Goal: Task Accomplishment & Management: Use online tool/utility

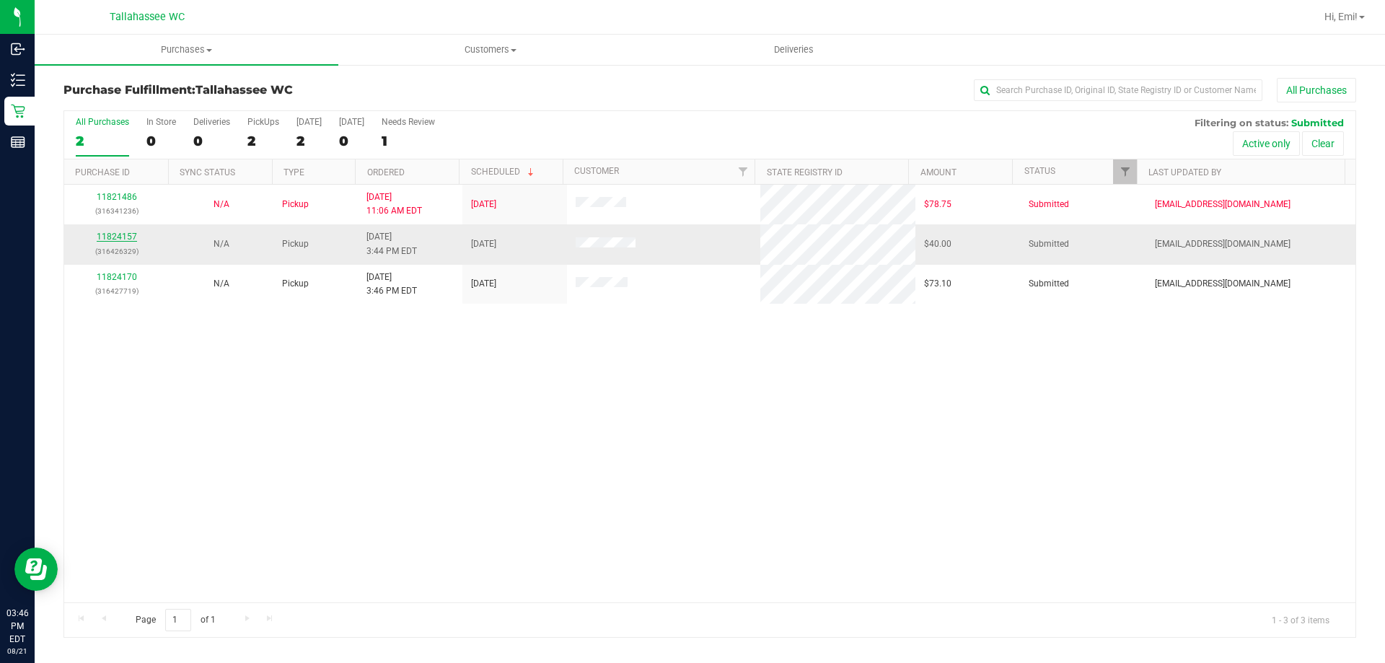
click at [124, 237] on link "11824157" at bounding box center [117, 237] width 40 height 10
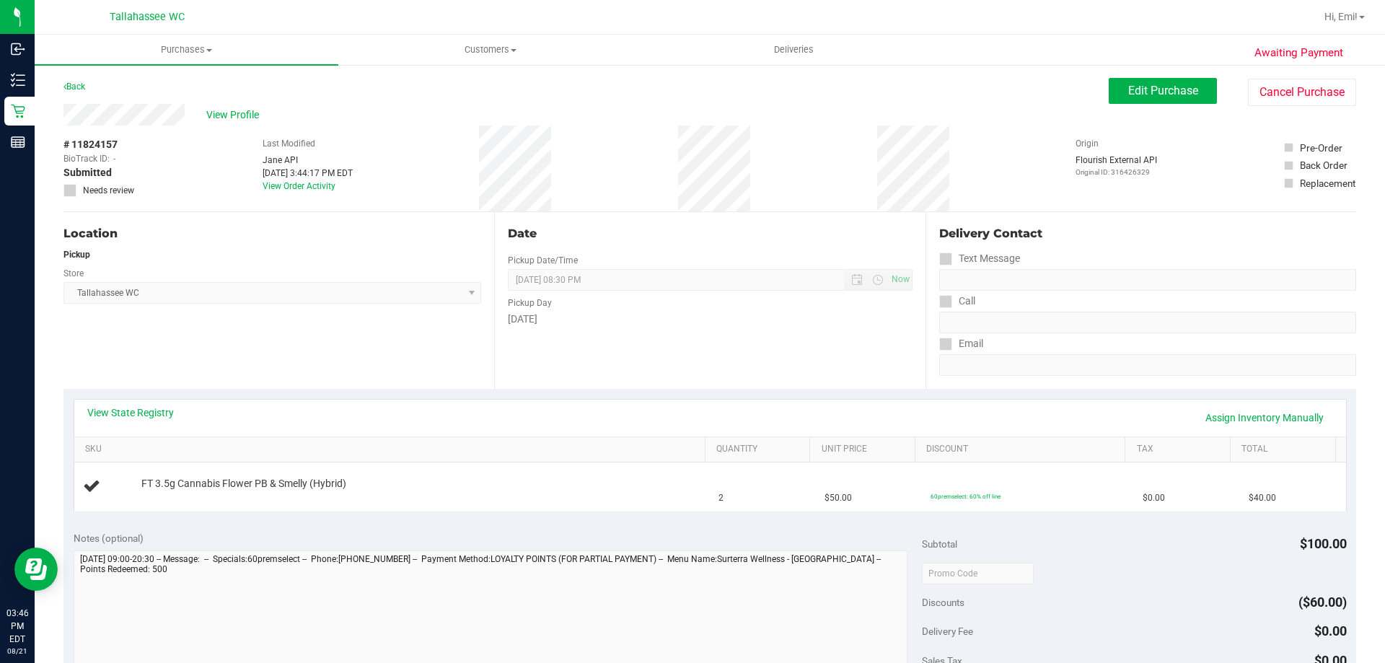
scroll to position [144, 0]
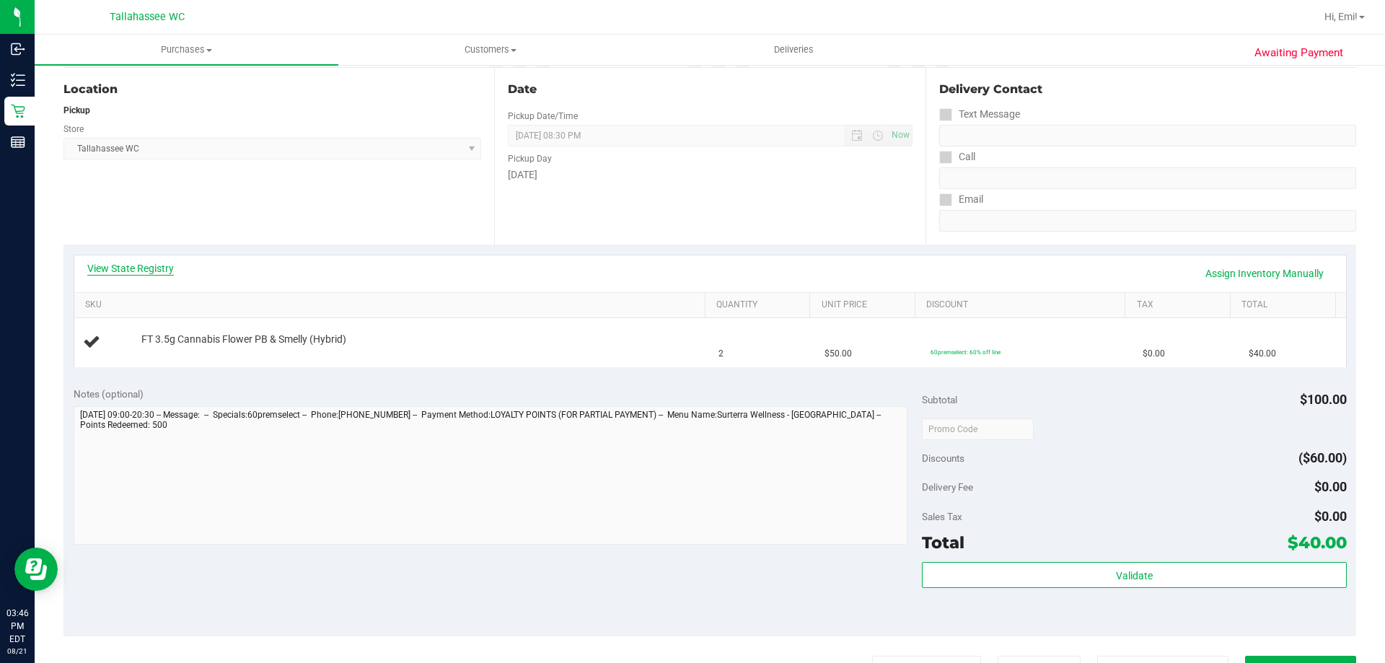
click at [111, 265] on link "View State Registry" at bounding box center [130, 268] width 87 height 14
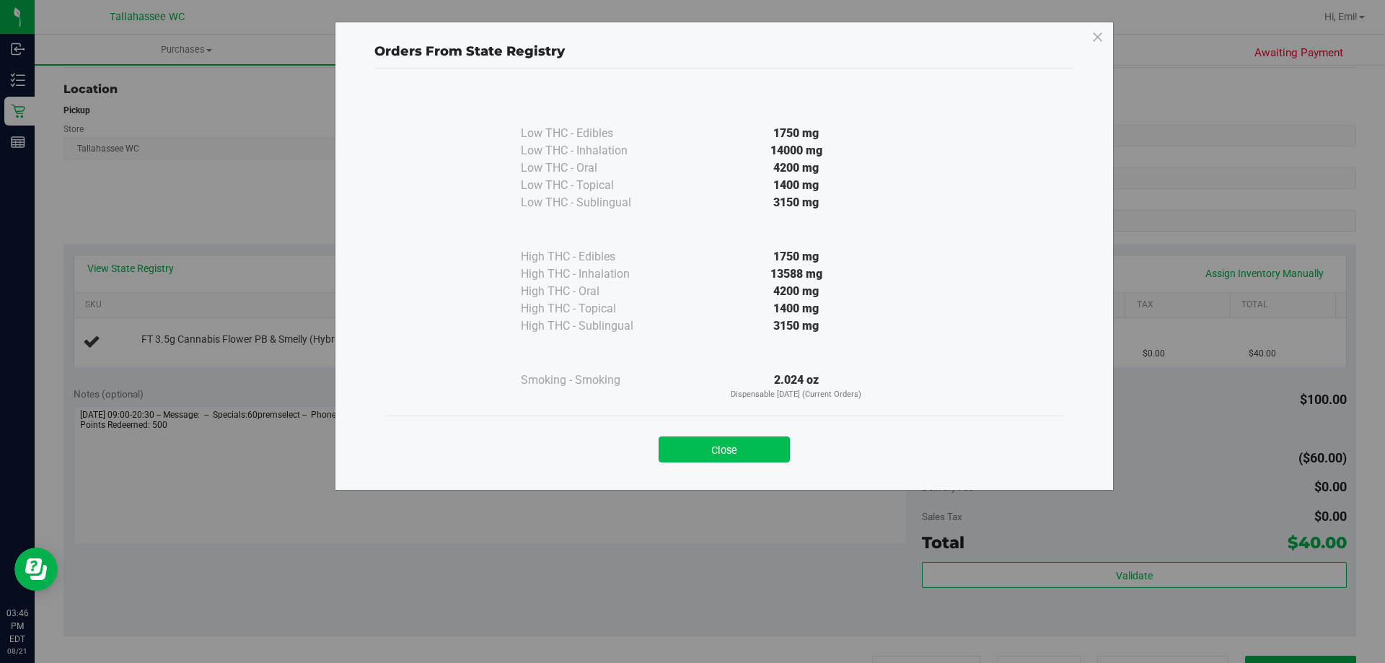
click at [728, 453] on button "Close" at bounding box center [724, 450] width 131 height 26
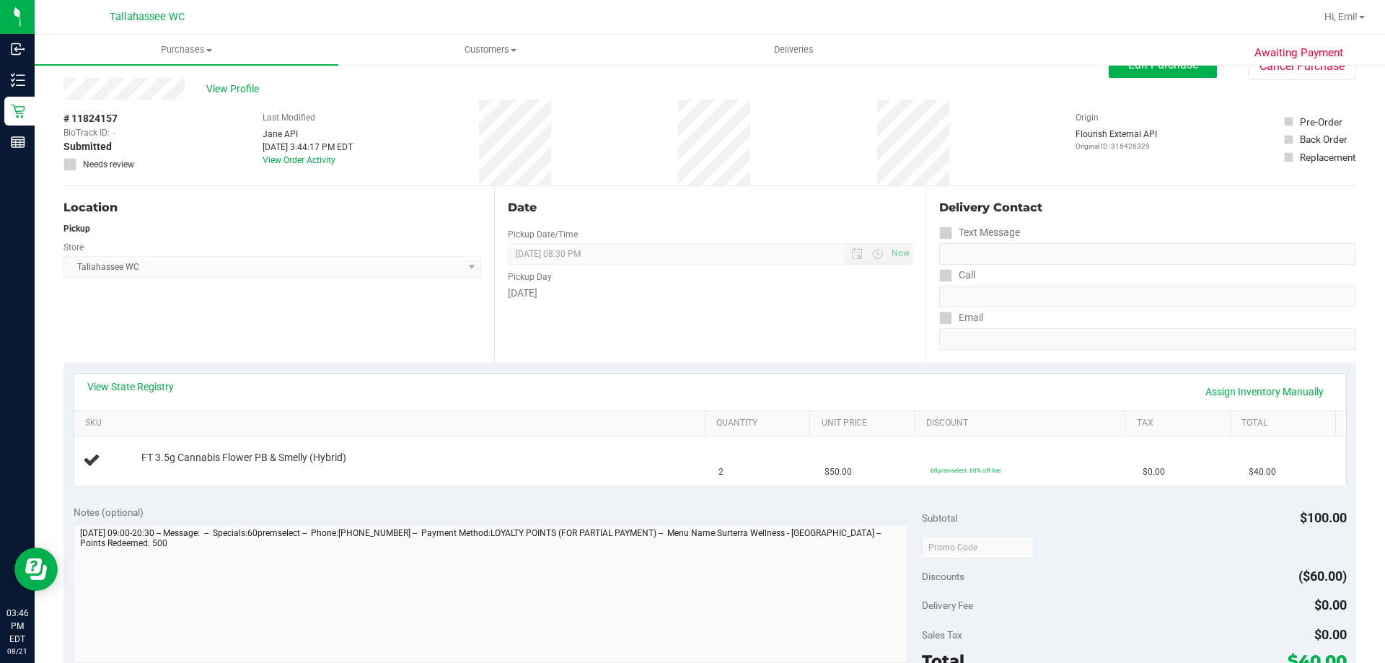
scroll to position [0, 0]
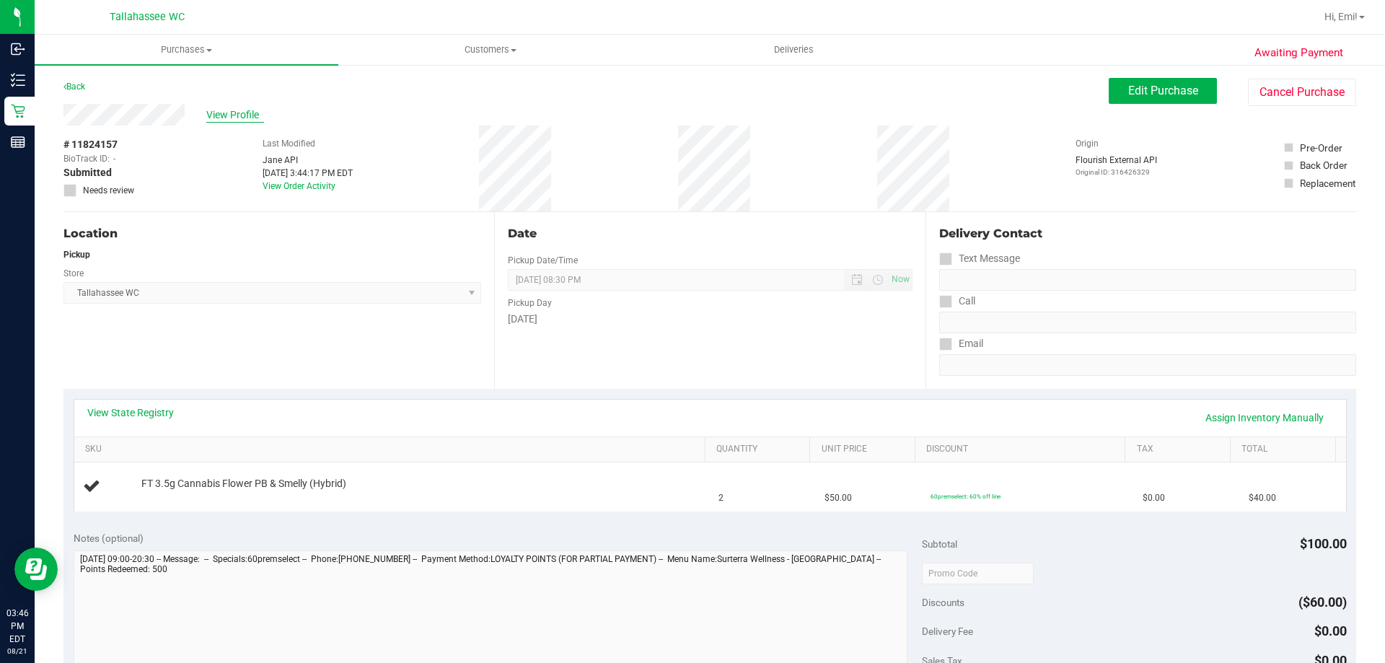
click at [227, 113] on span "View Profile" at bounding box center [235, 115] width 58 height 15
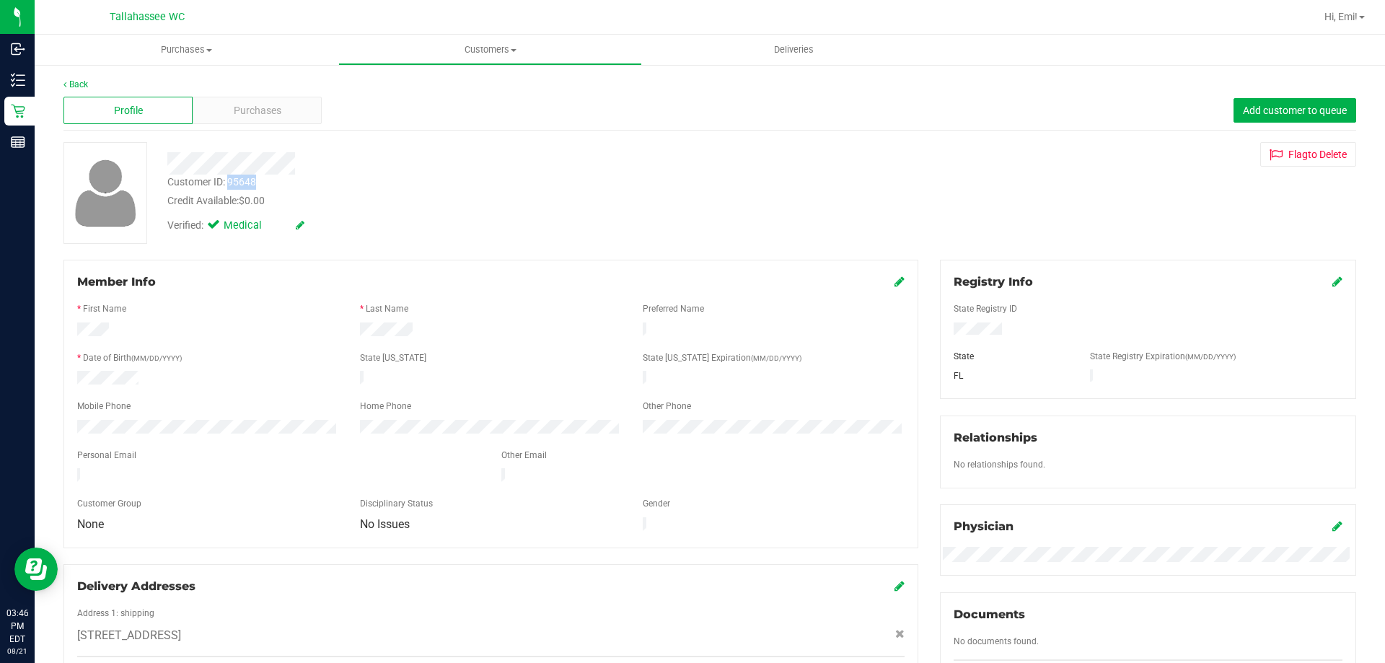
drag, startPoint x: 228, startPoint y: 178, endPoint x: 280, endPoint y: 180, distance: 52.0
click at [280, 180] on div "Customer ID: 95648 Credit Available: $0.00" at bounding box center [485, 192] width 657 height 34
copy div "95648"
click at [69, 88] on link "Back" at bounding box center [75, 84] width 25 height 10
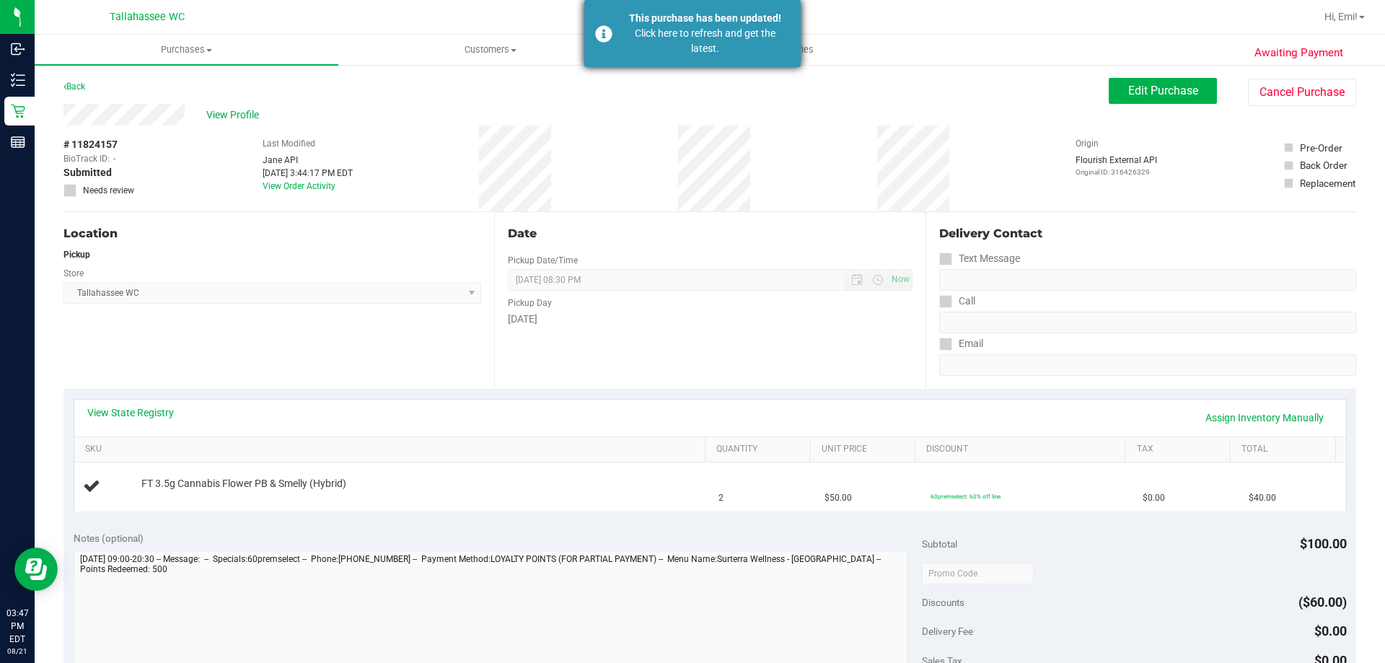
click at [680, 43] on div "Click here to refresh and get the latest." at bounding box center [706, 41] width 170 height 30
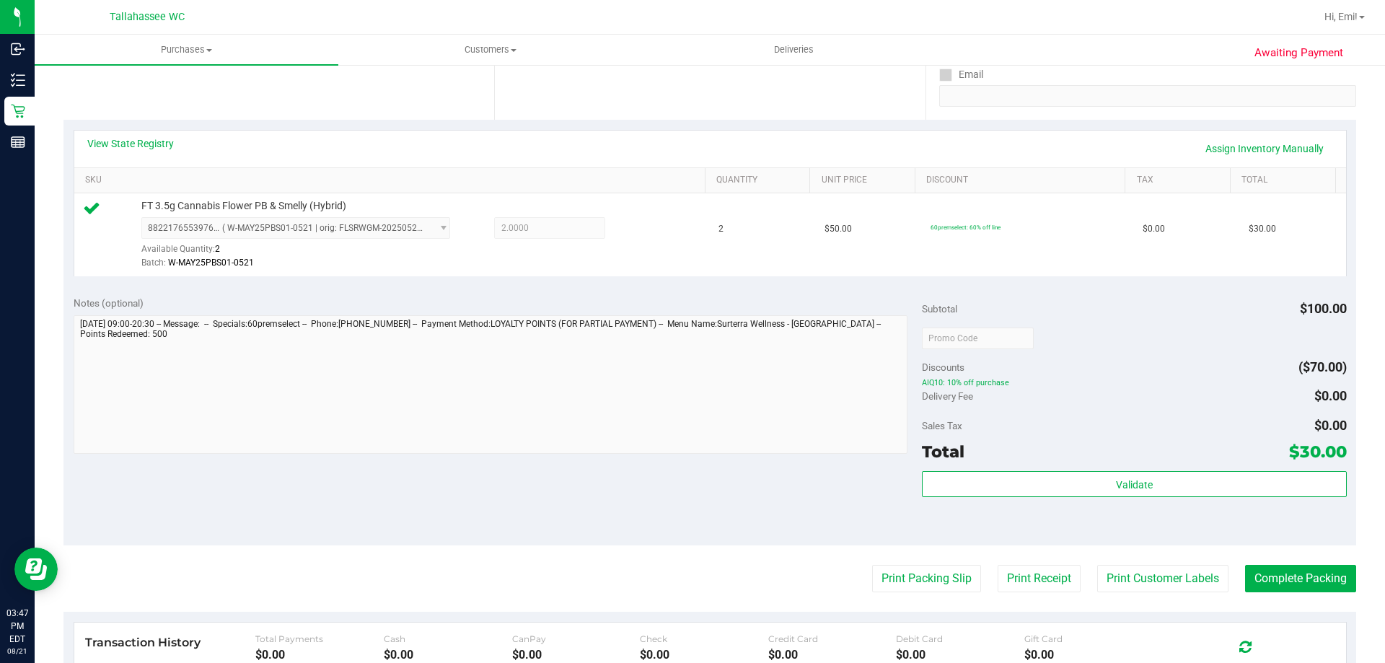
scroll to position [361, 0]
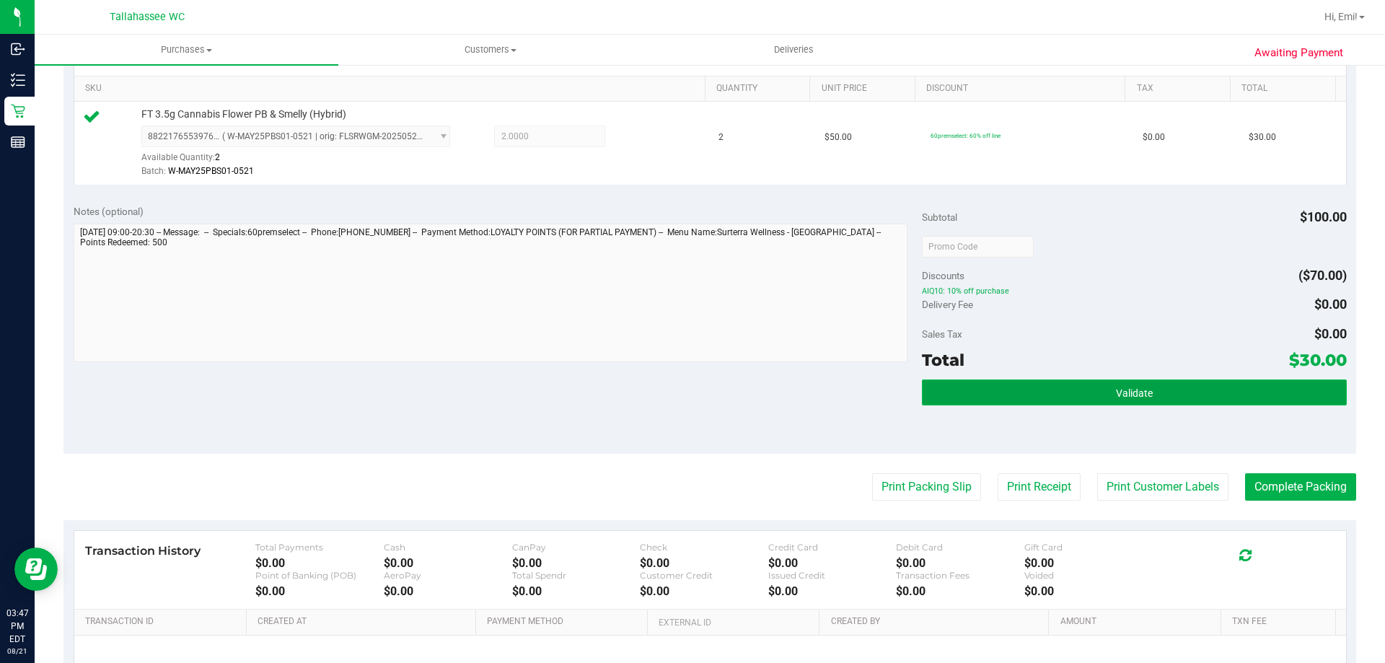
click at [1043, 393] on button "Validate" at bounding box center [1134, 393] width 424 height 26
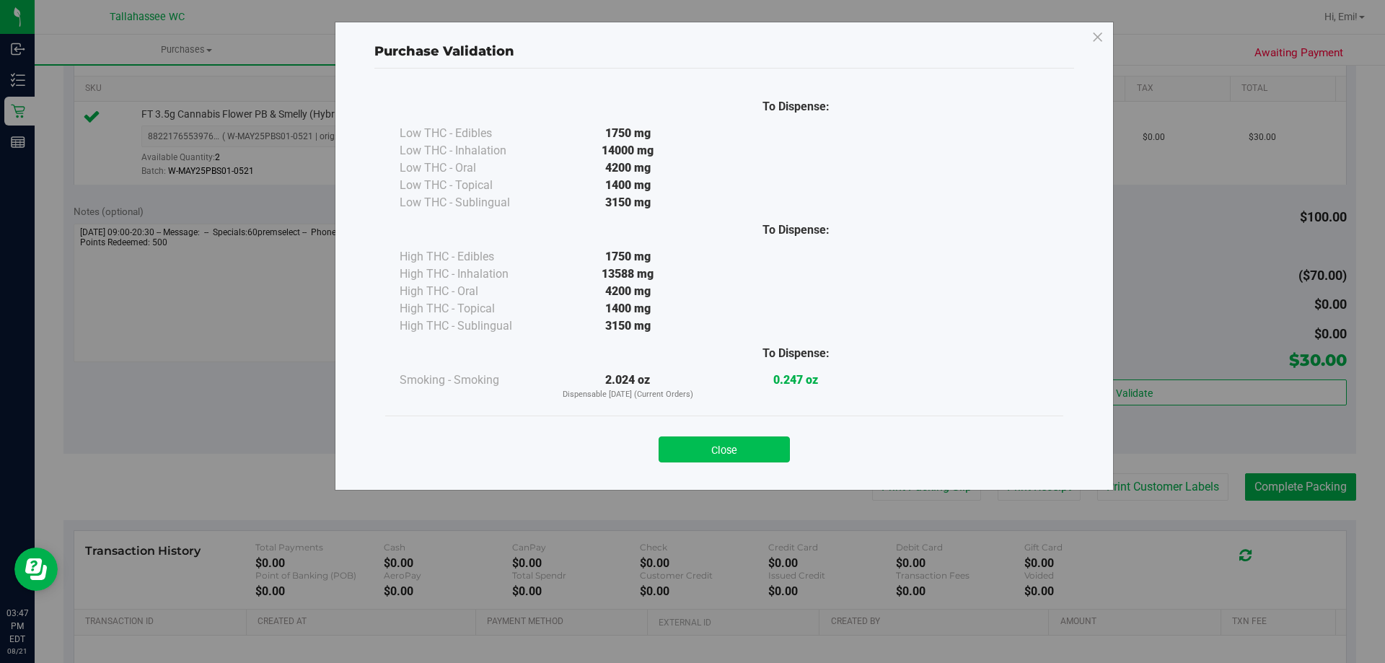
click at [729, 442] on button "Close" at bounding box center [724, 450] width 131 height 26
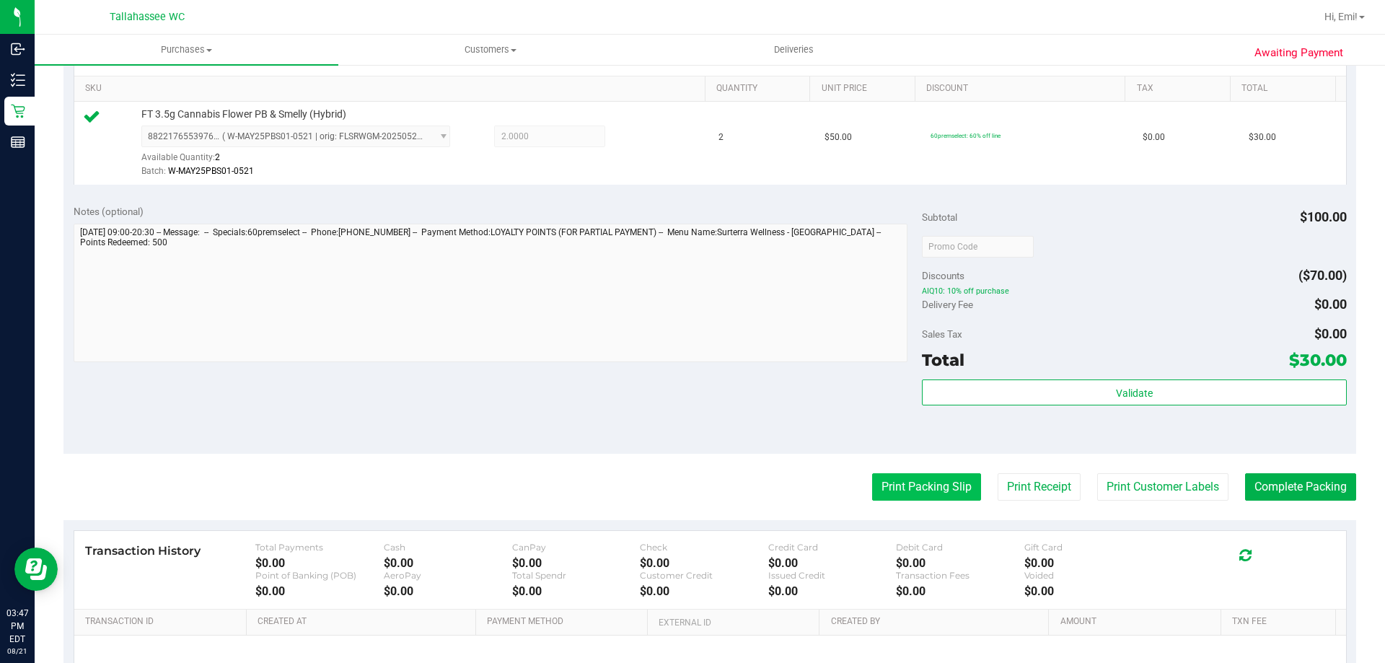
click at [915, 476] on button "Print Packing Slip" at bounding box center [926, 486] width 109 height 27
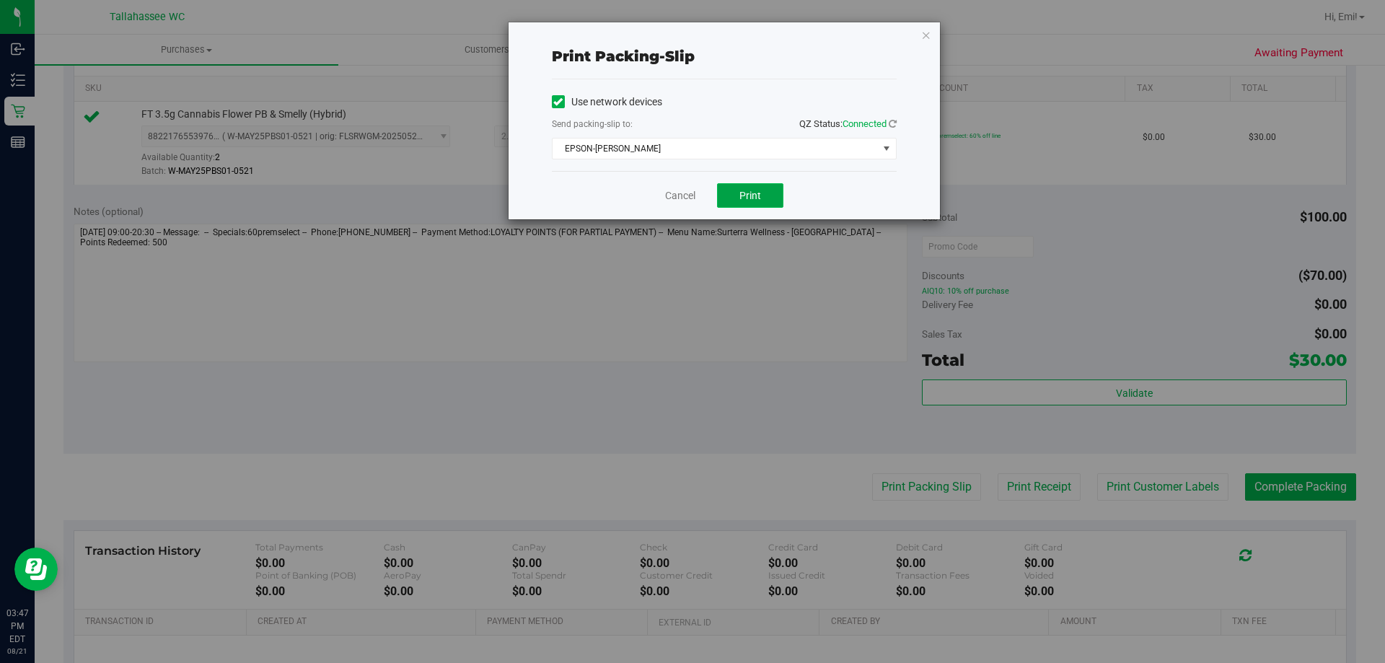
click at [772, 196] on button "Print" at bounding box center [750, 195] width 66 height 25
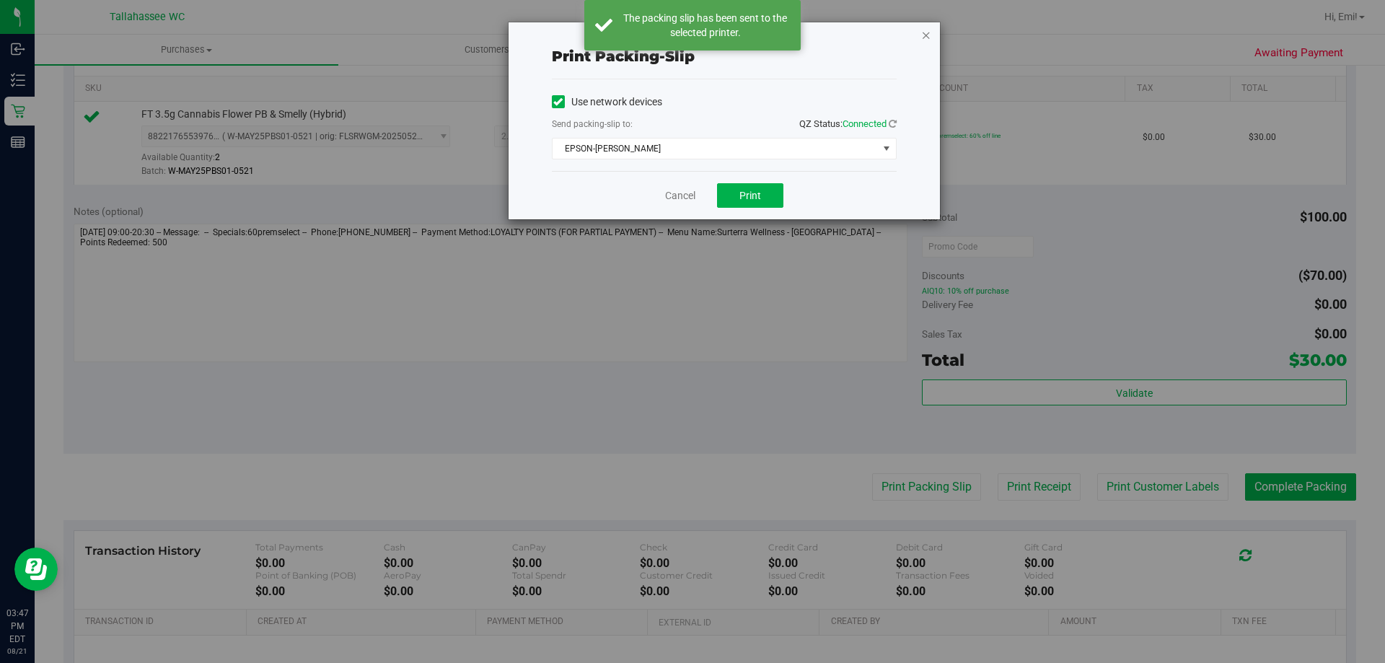
click at [923, 38] on icon "button" at bounding box center [926, 34] width 10 height 17
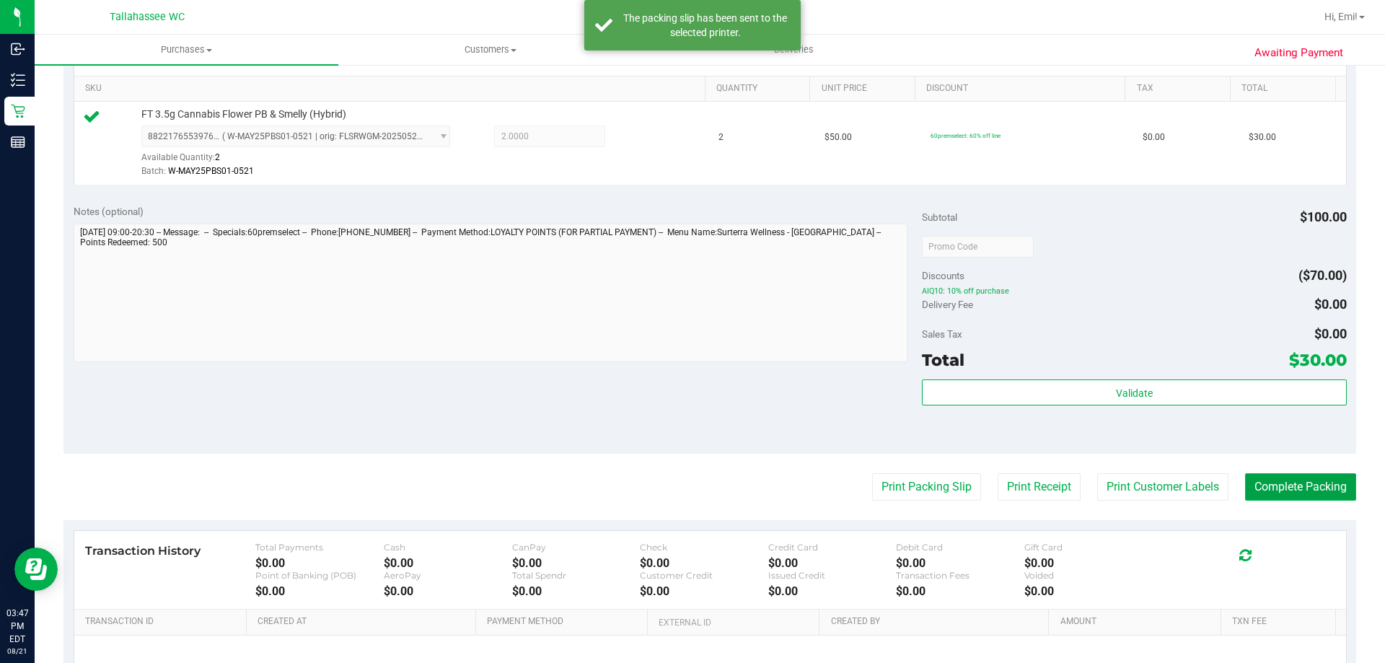
click at [1285, 483] on button "Complete Packing" at bounding box center [1300, 486] width 111 height 27
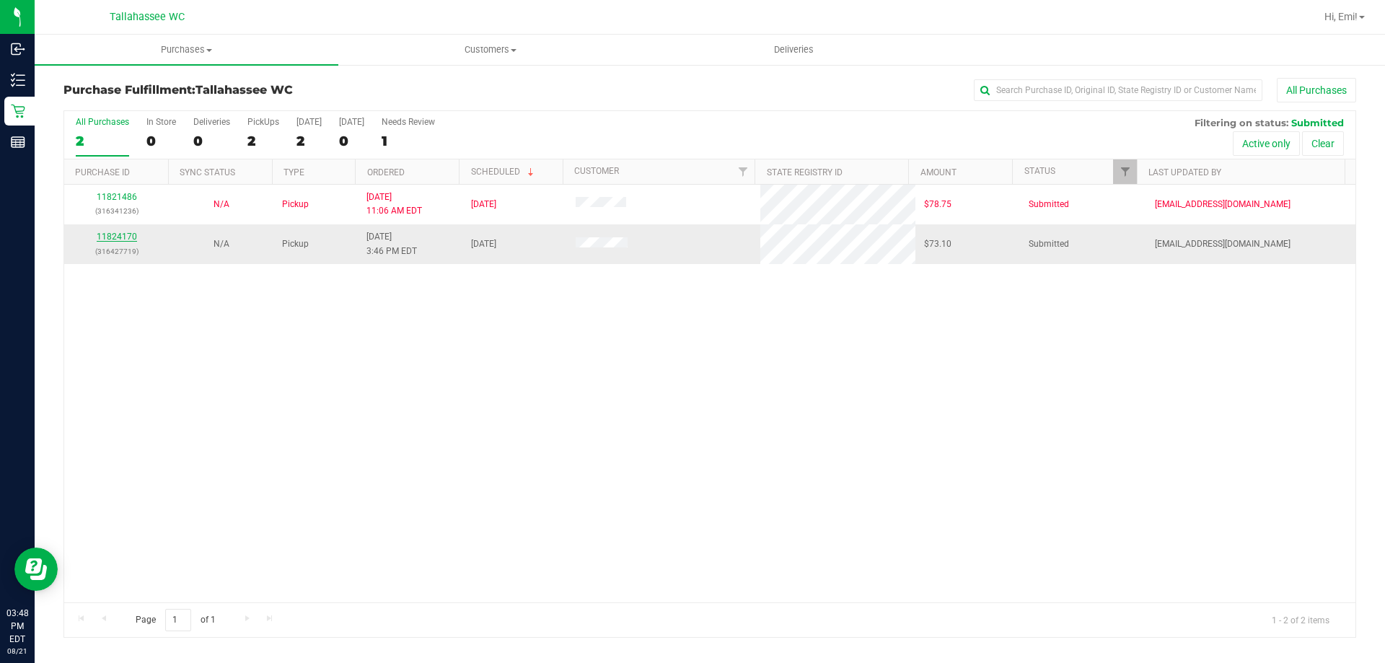
click at [126, 234] on link "11824170" at bounding box center [117, 237] width 40 height 10
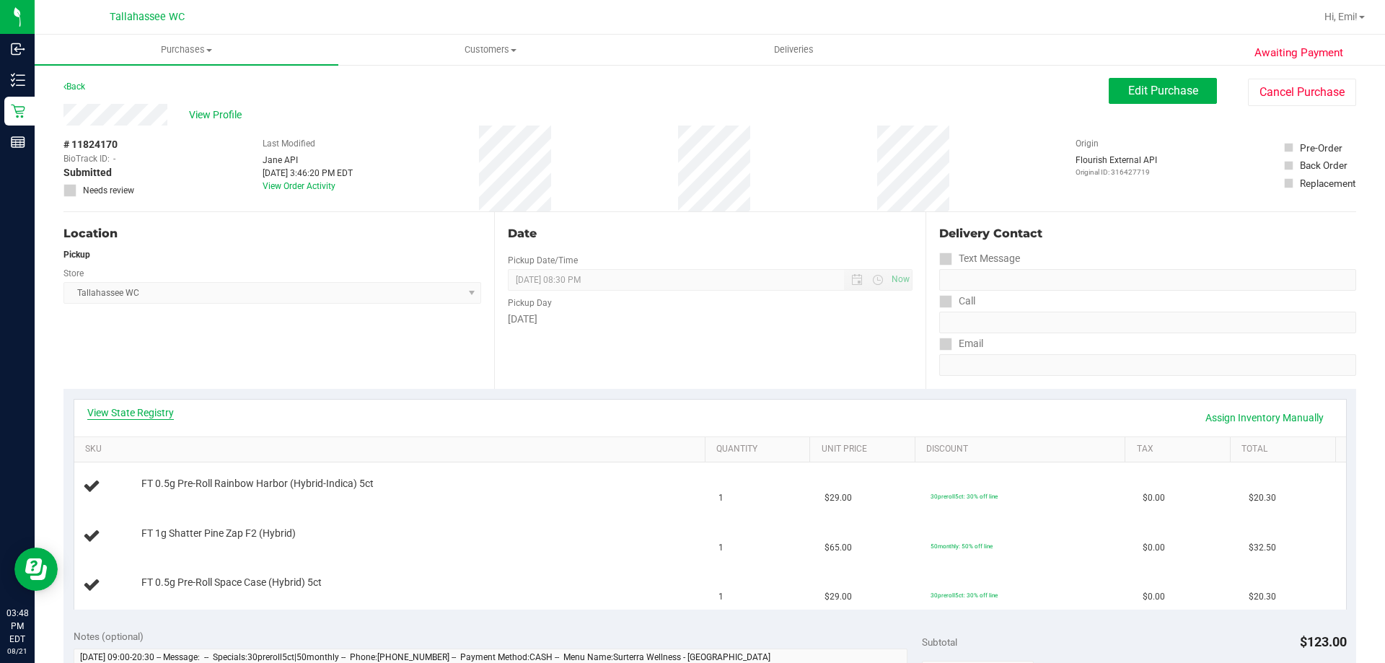
click at [149, 408] on link "View State Registry" at bounding box center [130, 413] width 87 height 14
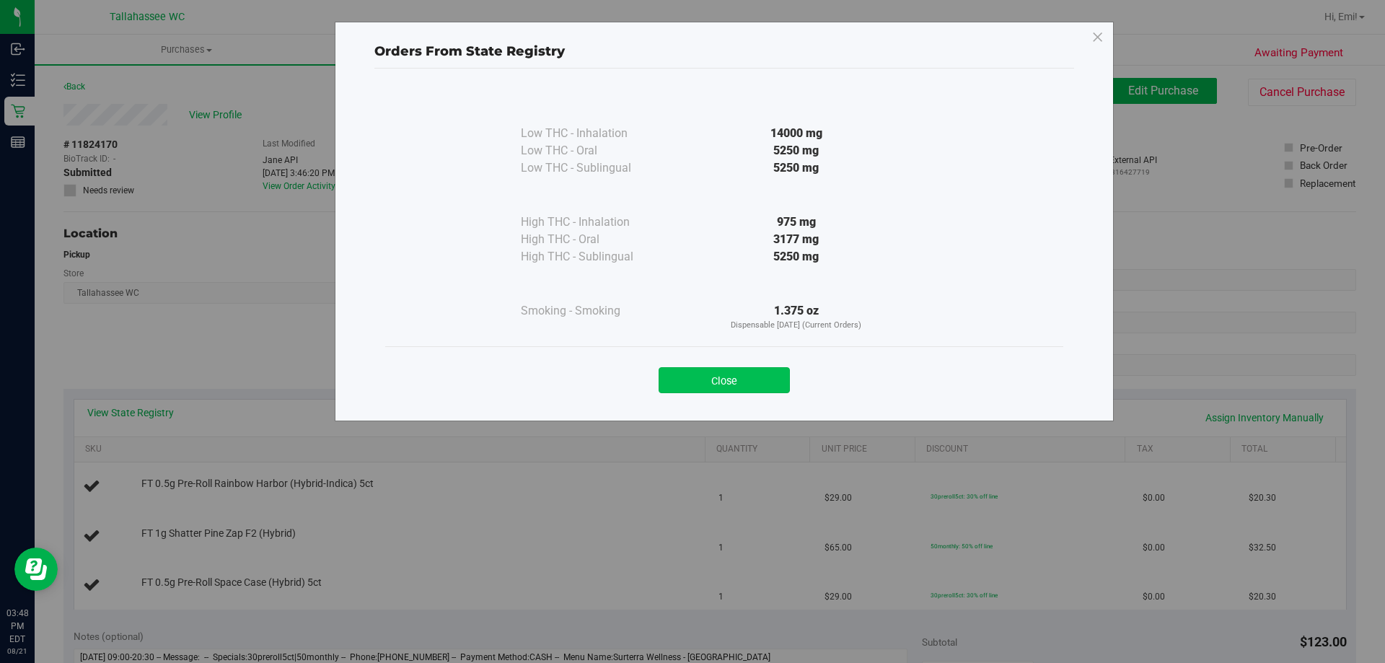
click at [738, 379] on button "Close" at bounding box center [724, 380] width 131 height 26
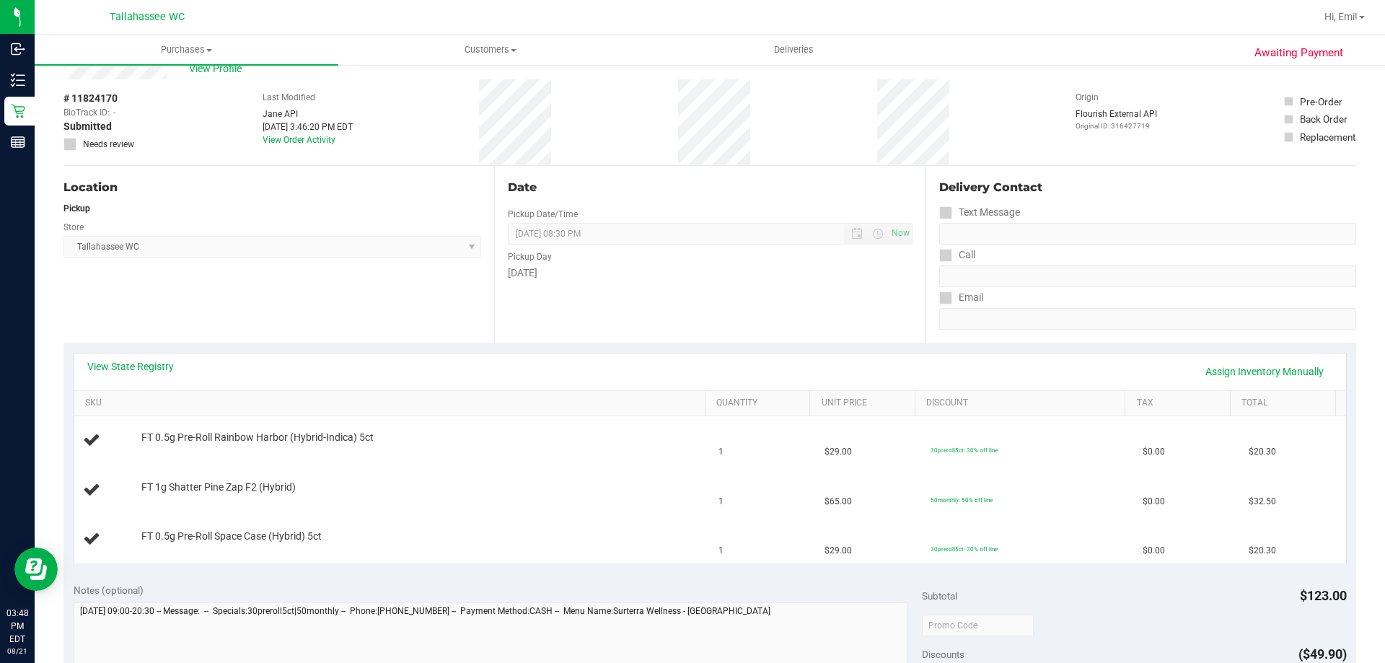
scroll to position [72, 0]
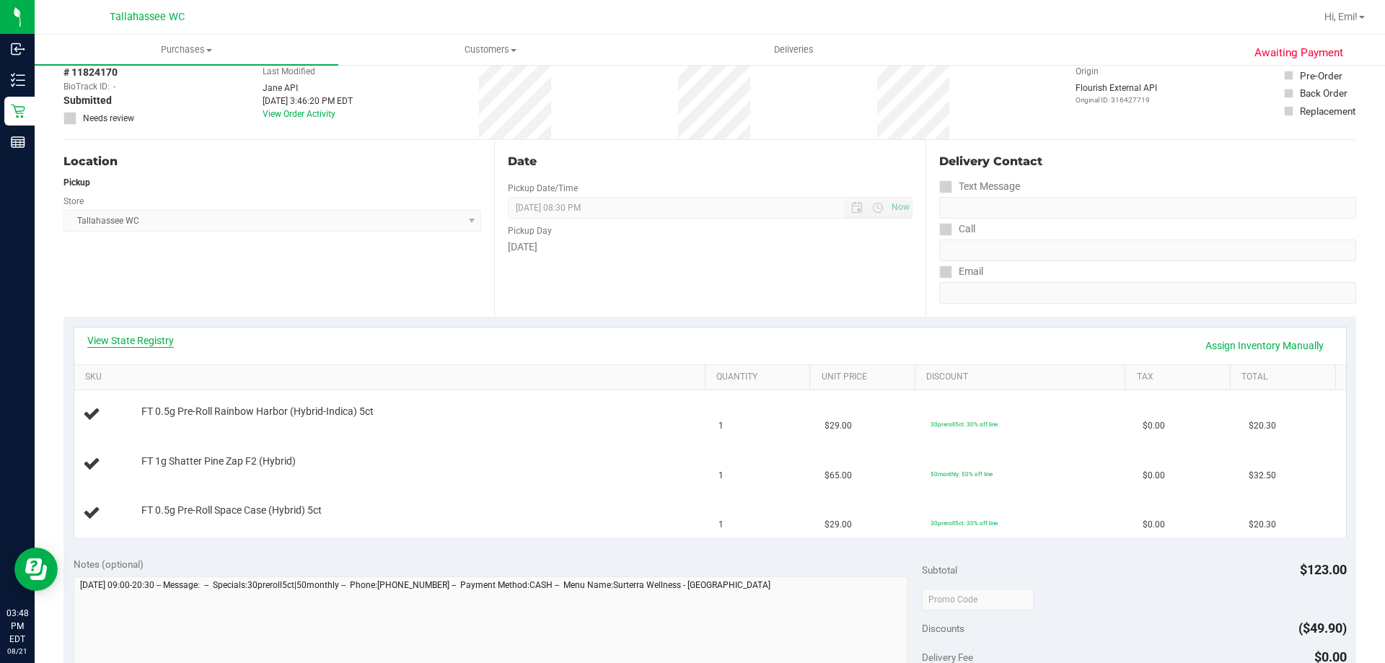
click at [154, 345] on link "View State Registry" at bounding box center [130, 340] width 87 height 14
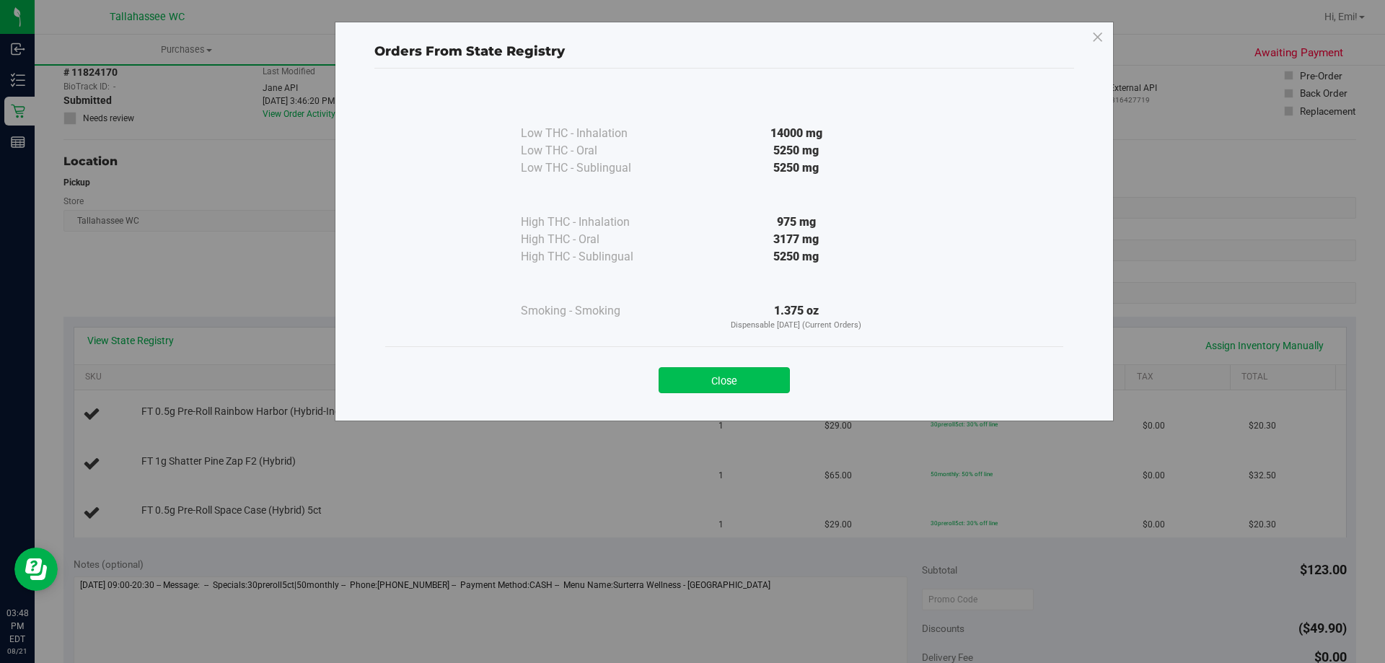
click at [706, 384] on button "Close" at bounding box center [724, 380] width 131 height 26
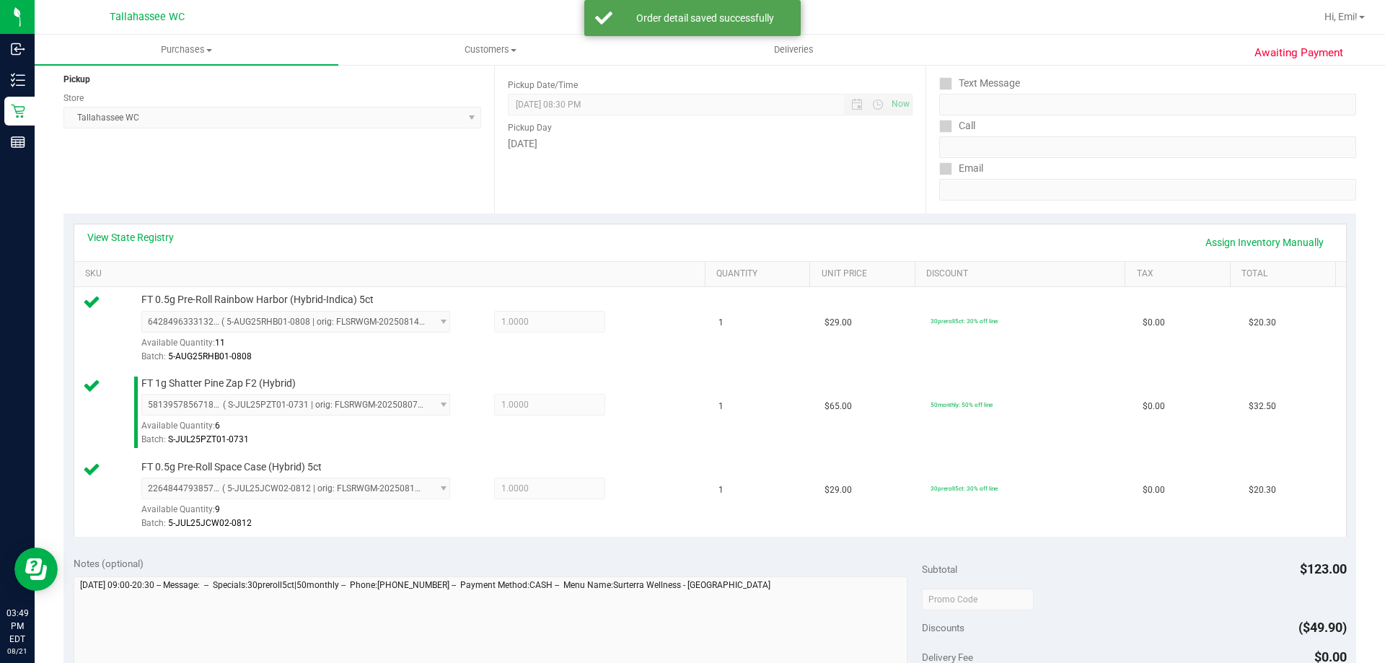
scroll to position [361, 0]
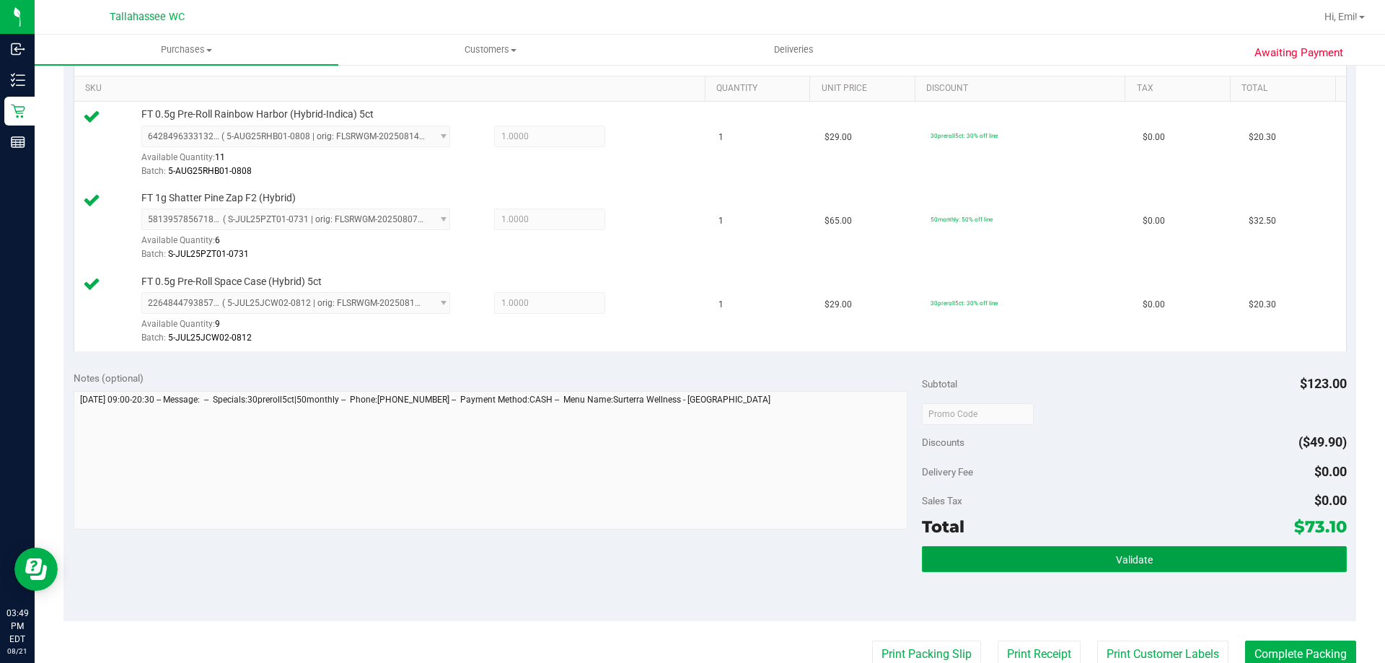
click at [970, 547] on button "Validate" at bounding box center [1134, 559] width 424 height 26
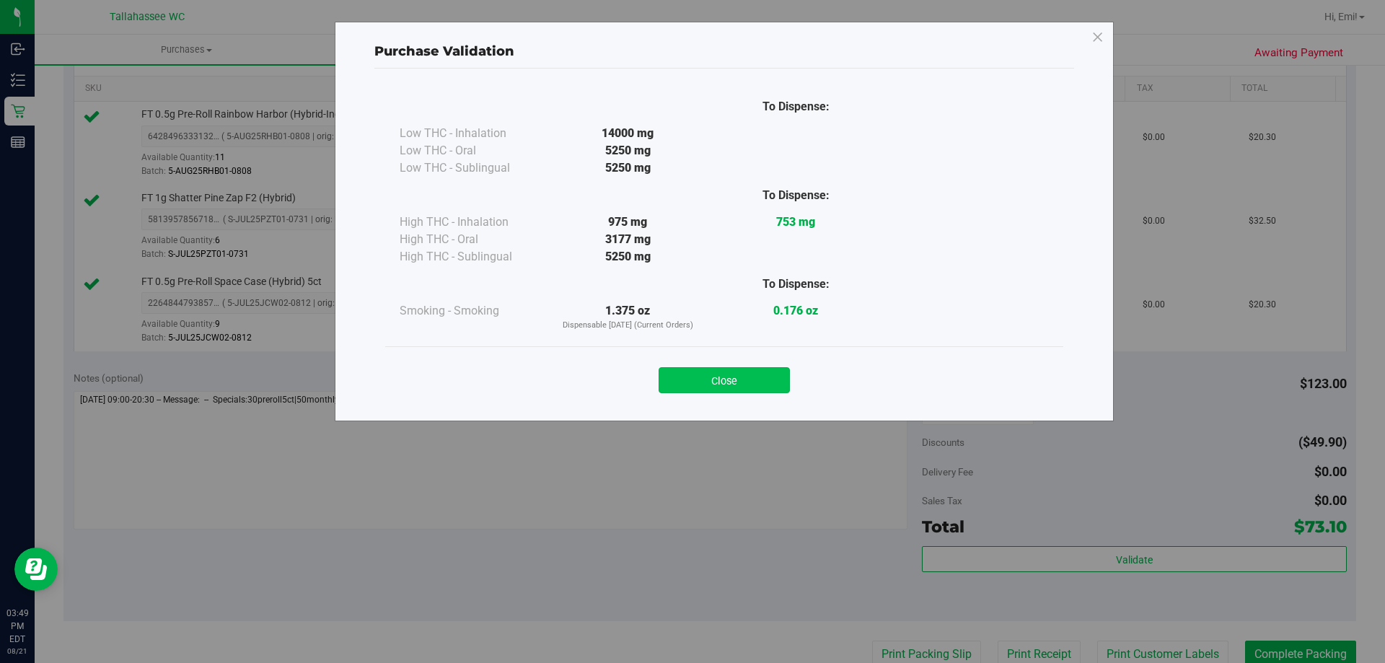
click at [746, 369] on button "Close" at bounding box center [724, 380] width 131 height 26
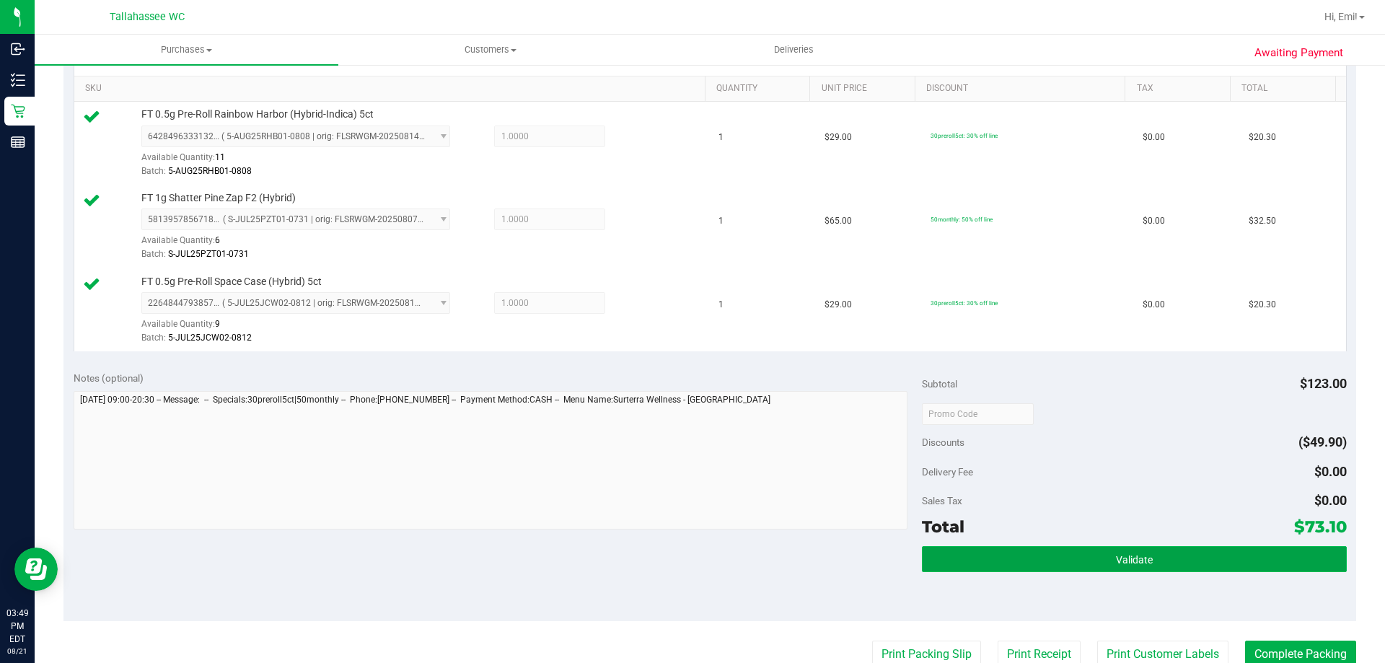
click at [1011, 559] on button "Validate" at bounding box center [1134, 559] width 424 height 26
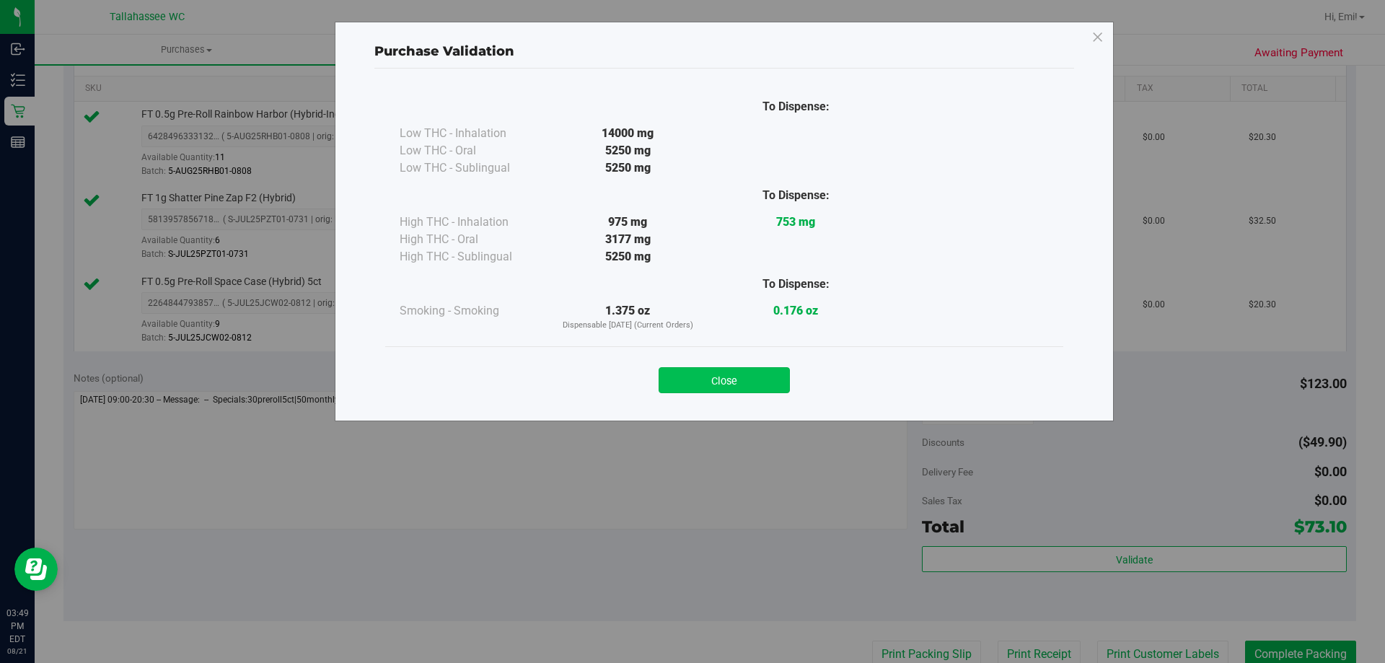
click at [749, 375] on button "Close" at bounding box center [724, 380] width 131 height 26
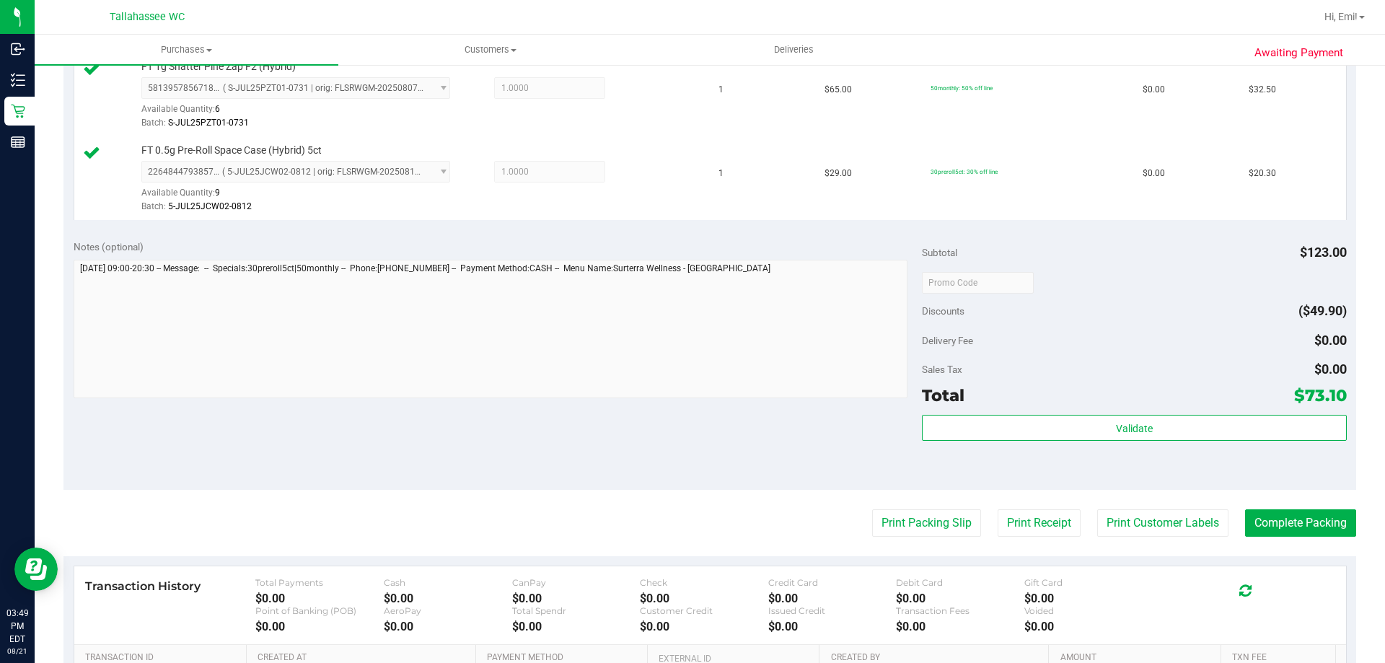
scroll to position [649, 0]
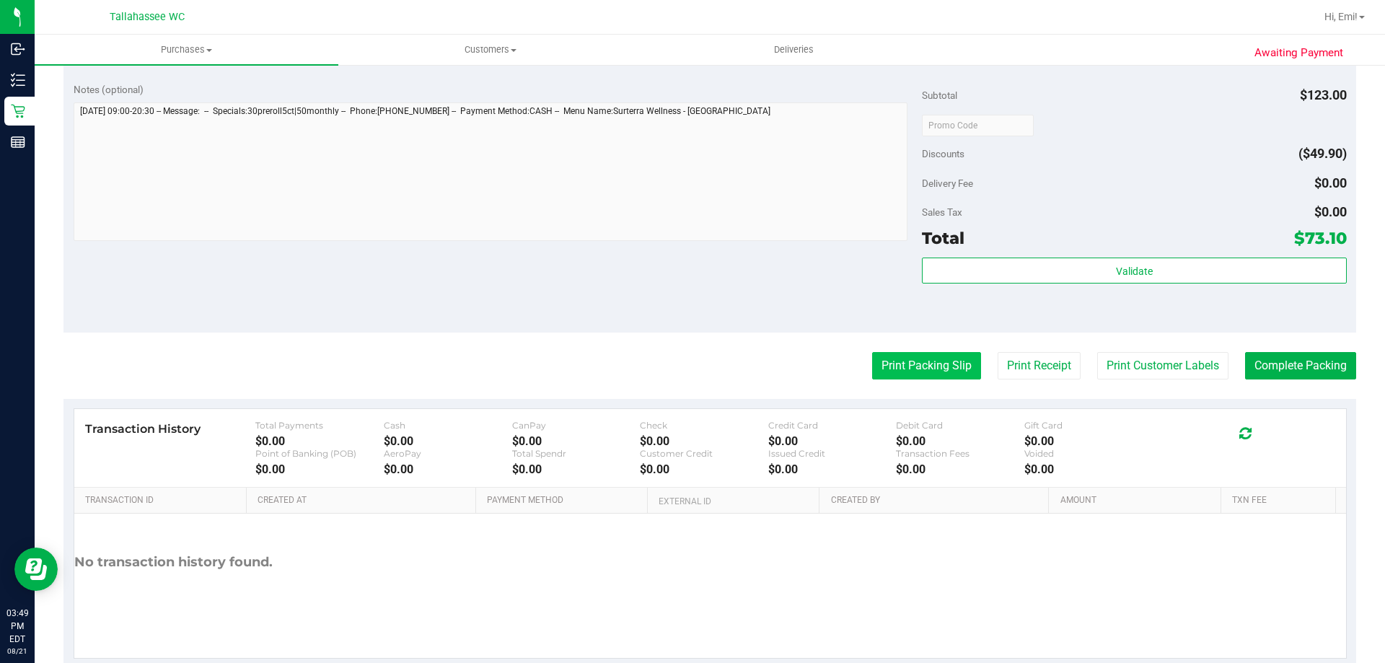
click at [903, 378] on button "Print Packing Slip" at bounding box center [926, 365] width 109 height 27
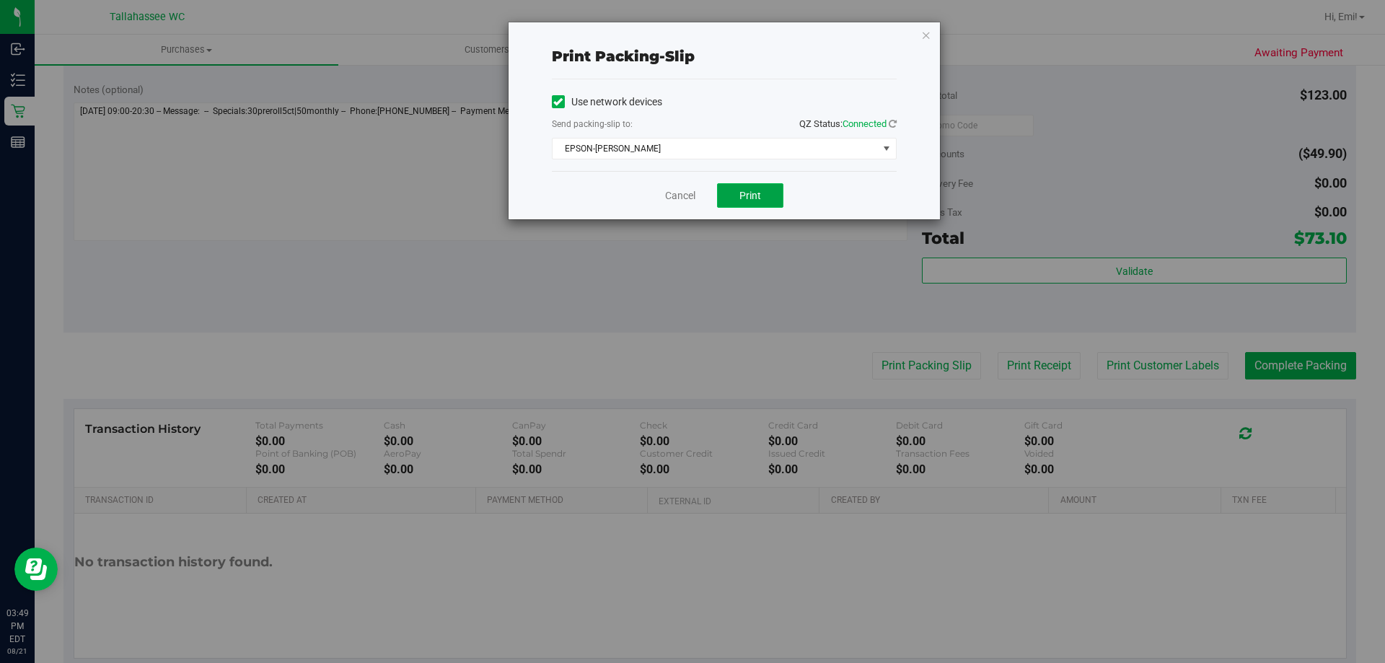
click at [776, 198] on button "Print" at bounding box center [750, 195] width 66 height 25
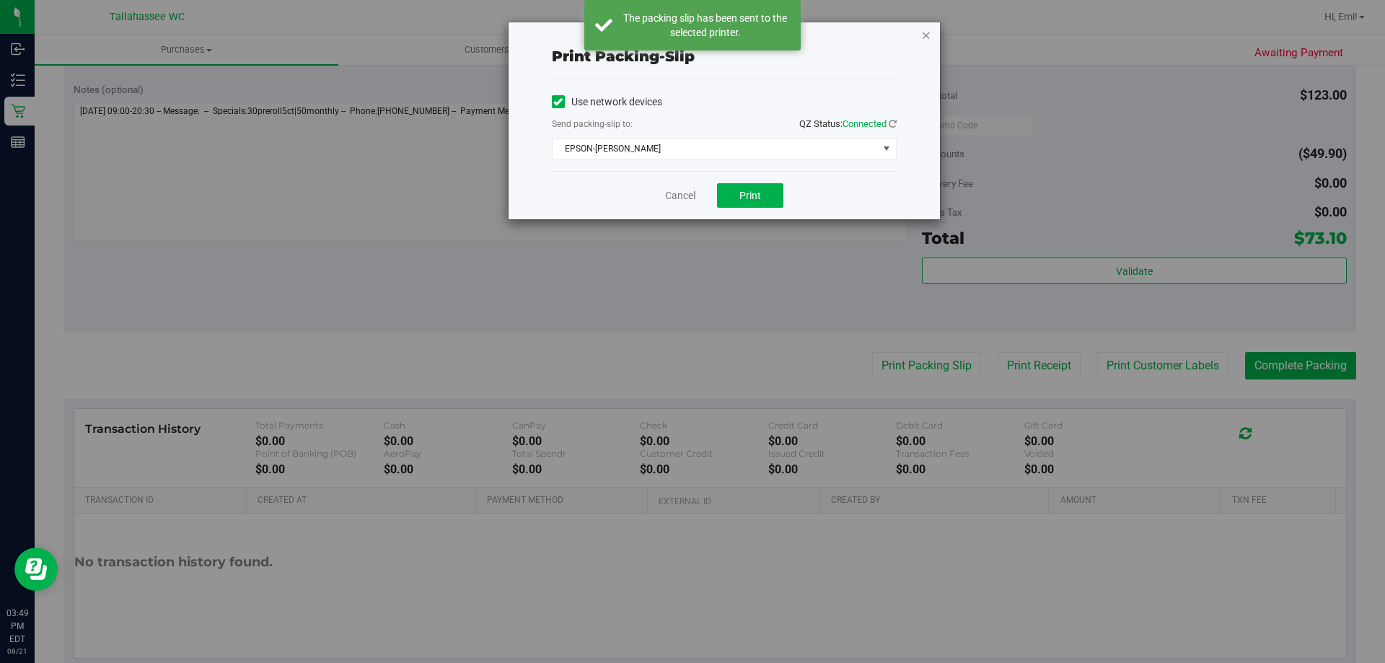
click at [925, 33] on icon "button" at bounding box center [926, 34] width 10 height 17
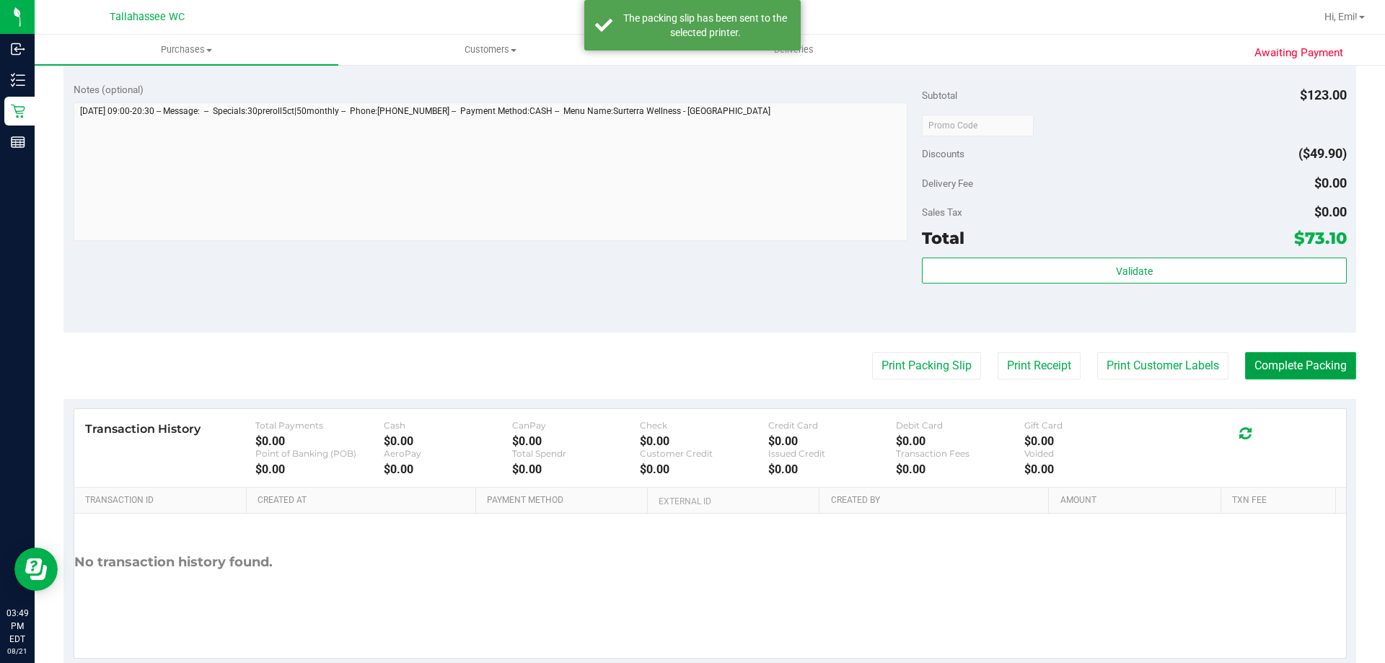
click at [1282, 370] on button "Complete Packing" at bounding box center [1300, 365] width 111 height 27
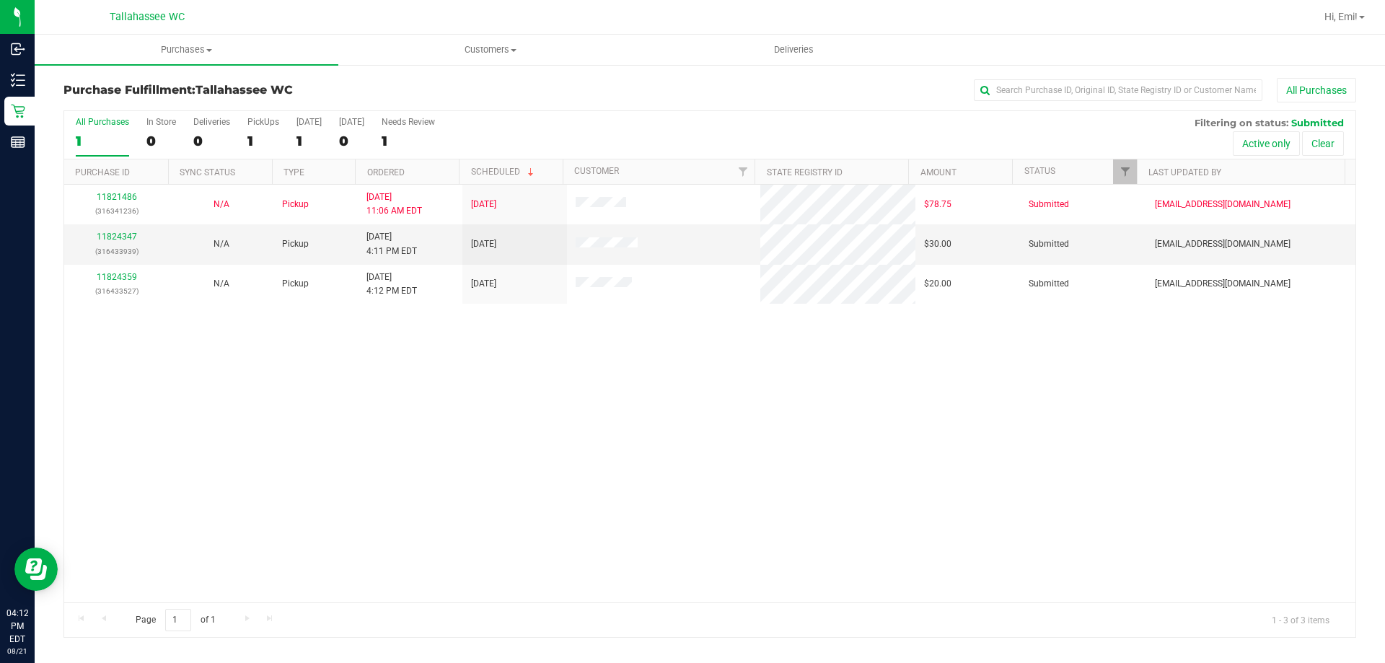
click at [483, 338] on div "11821486 (316341236) N/A Pickup 8/21/2025 11:06 AM EDT 8/21/2025 $78.75 Submitt…" at bounding box center [710, 394] width 1292 height 418
click at [264, 341] on div "11821486 (316341236) N/A Pickup 8/21/2025 11:06 AM EDT 8/21/2025 $78.75 Submitt…" at bounding box center [710, 394] width 1292 height 418
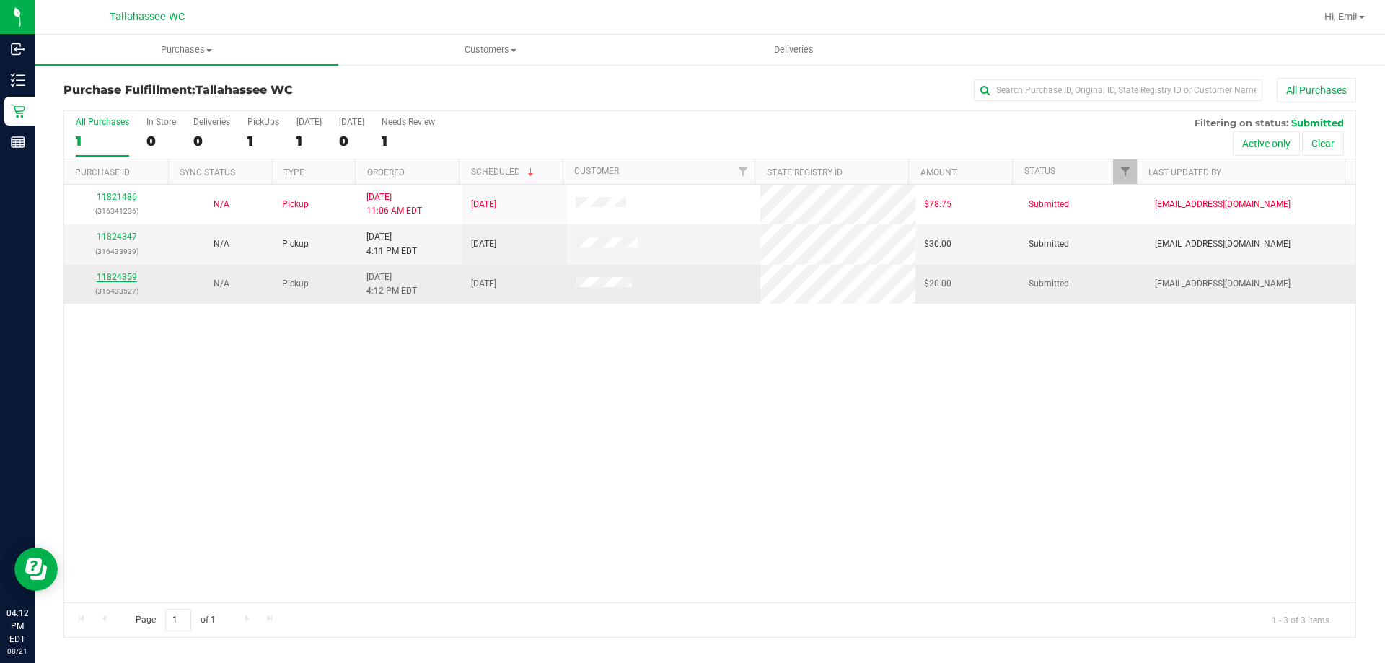
click at [135, 278] on link "11824359" at bounding box center [117, 277] width 40 height 10
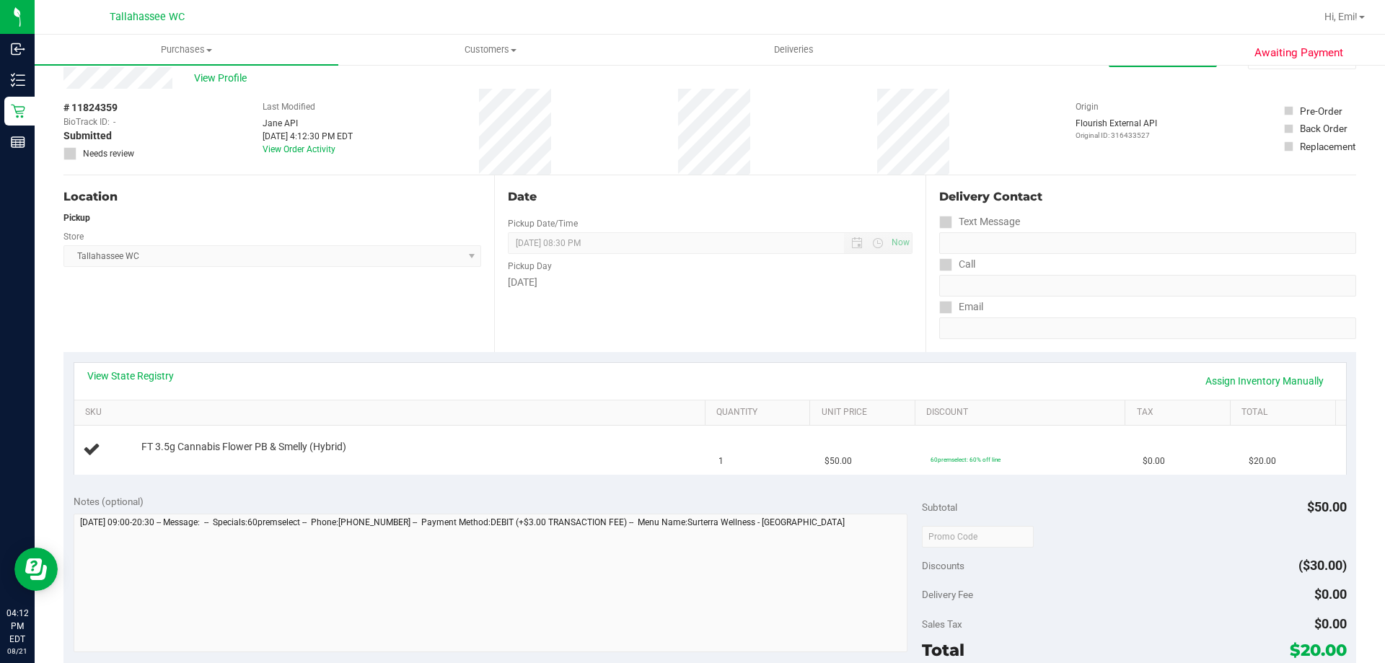
scroll to position [72, 0]
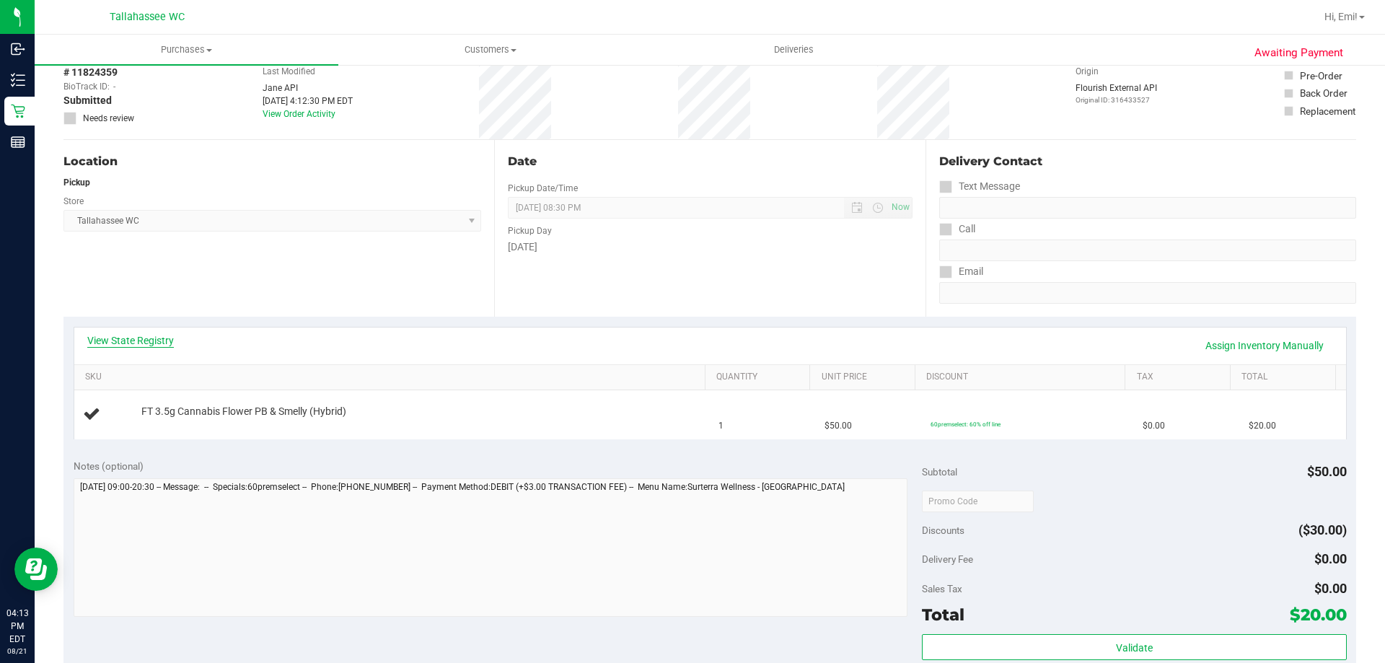
click at [131, 336] on link "View State Registry" at bounding box center [130, 340] width 87 height 14
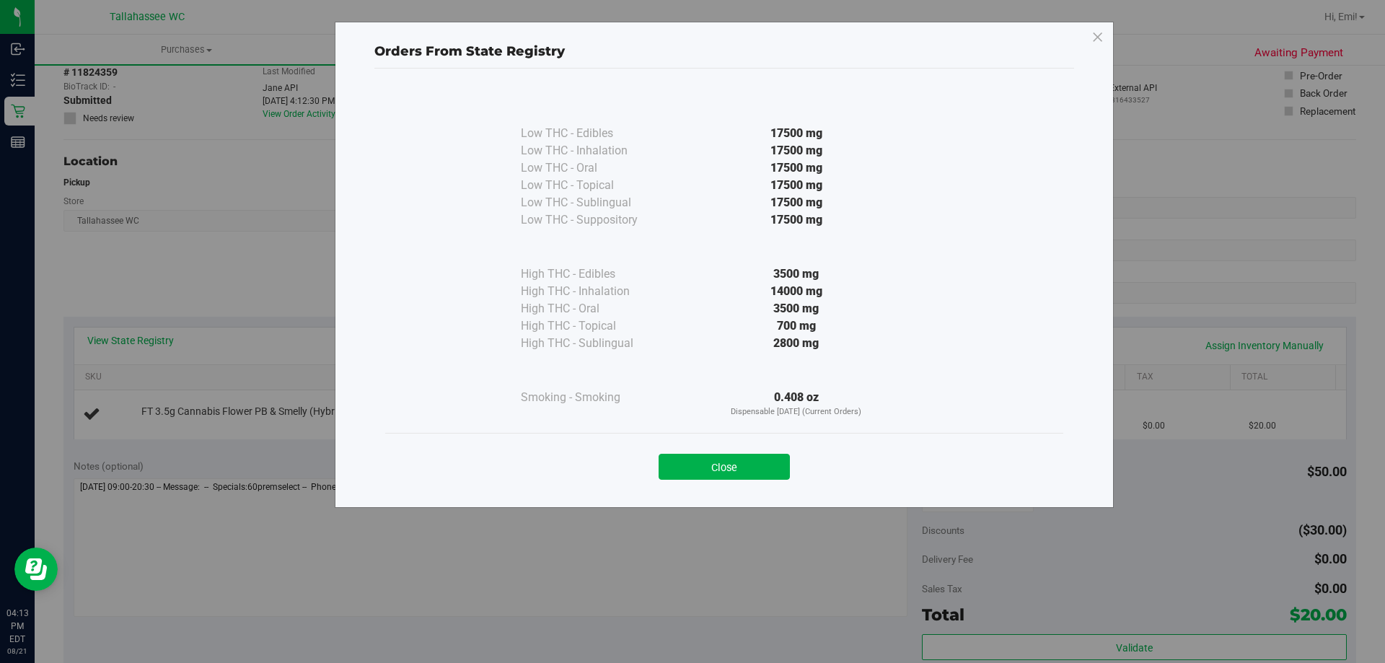
drag, startPoint x: 732, startPoint y: 471, endPoint x: 696, endPoint y: 446, distance: 44.6
click at [732, 471] on button "Close" at bounding box center [724, 467] width 131 height 26
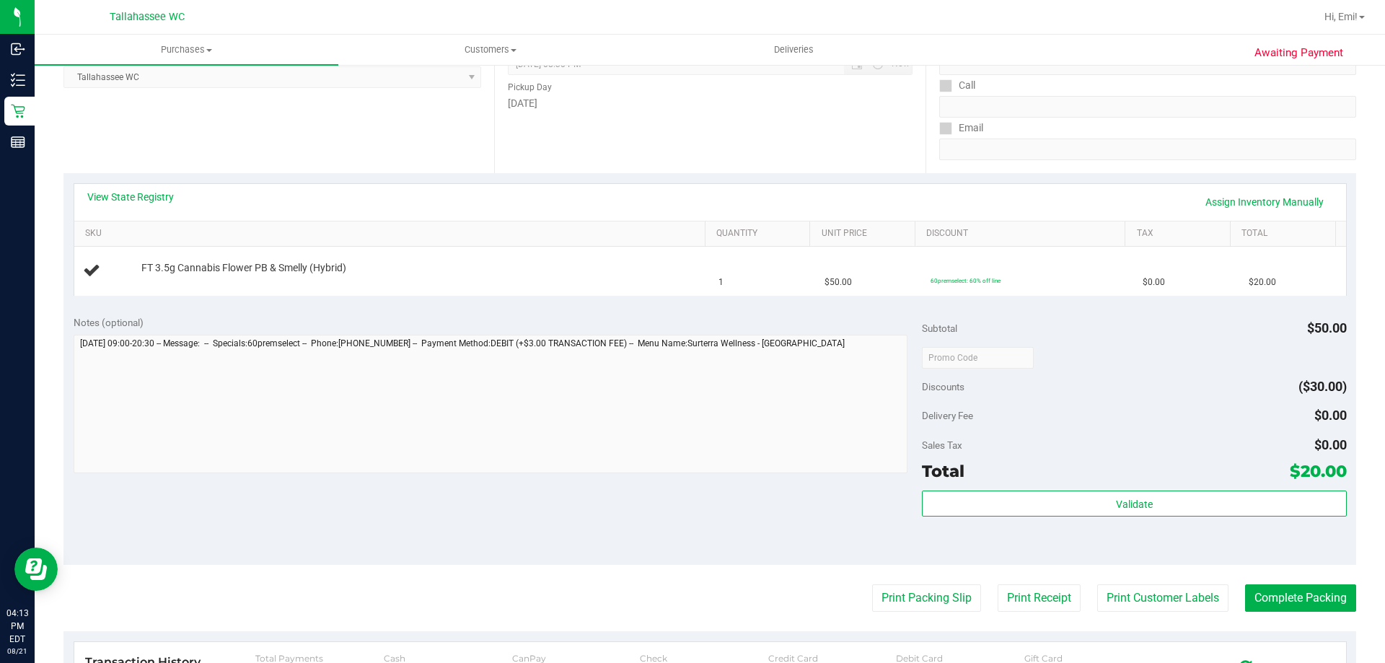
scroll to position [216, 0]
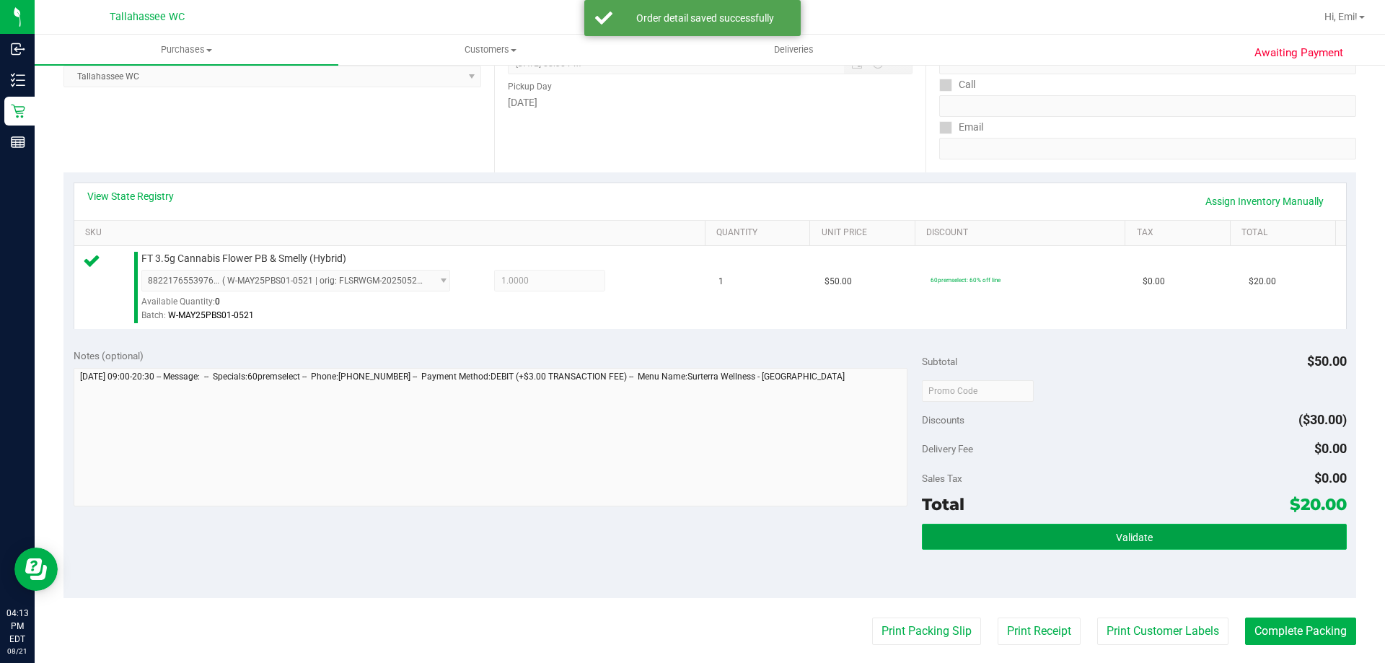
click at [1148, 531] on button "Validate" at bounding box center [1134, 537] width 424 height 26
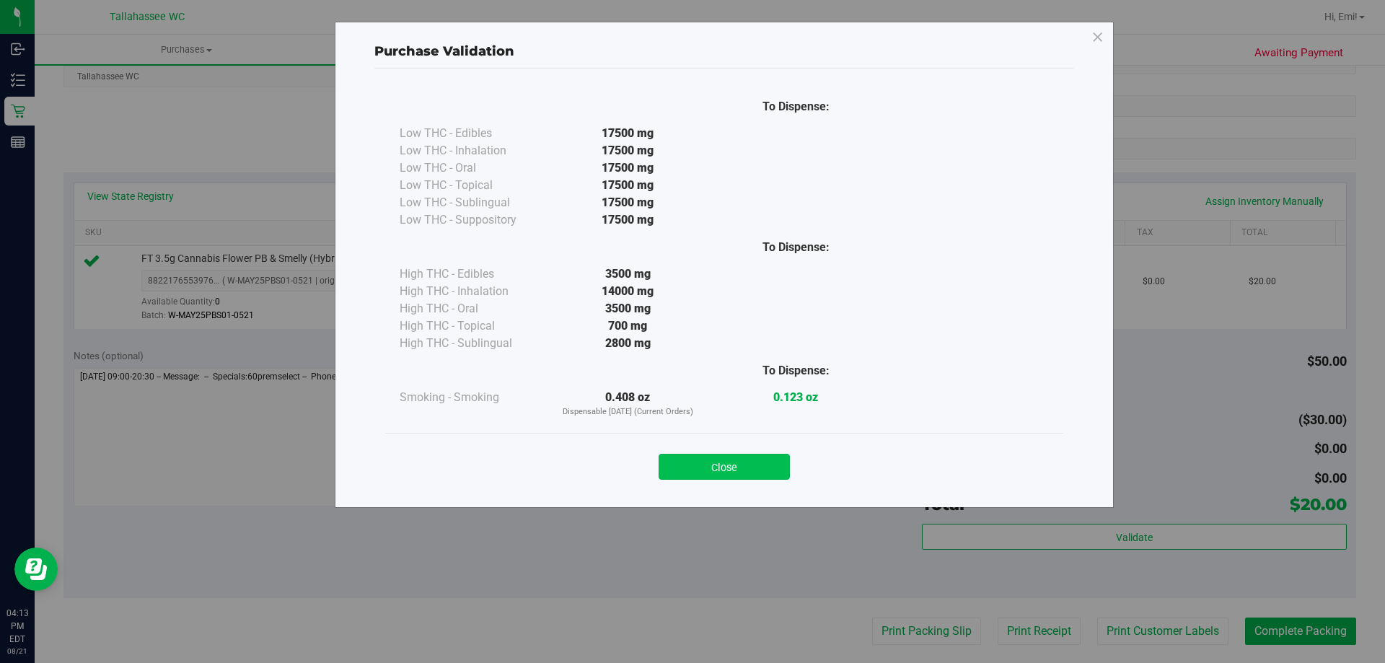
click at [763, 469] on button "Close" at bounding box center [724, 467] width 131 height 26
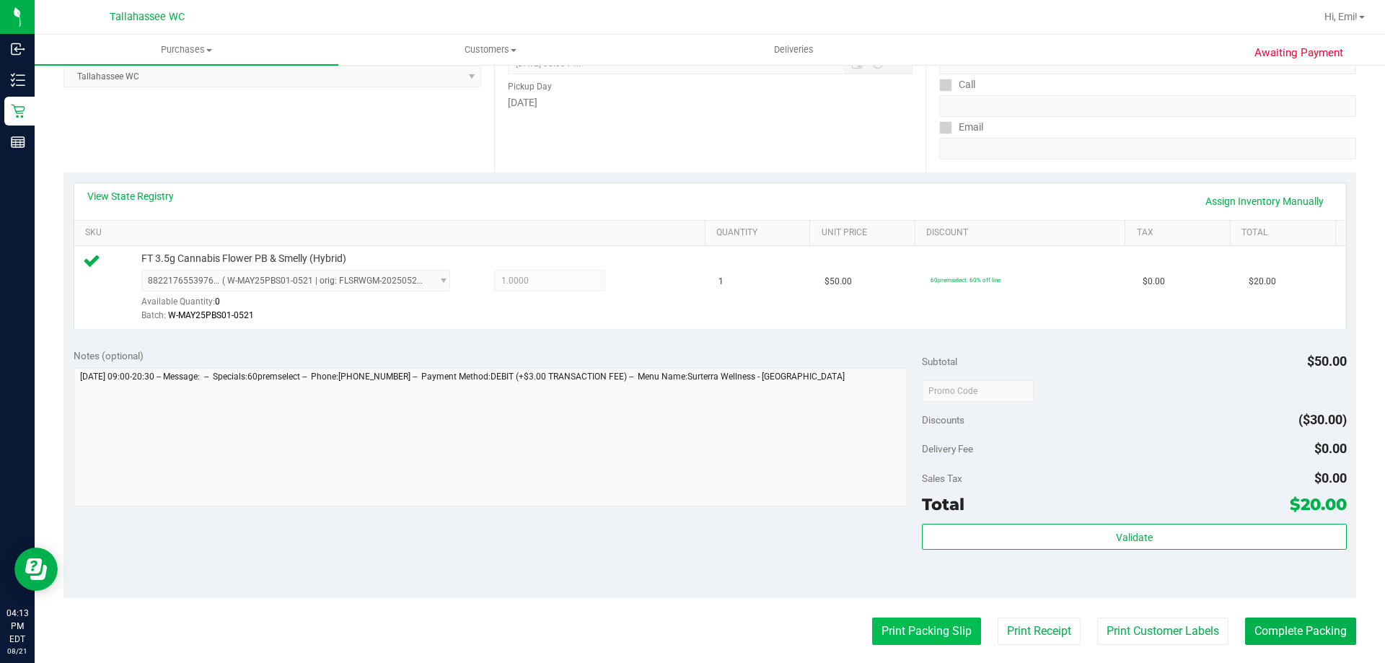
click at [887, 619] on button "Print Packing Slip" at bounding box center [926, 631] width 109 height 27
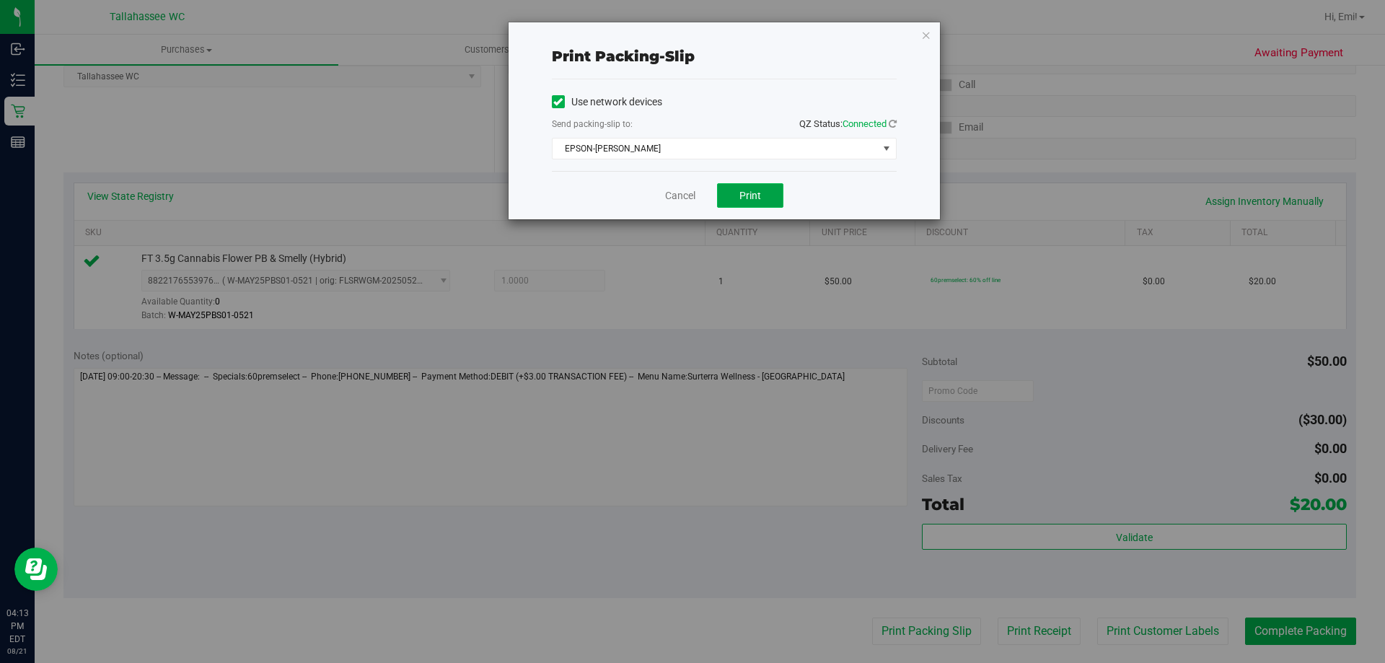
click at [755, 190] on span "Print" at bounding box center [751, 196] width 22 height 12
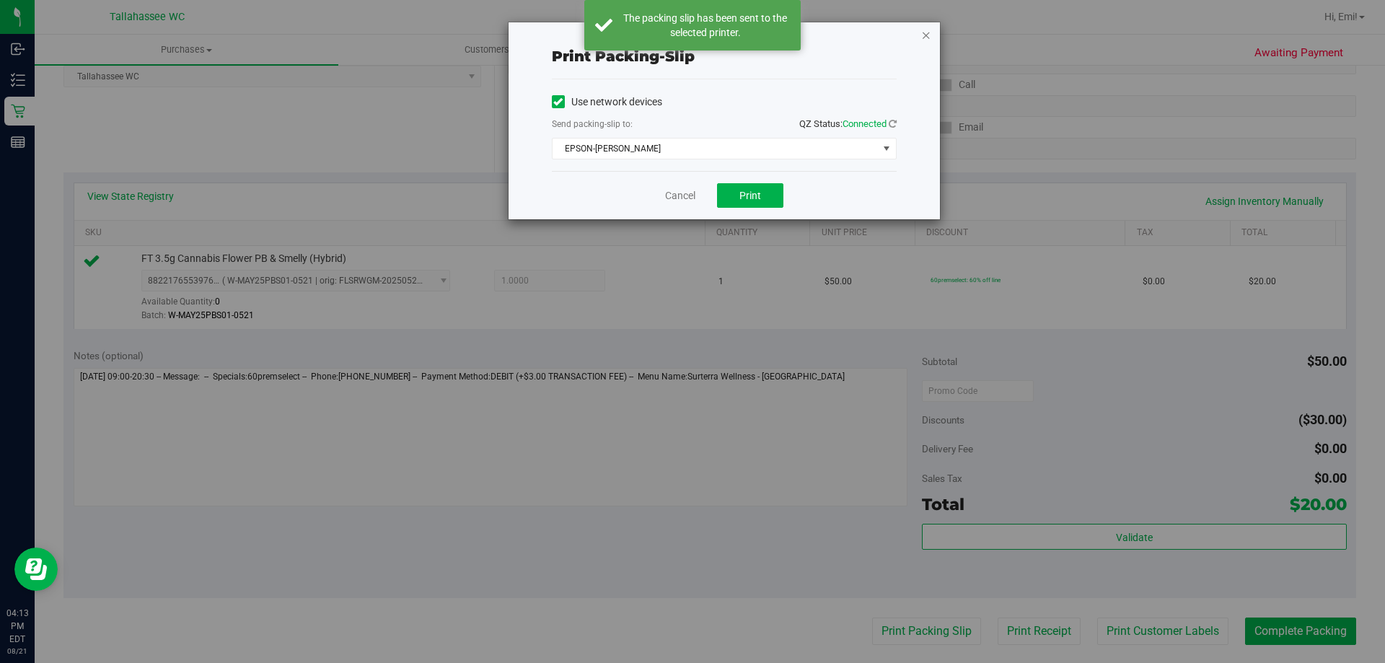
click at [921, 30] on icon "button" at bounding box center [926, 34] width 10 height 17
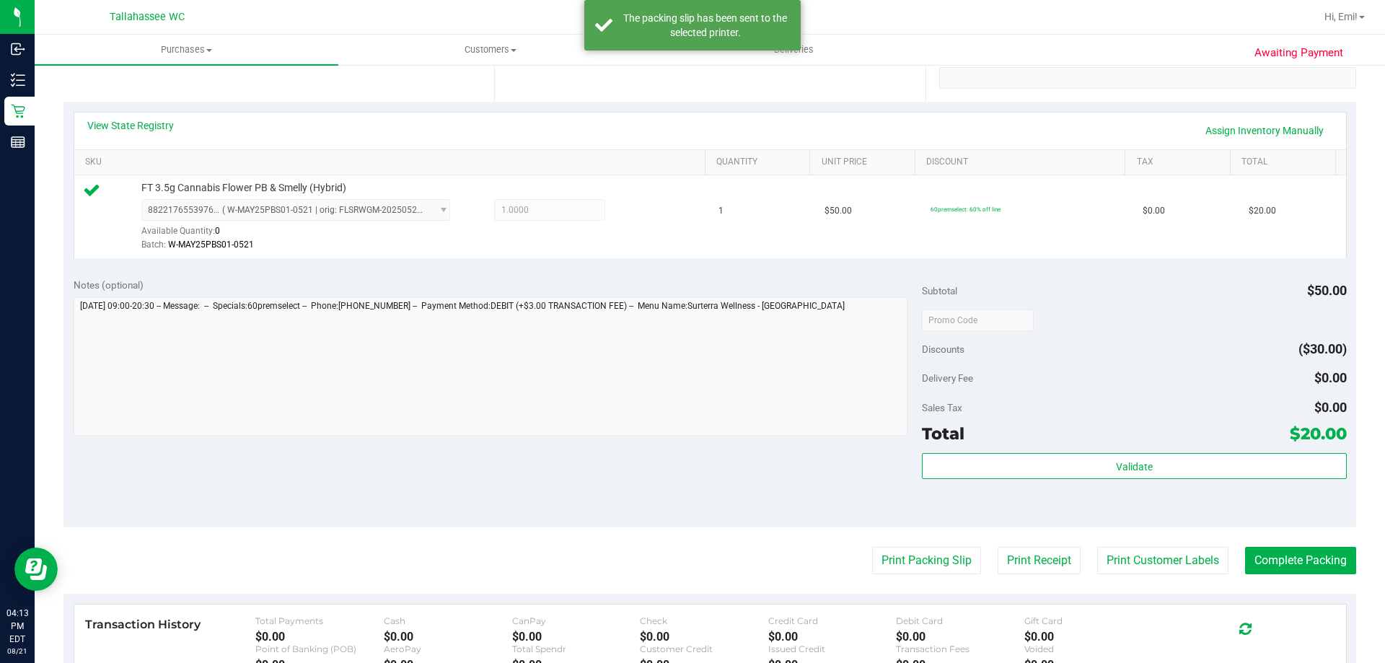
scroll to position [433, 0]
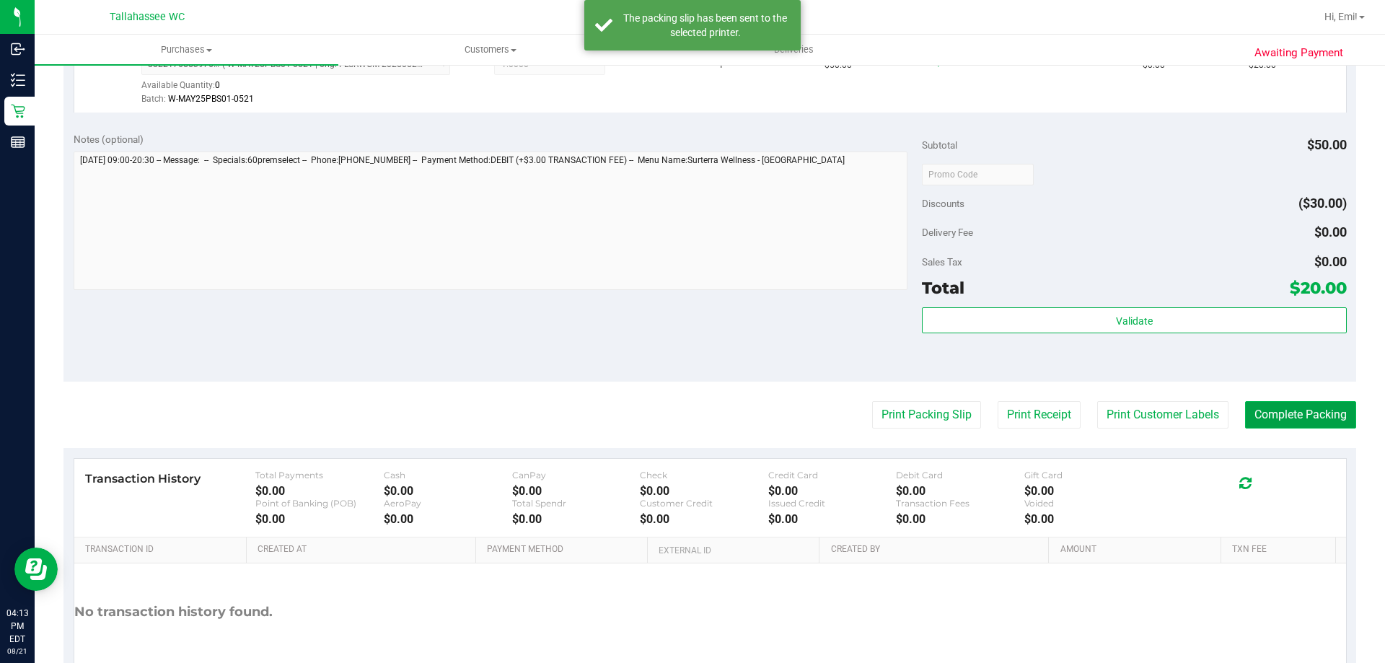
click at [1301, 401] on button "Complete Packing" at bounding box center [1300, 414] width 111 height 27
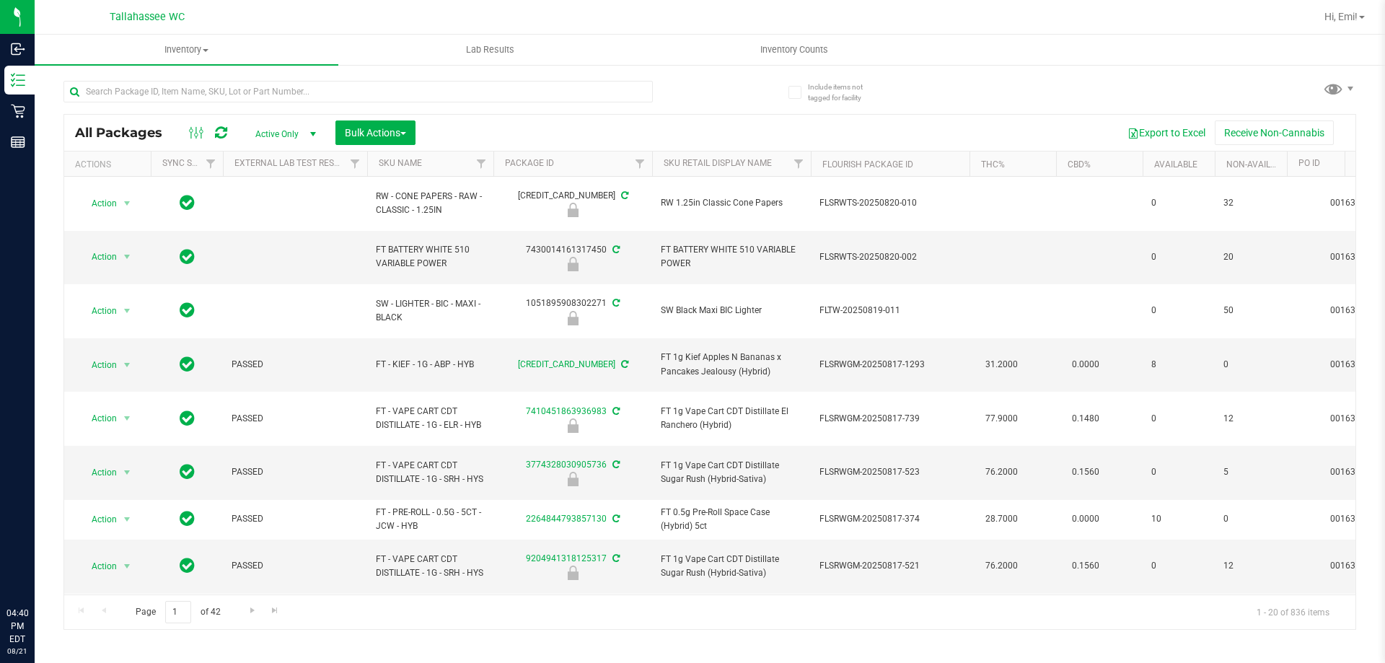
click at [510, 106] on div at bounding box center [358, 97] width 590 height 33
click at [510, 99] on input "text" at bounding box center [358, 92] width 590 height 22
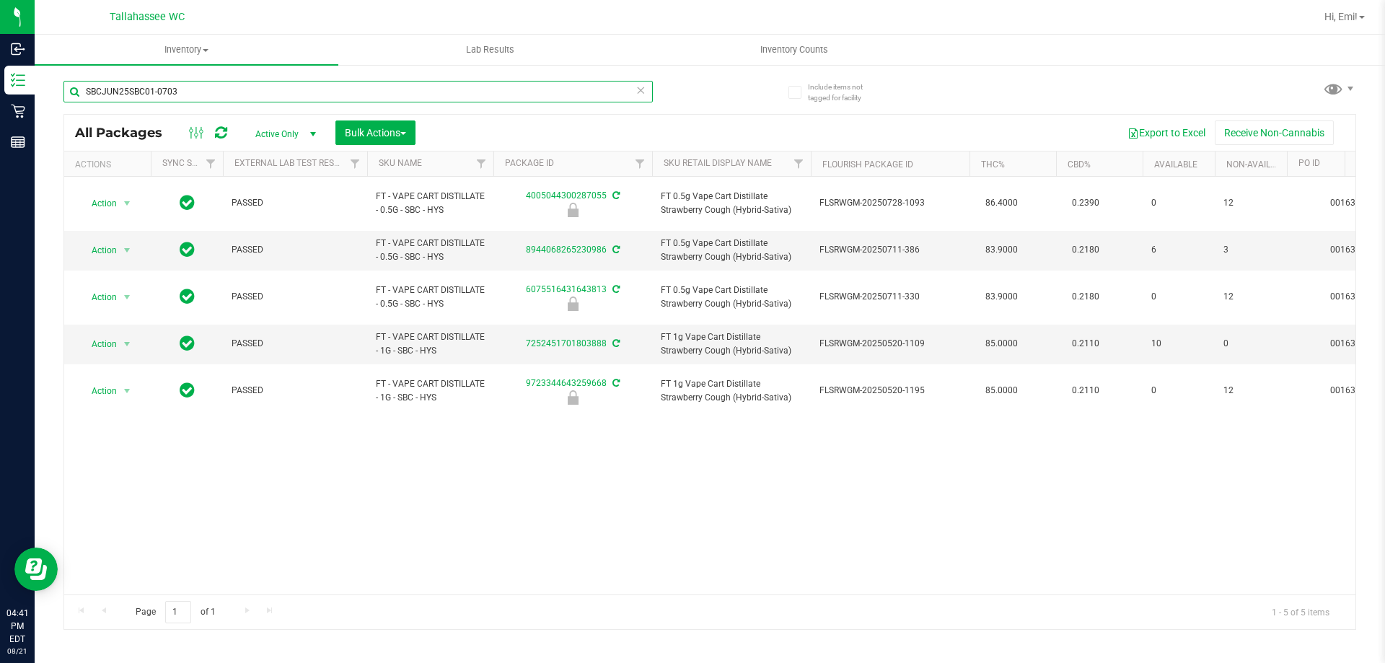
type input "SBCJUN25SBC01-0703"
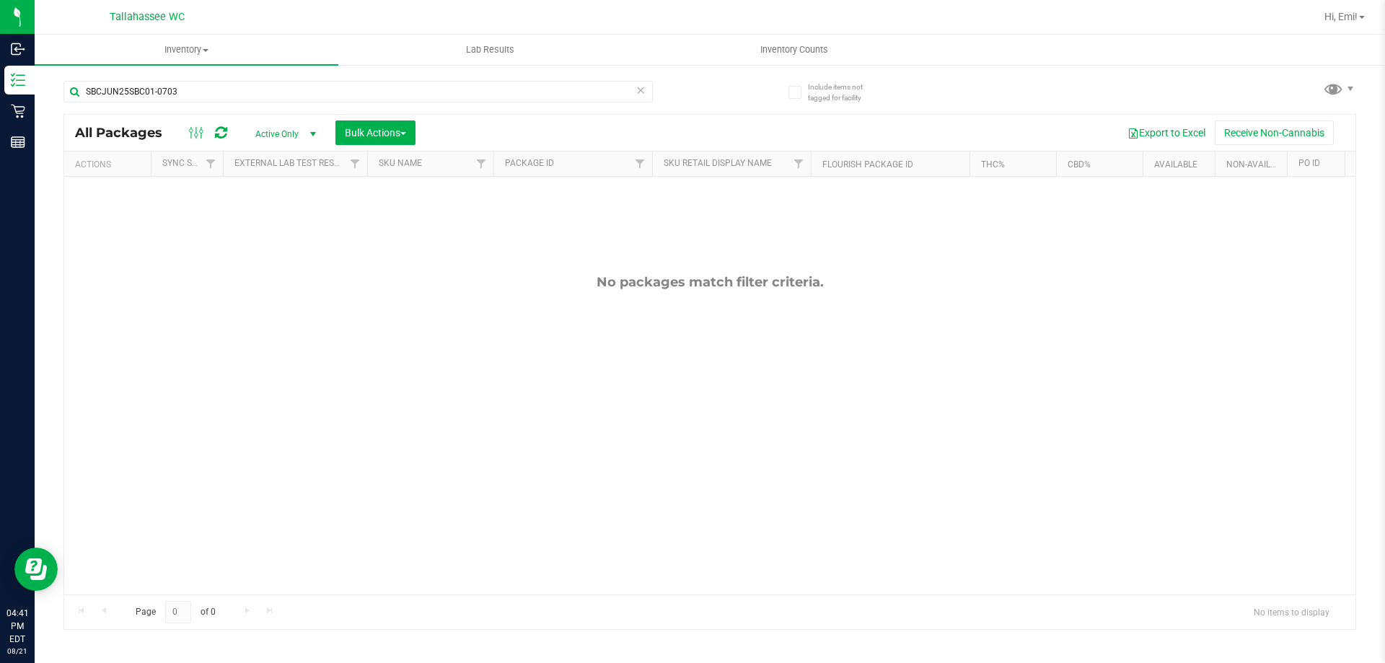
click at [642, 89] on icon at bounding box center [641, 89] width 10 height 17
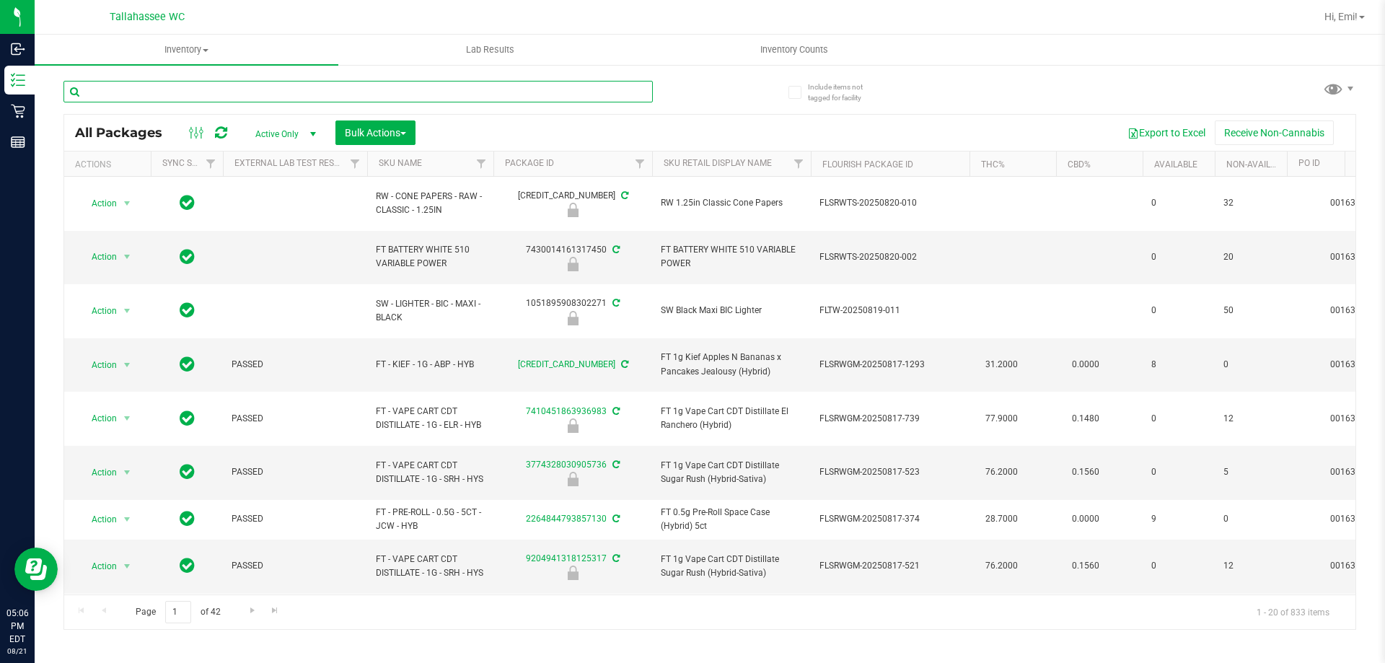
click at [496, 93] on input "text" at bounding box center [358, 92] width 590 height 22
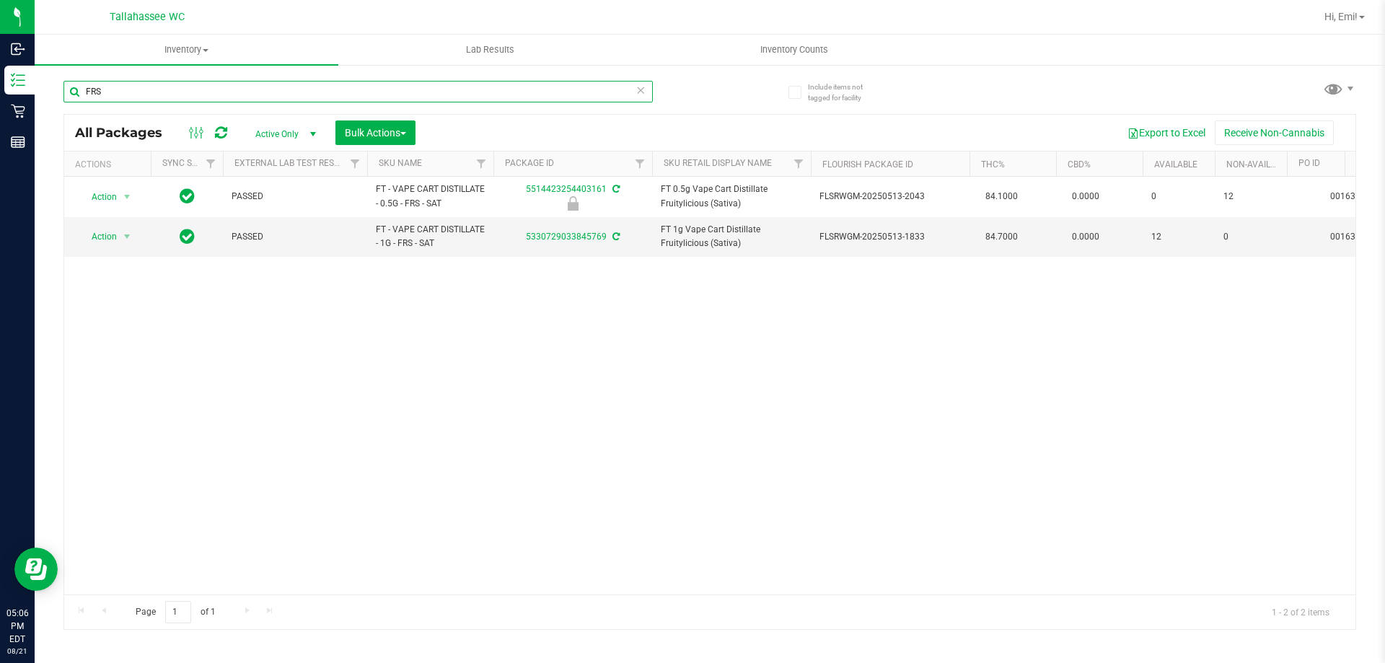
type input "FRS"
click at [644, 89] on icon at bounding box center [641, 89] width 10 height 17
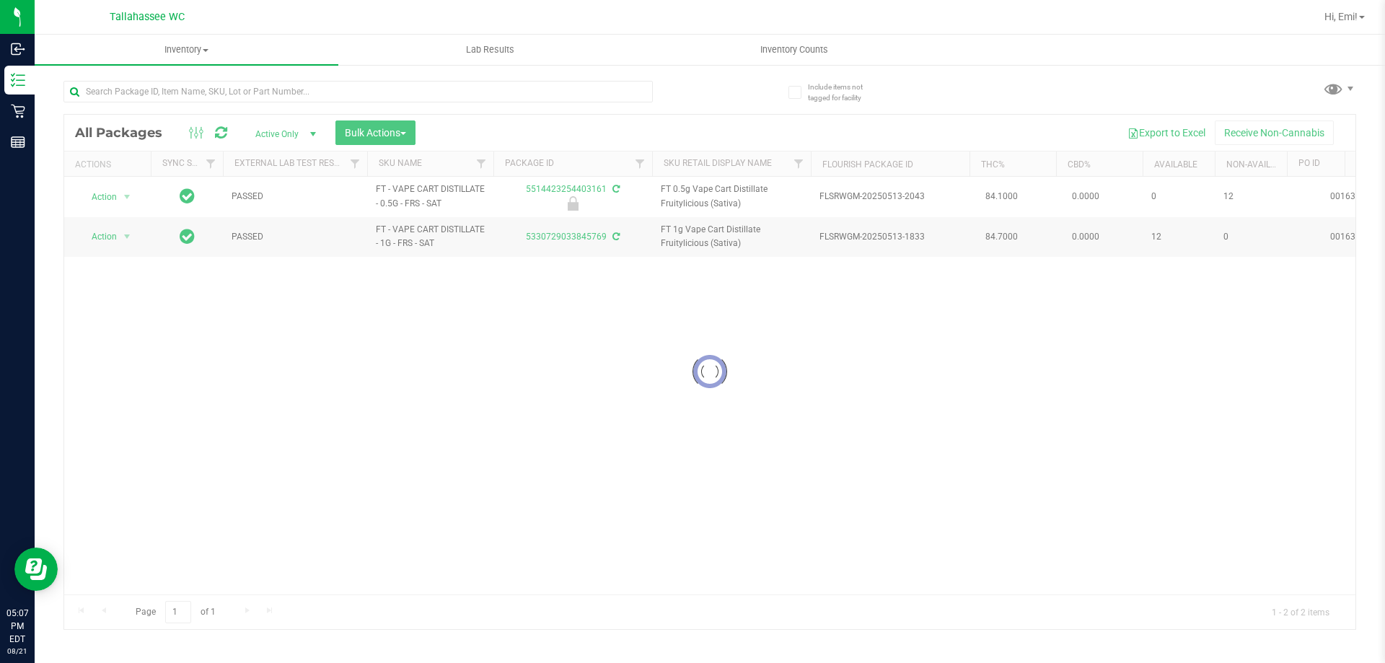
click at [685, 90] on div at bounding box center [386, 91] width 647 height 46
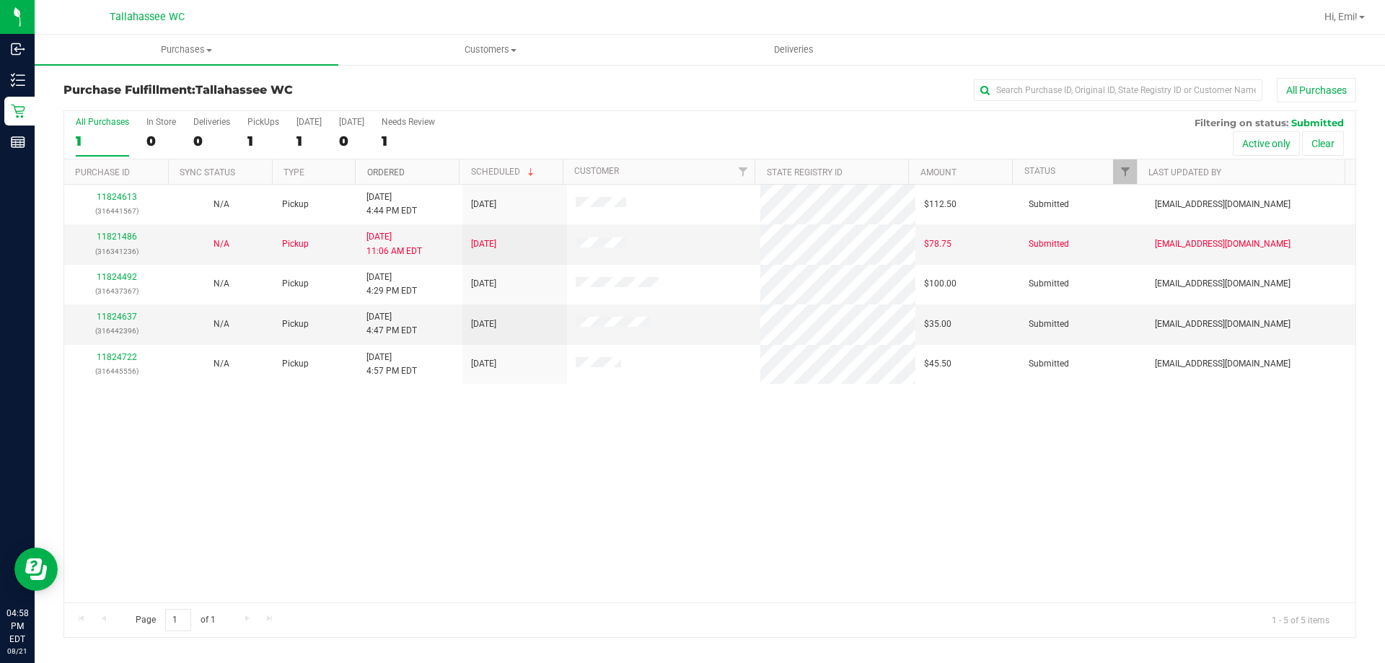
click at [374, 172] on link "Ordered" at bounding box center [386, 172] width 38 height 10
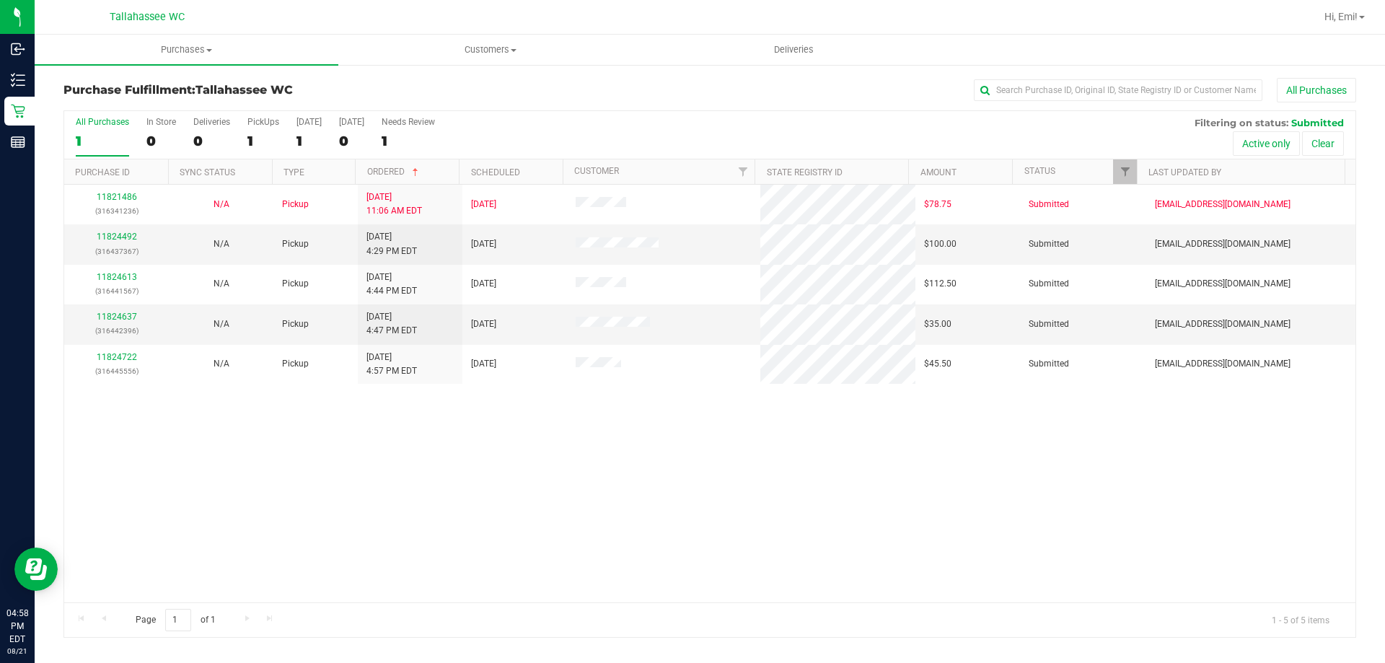
click at [574, 126] on div "All Purchases 1 In Store 0 Deliveries 0 PickUps 1 [DATE] 1 [DATE] 0 Needs Revie…" at bounding box center [710, 135] width 1292 height 48
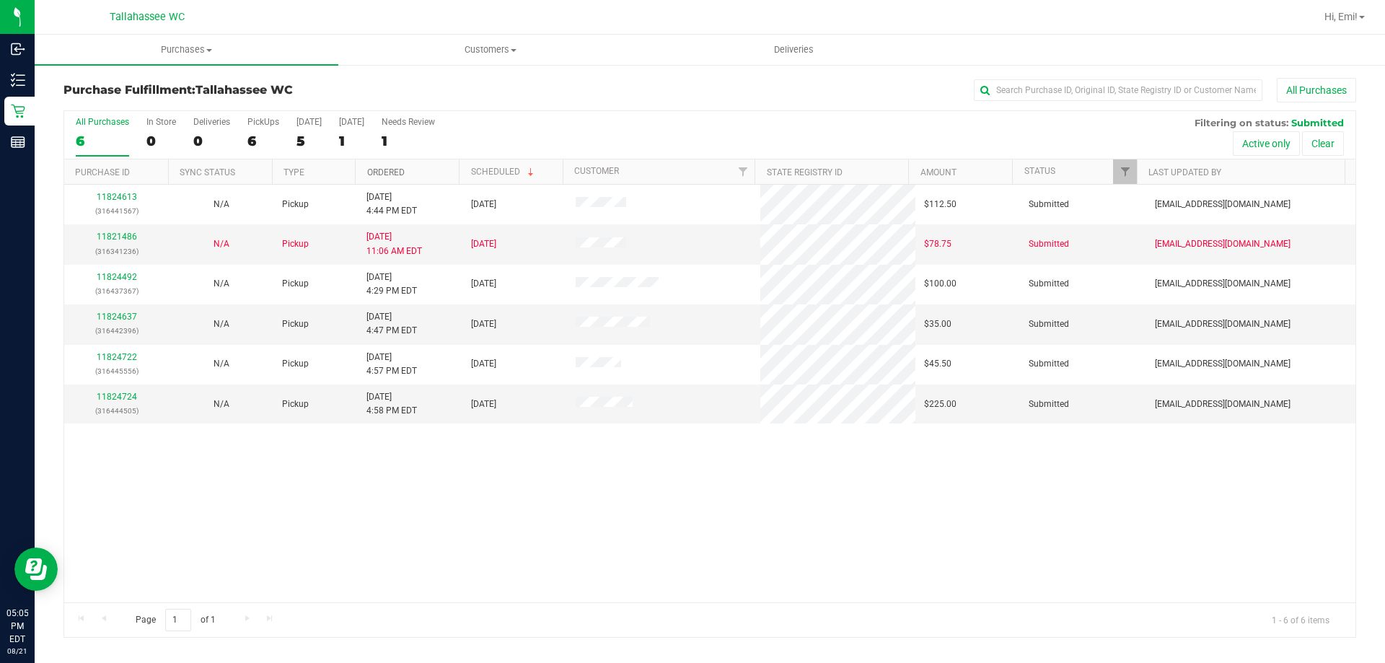
click at [370, 170] on link "Ordered" at bounding box center [386, 172] width 38 height 10
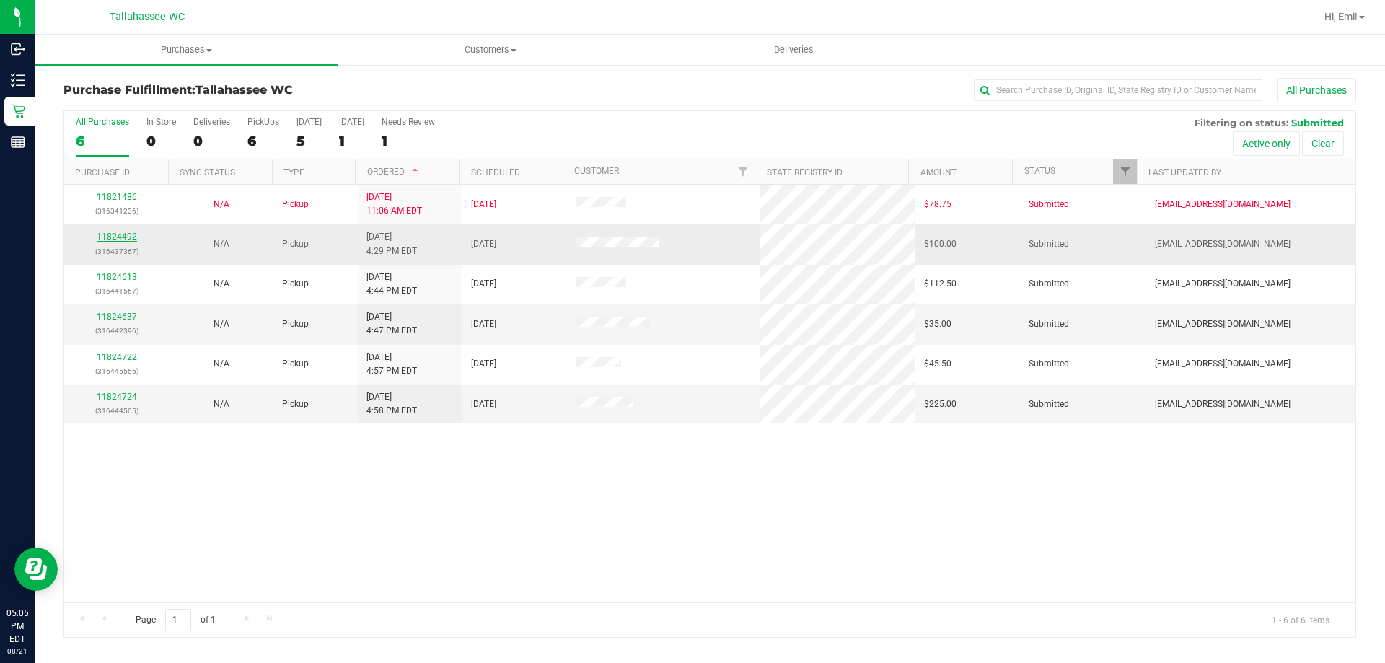
click at [116, 234] on link "11824492" at bounding box center [117, 237] width 40 height 10
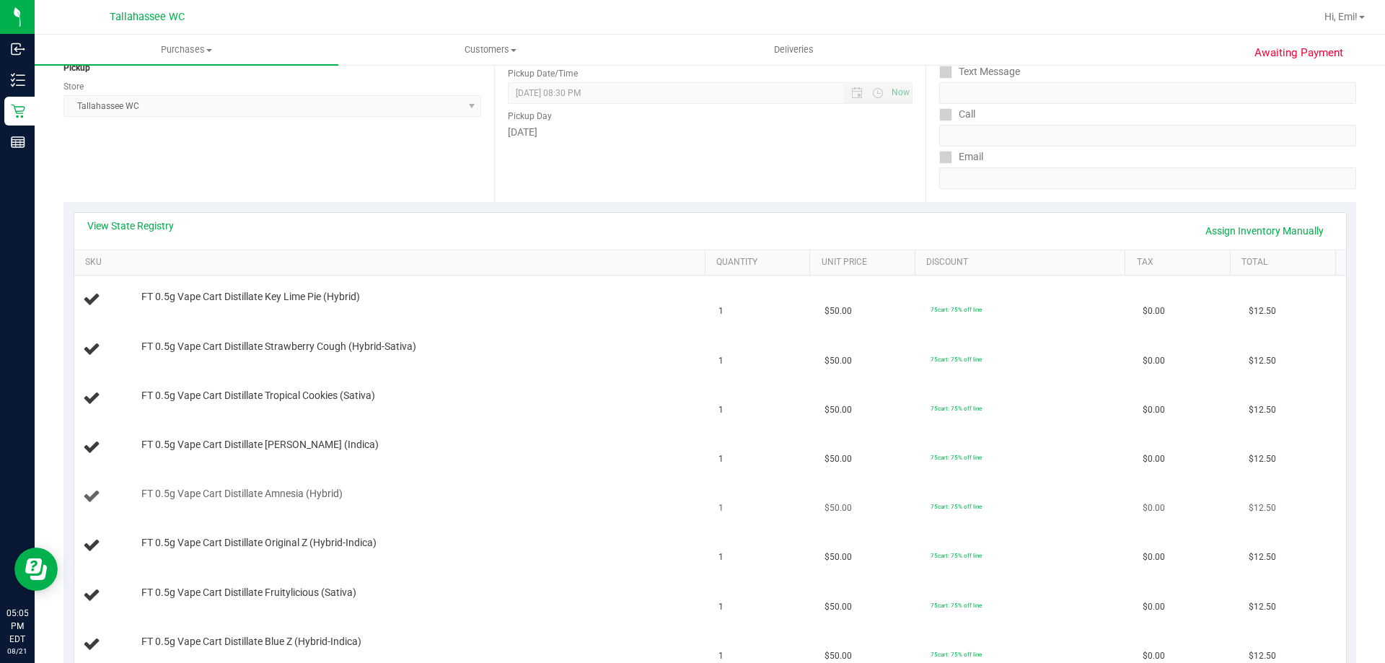
scroll to position [289, 0]
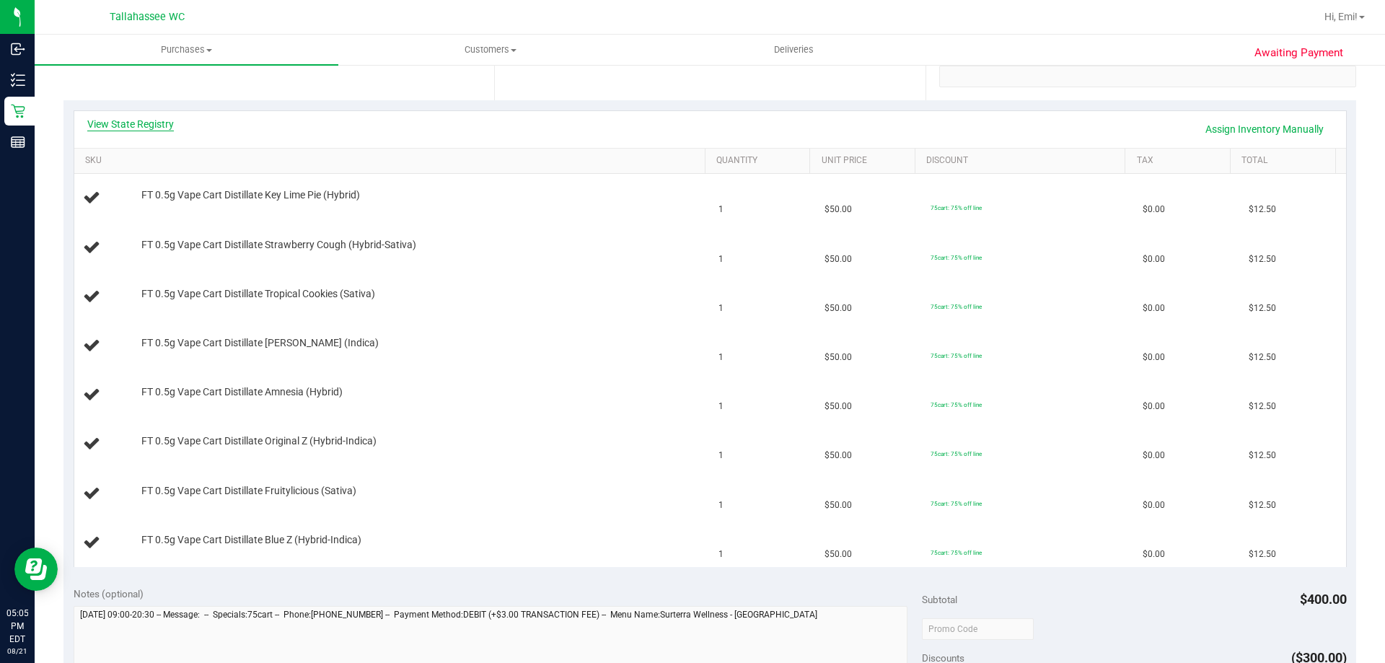
click at [156, 119] on link "View State Registry" at bounding box center [130, 124] width 87 height 14
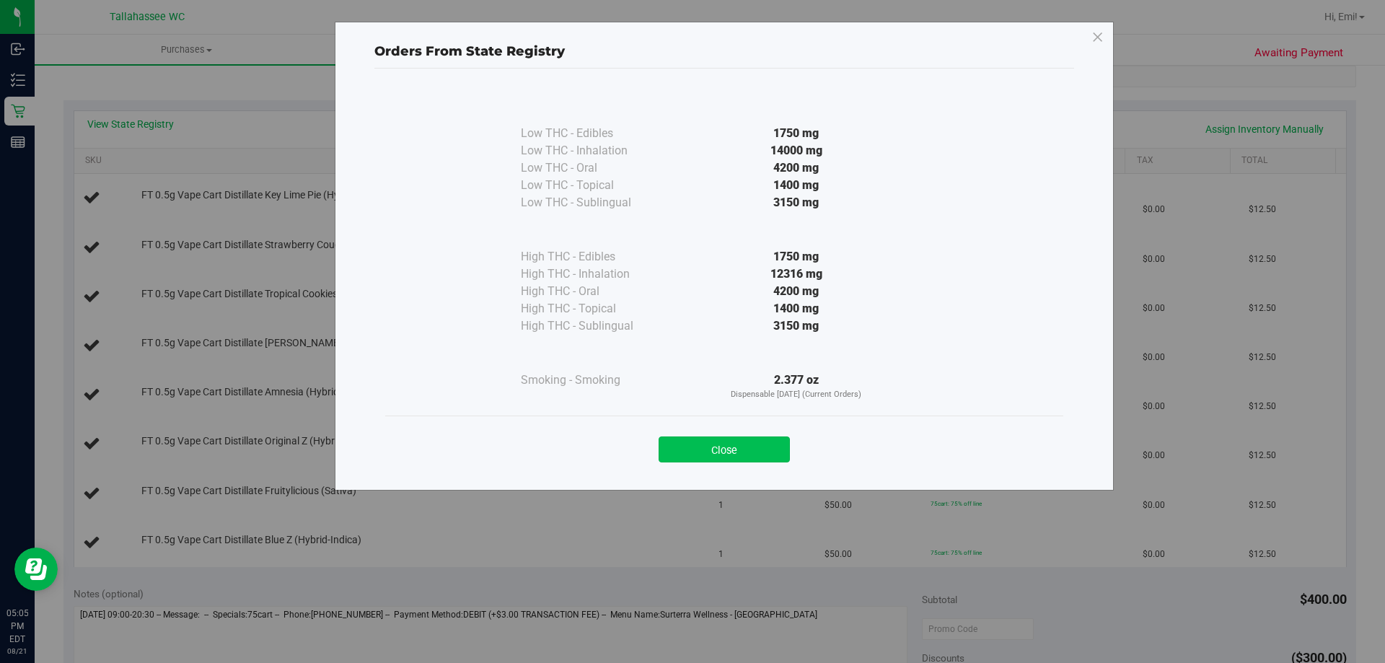
click at [687, 451] on button "Close" at bounding box center [724, 450] width 131 height 26
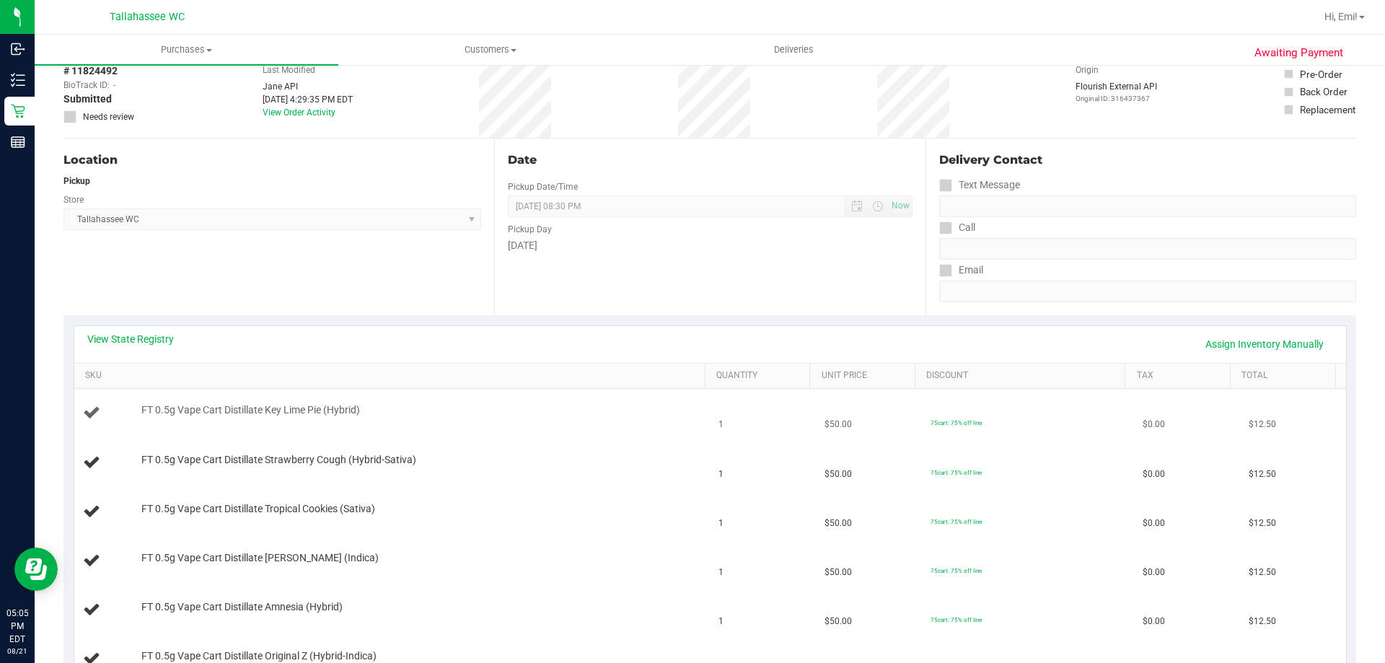
scroll to position [144, 0]
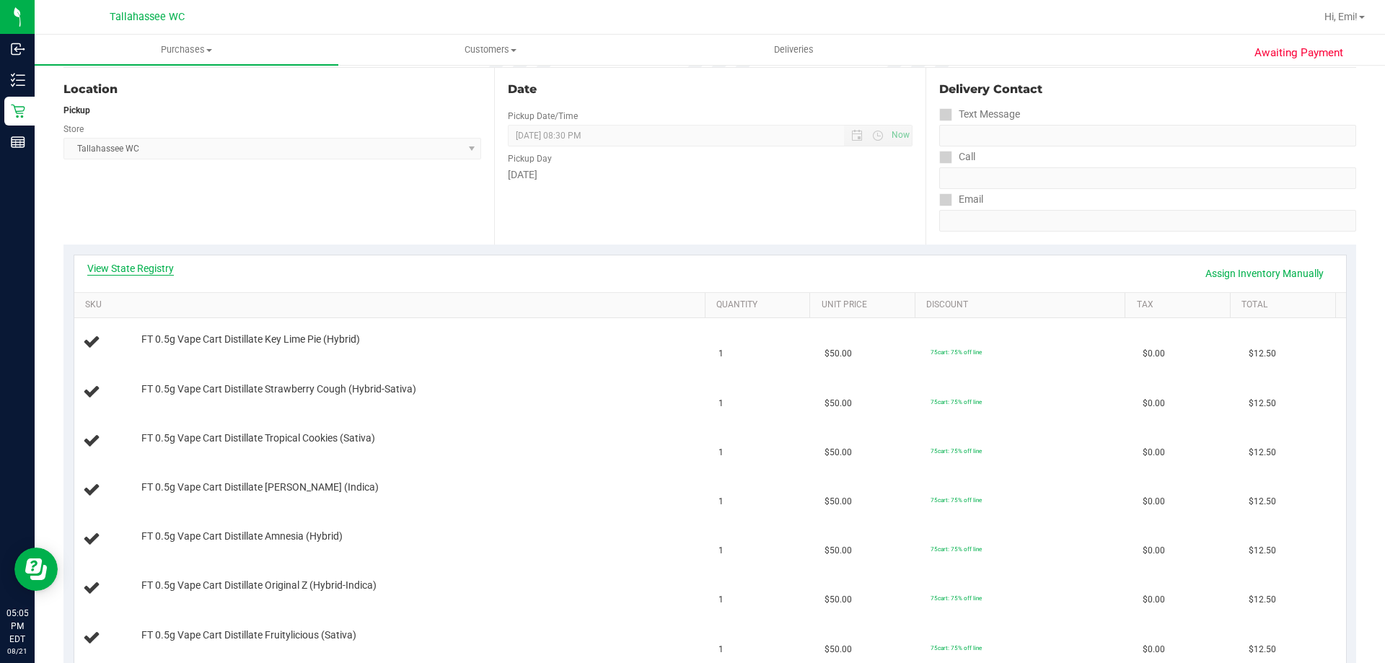
click at [168, 275] on link "View State Registry" at bounding box center [130, 268] width 87 height 14
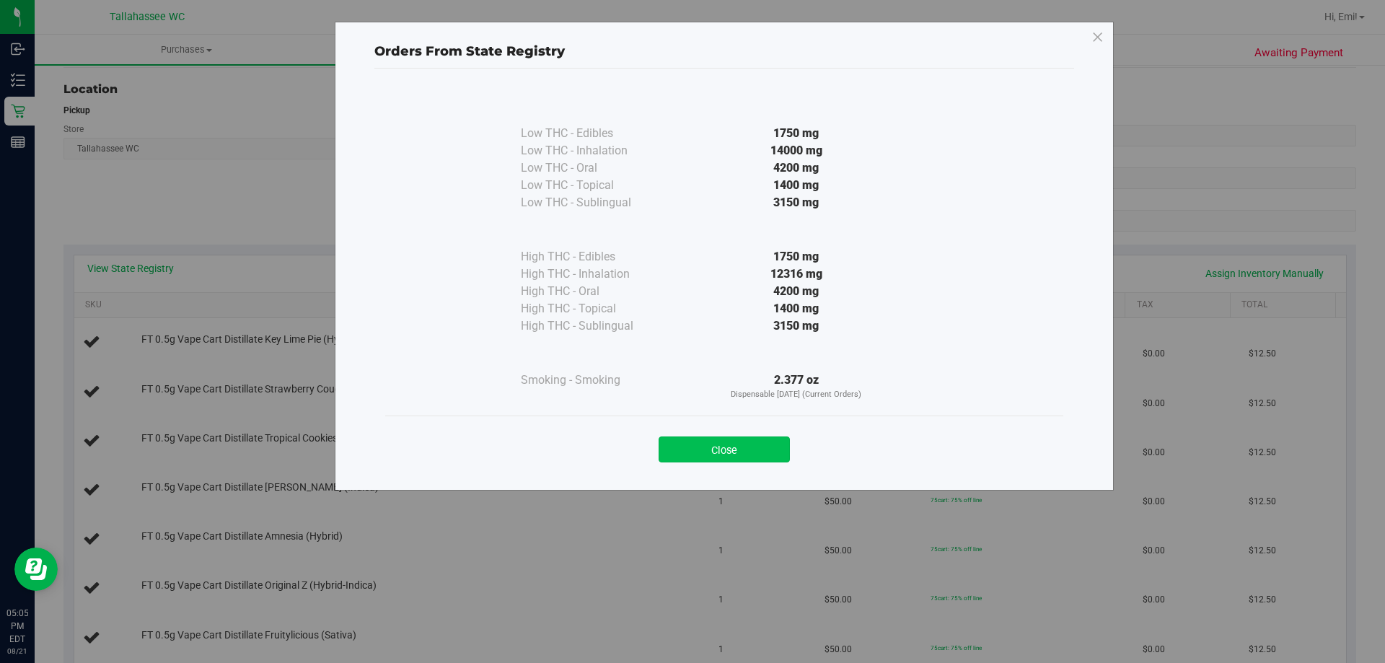
click at [777, 455] on button "Close" at bounding box center [724, 450] width 131 height 26
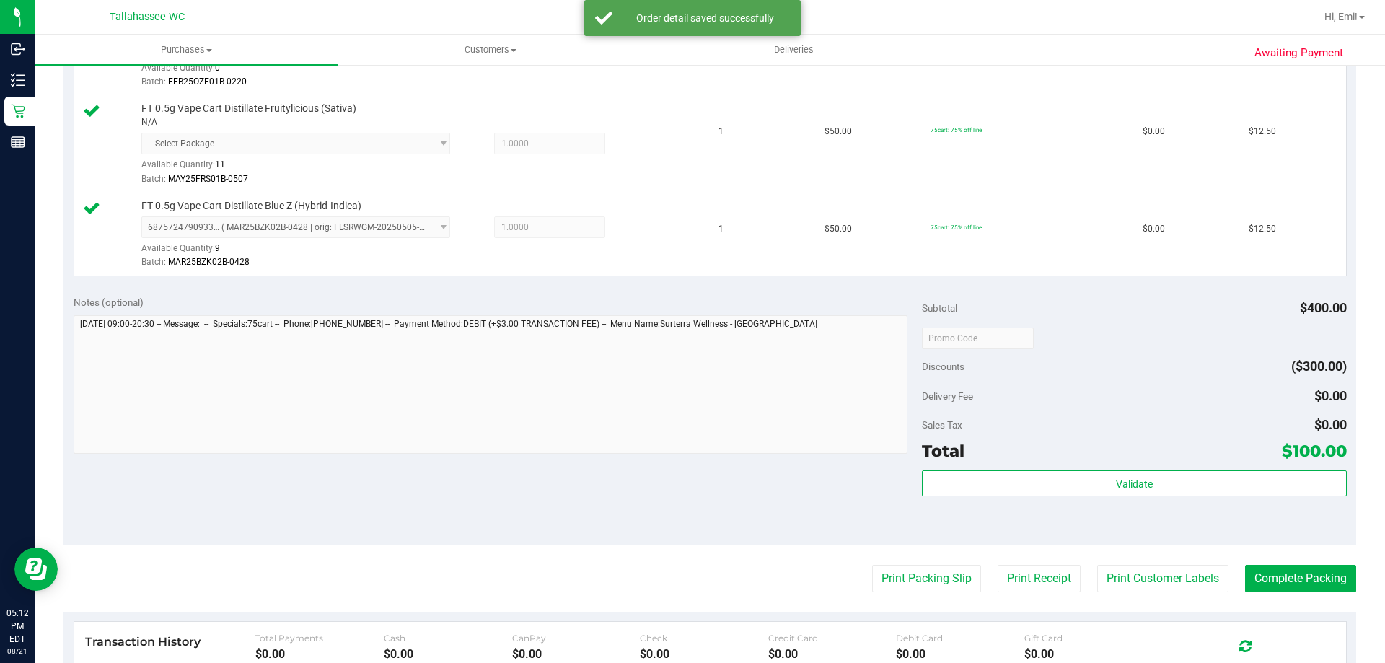
scroll to position [938, 0]
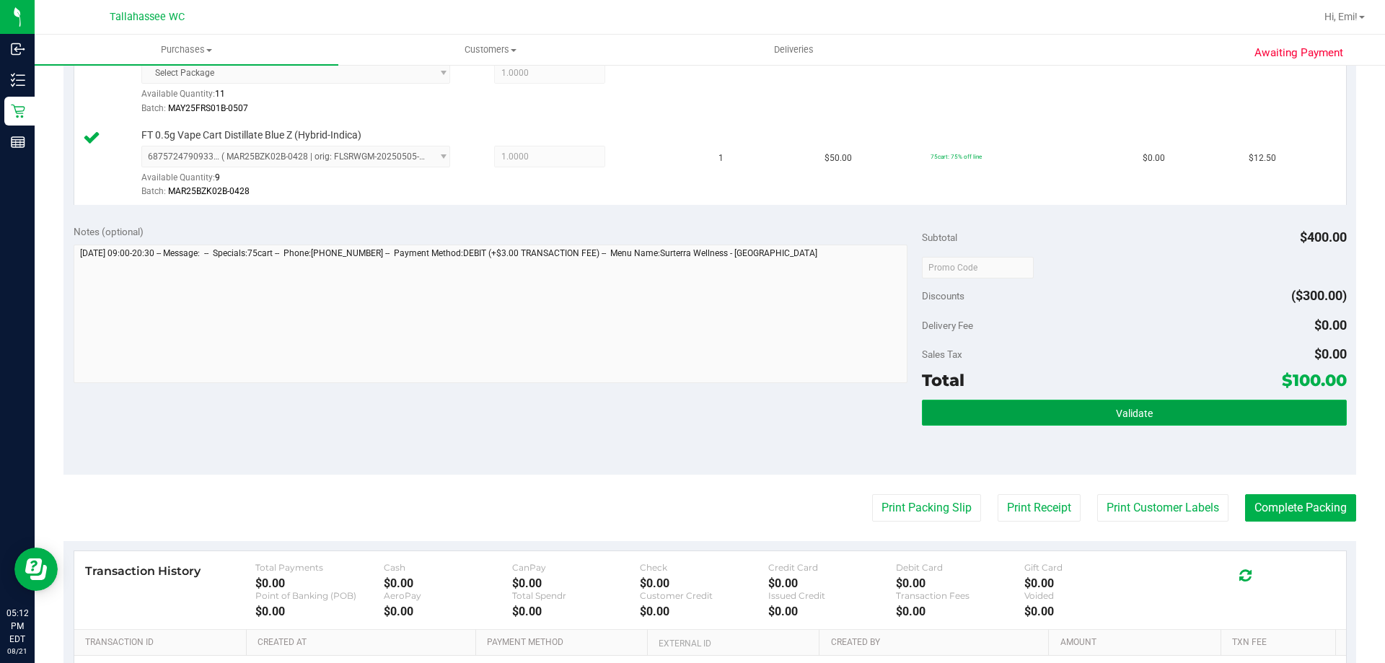
click at [988, 406] on button "Validate" at bounding box center [1134, 413] width 424 height 26
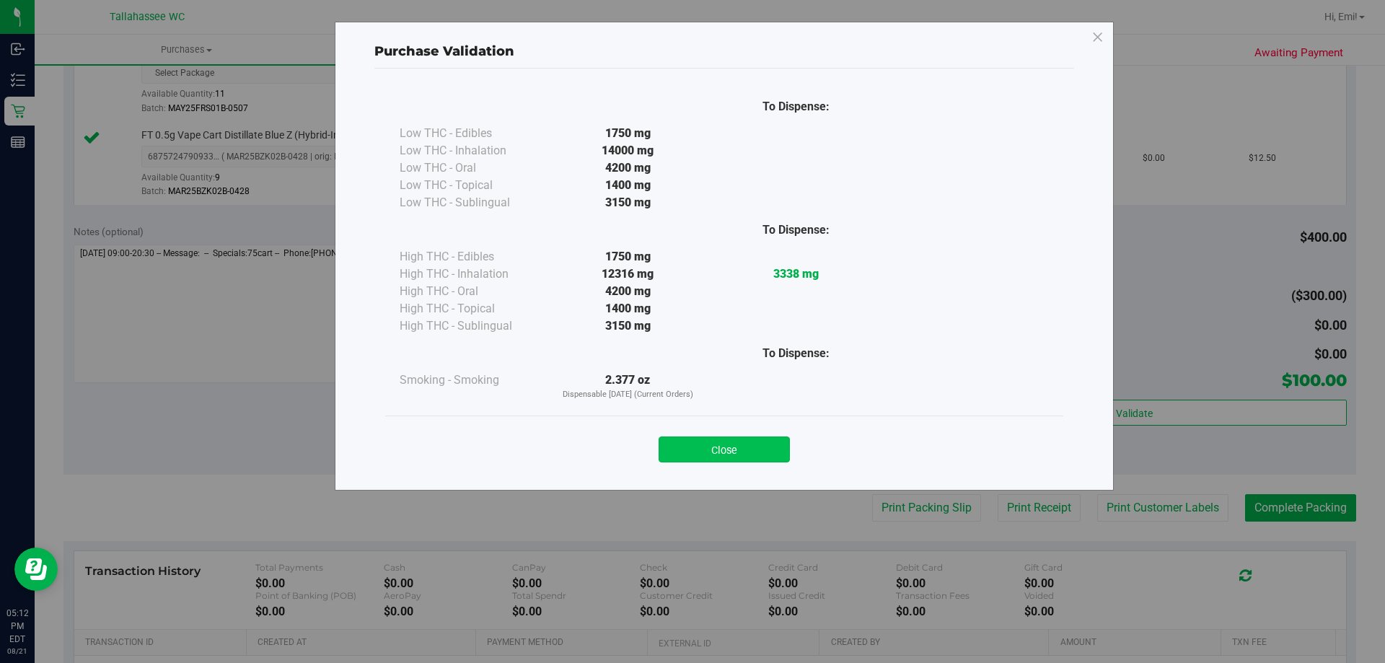
click at [763, 449] on button "Close" at bounding box center [724, 450] width 131 height 26
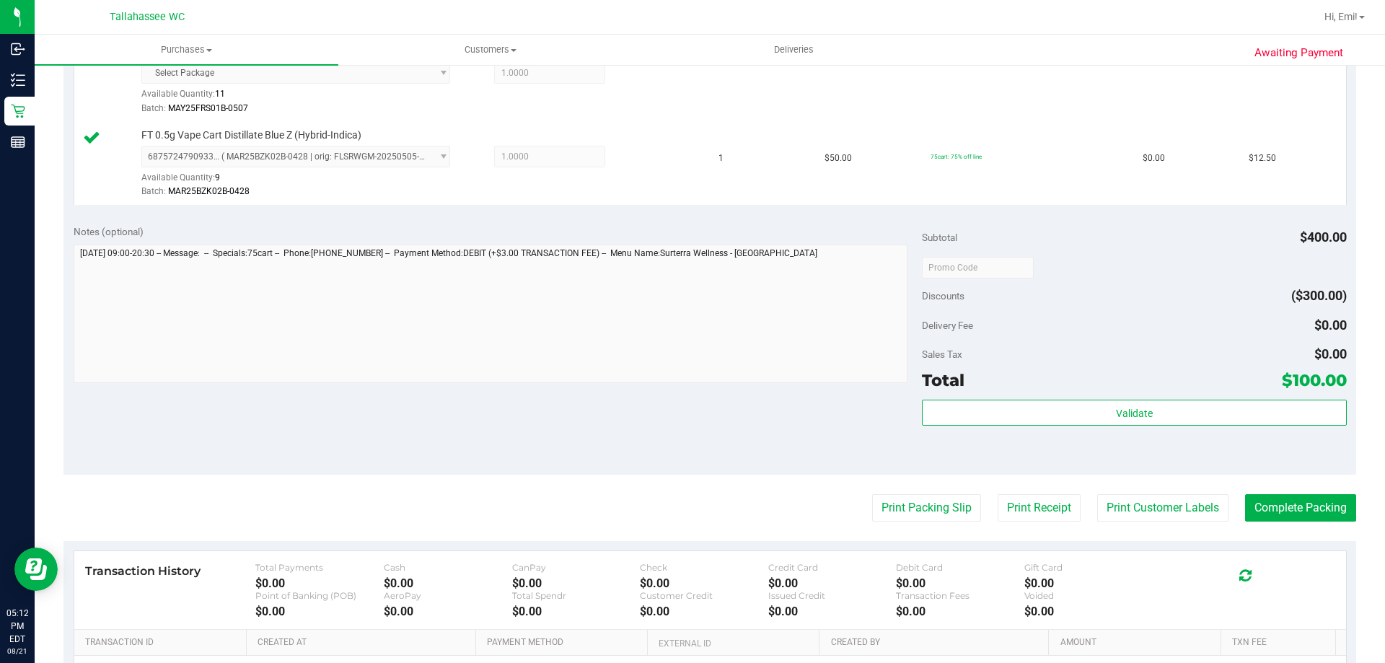
drag, startPoint x: 1108, startPoint y: 448, endPoint x: 1108, endPoint y: 432, distance: 16.6
click at [1108, 445] on div "Validate" at bounding box center [1134, 432] width 424 height 65
click at [896, 496] on button "Print Packing Slip" at bounding box center [926, 507] width 109 height 27
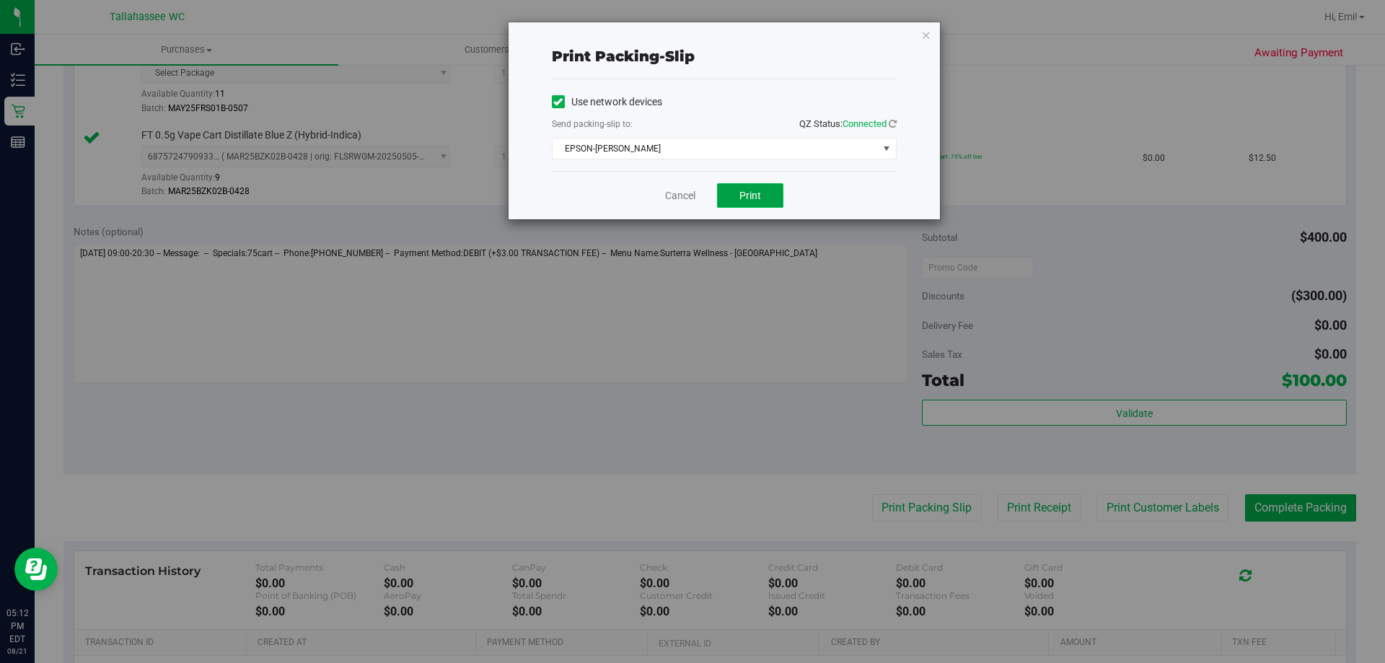
click at [771, 197] on button "Print" at bounding box center [750, 195] width 66 height 25
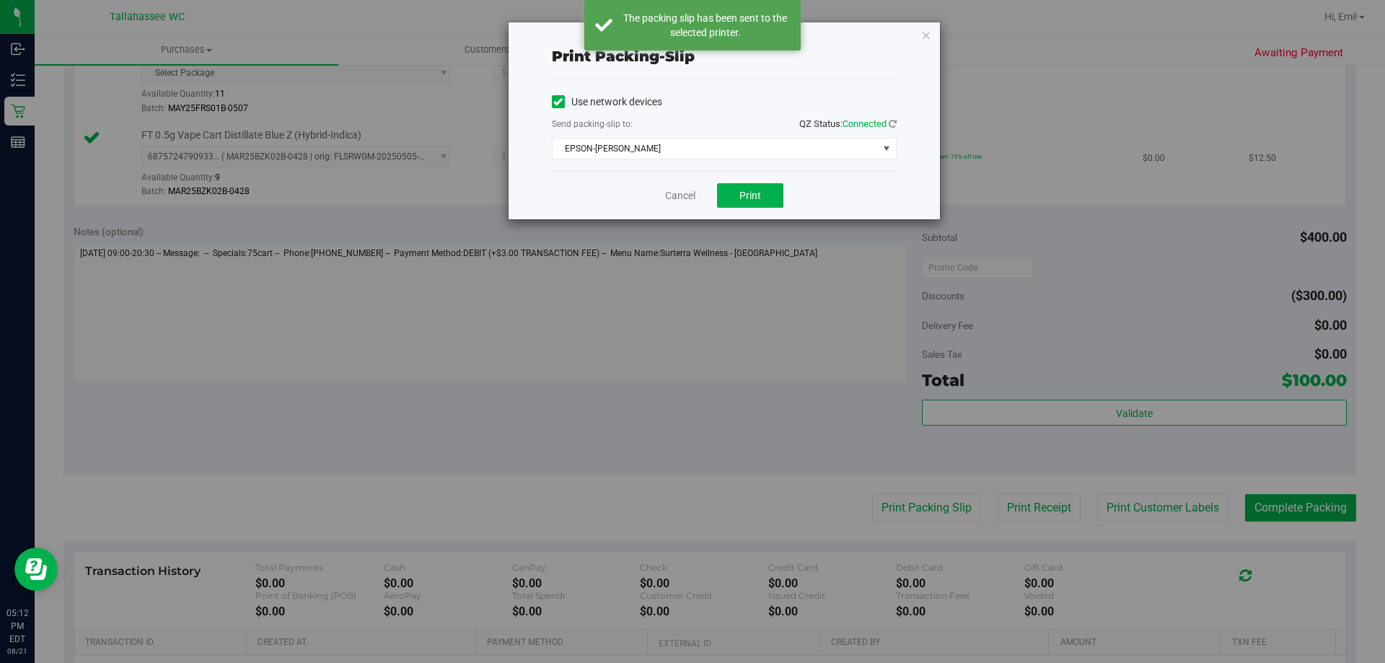
drag, startPoint x: 927, startPoint y: 37, endPoint x: 970, endPoint y: 175, distance: 144.9
click at [927, 38] on icon "button" at bounding box center [926, 34] width 10 height 17
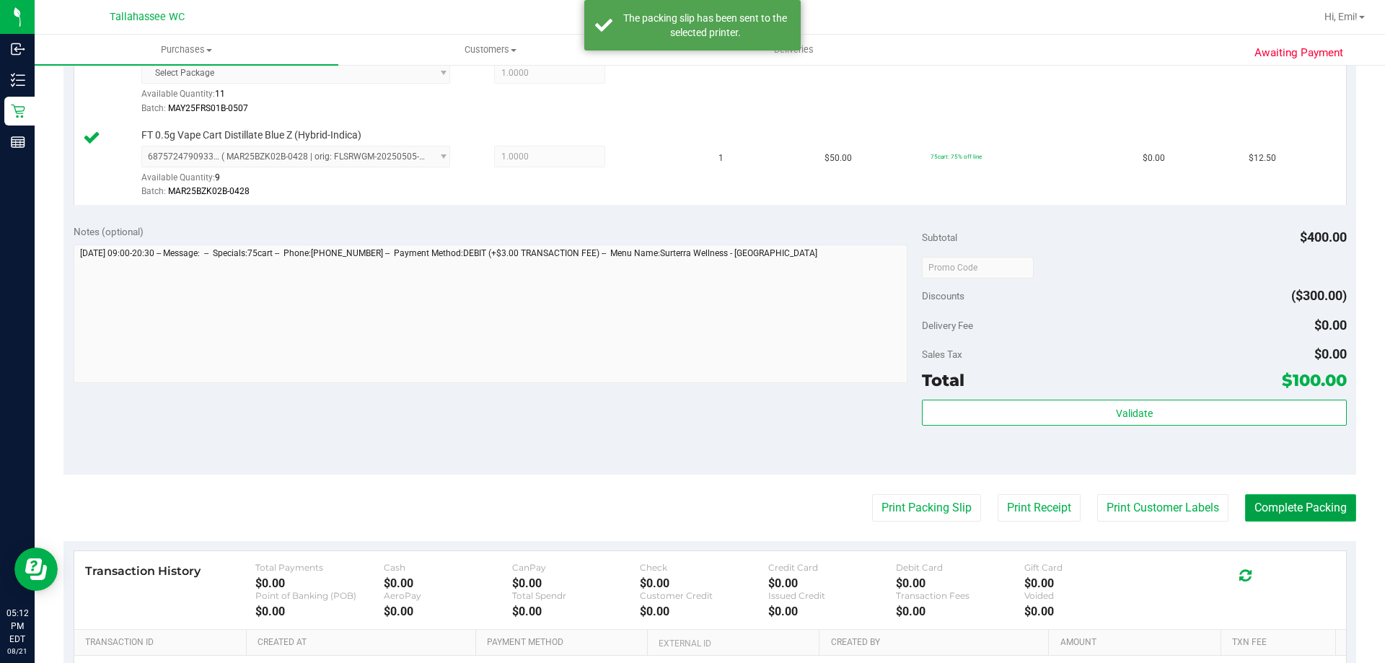
click at [1336, 512] on button "Complete Packing" at bounding box center [1300, 507] width 111 height 27
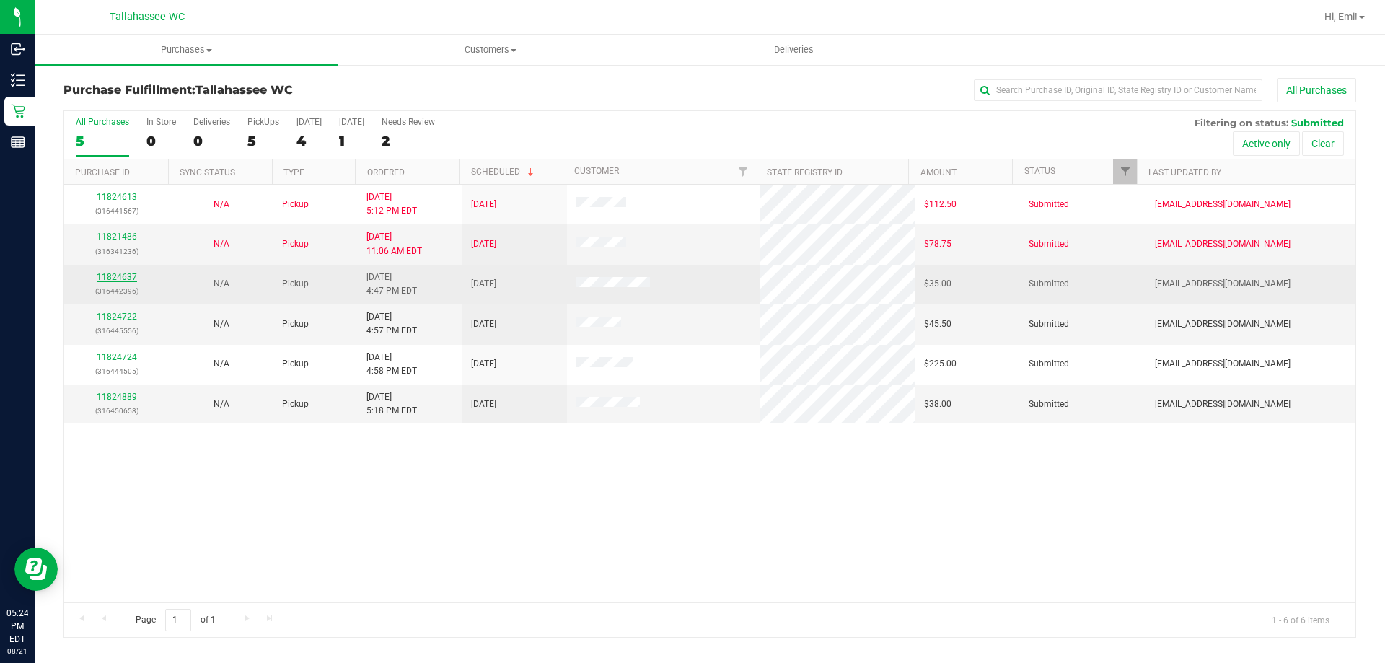
click at [129, 276] on link "11824637" at bounding box center [117, 277] width 40 height 10
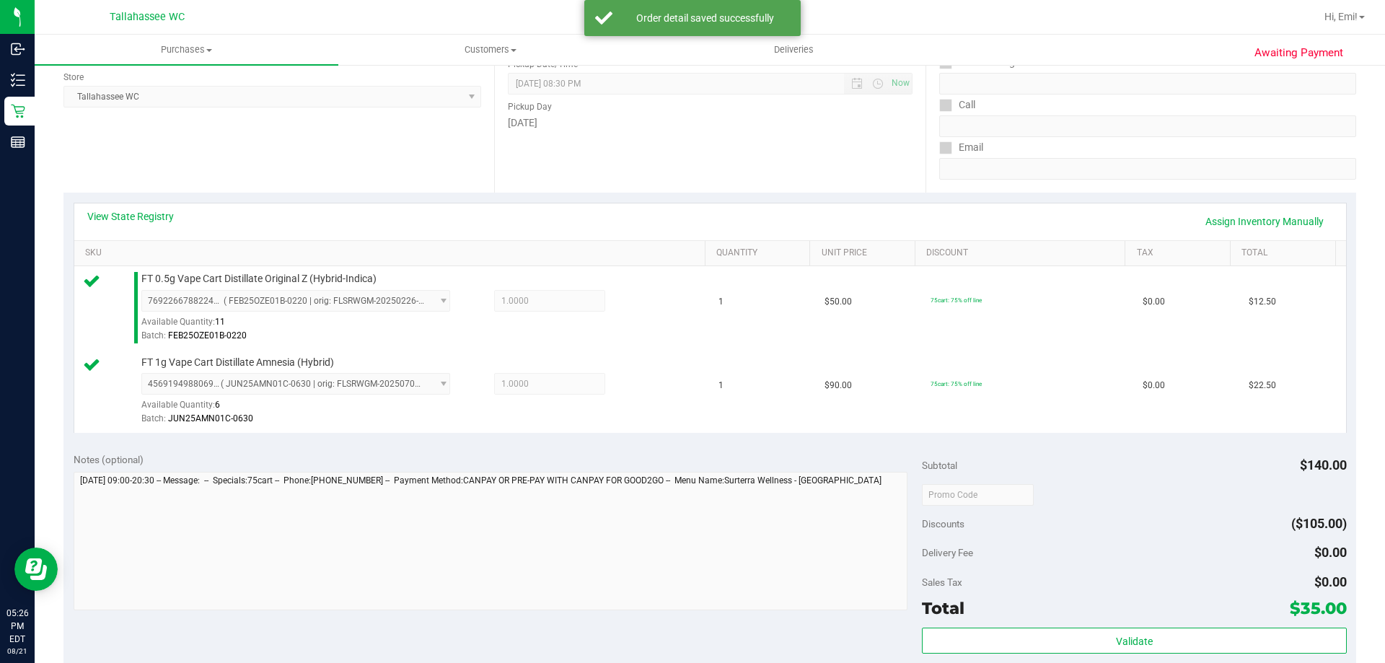
scroll to position [361, 0]
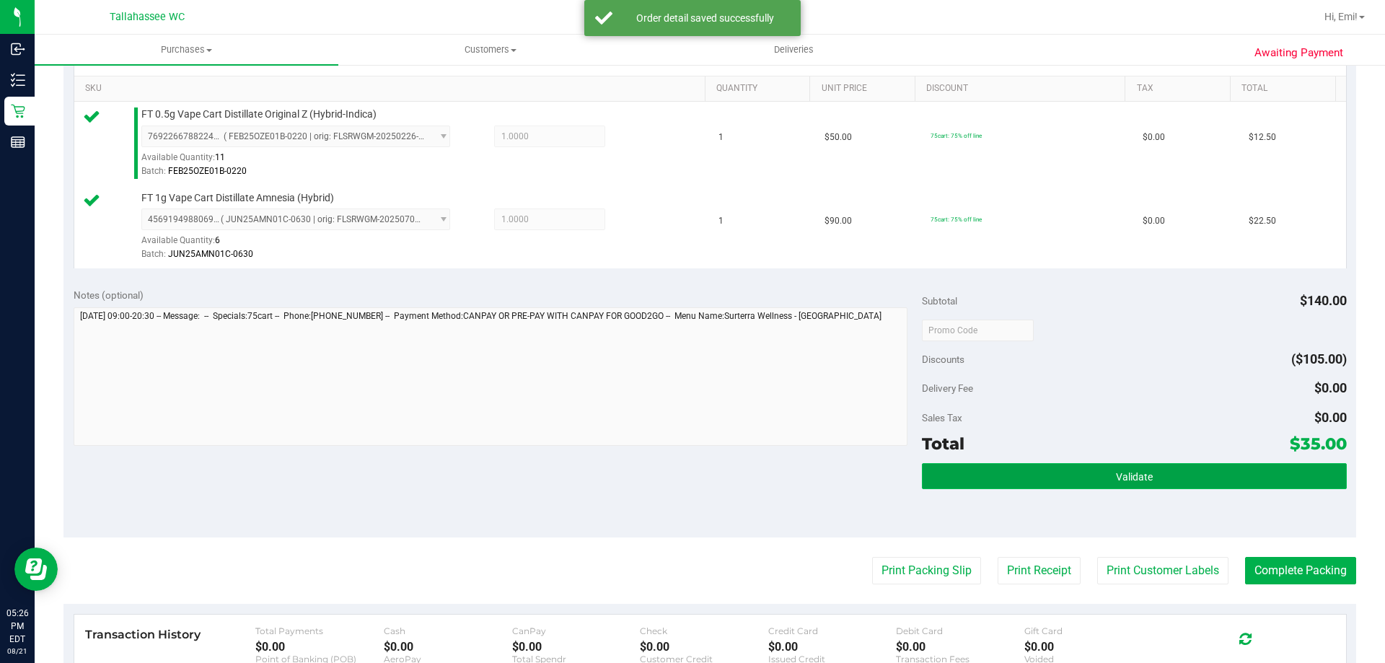
click at [950, 471] on button "Validate" at bounding box center [1134, 476] width 424 height 26
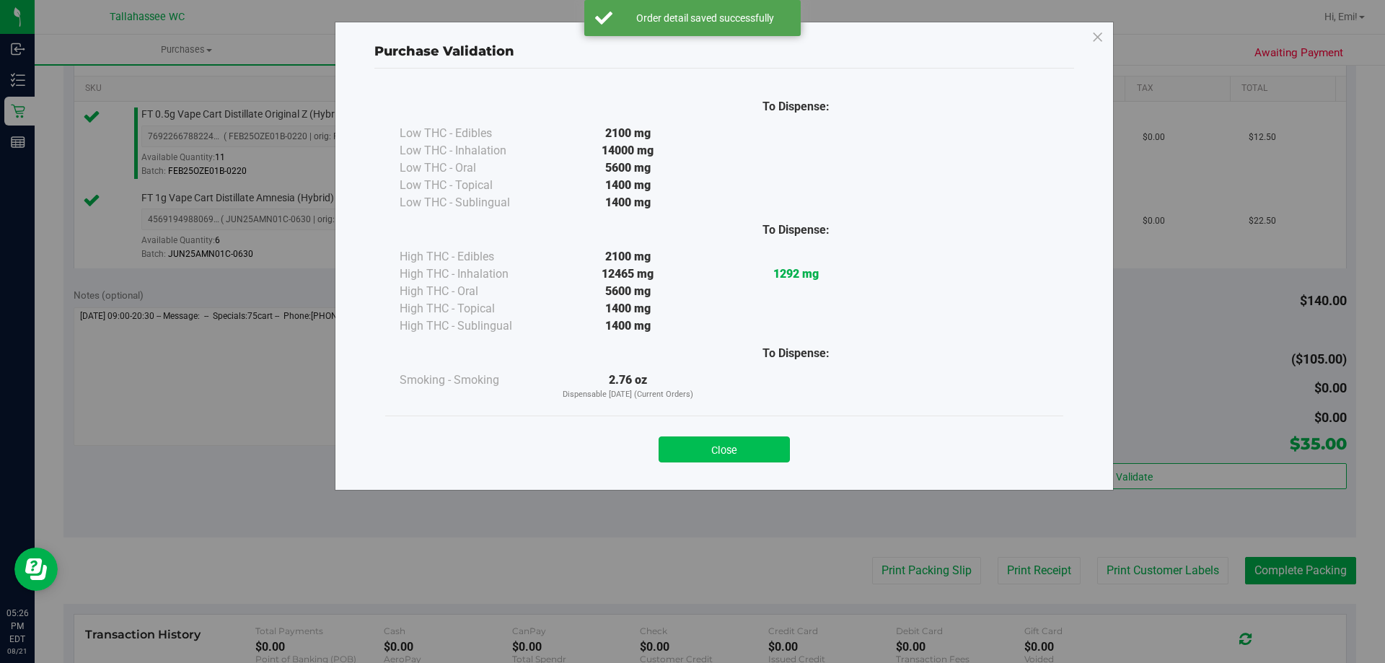
click at [689, 447] on button "Close" at bounding box center [724, 450] width 131 height 26
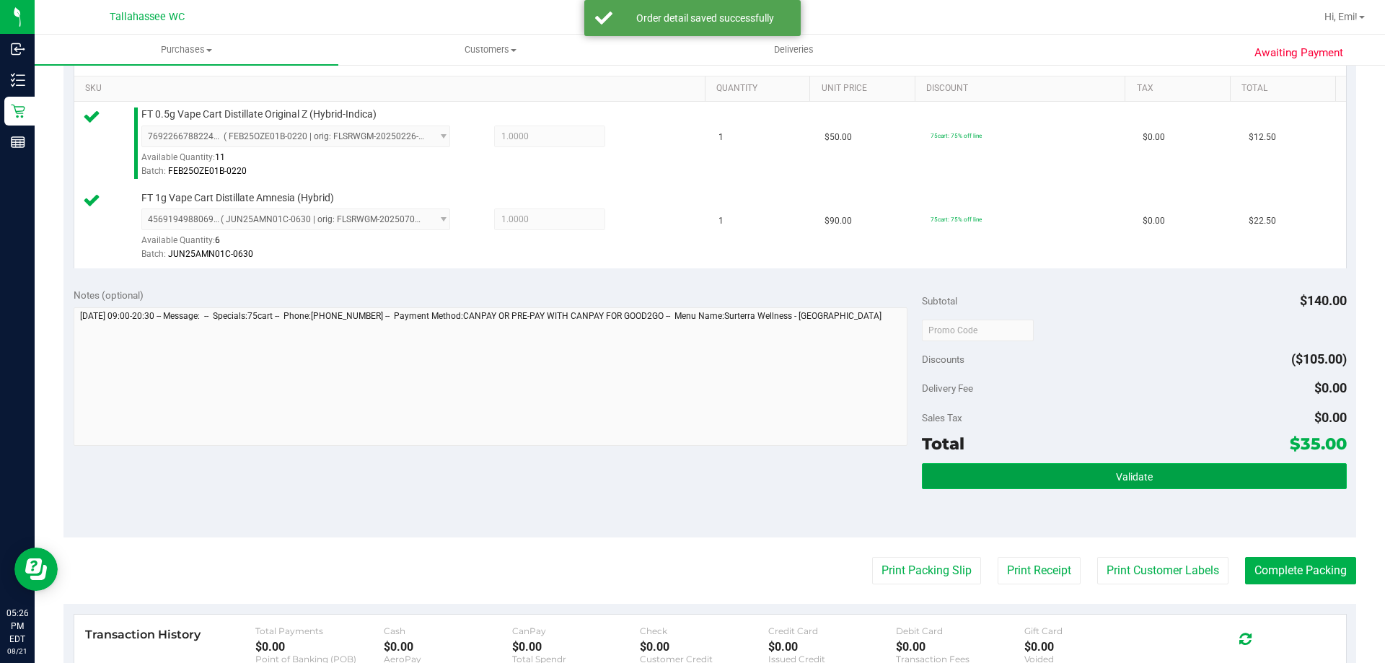
click at [1067, 477] on button "Validate" at bounding box center [1134, 476] width 424 height 26
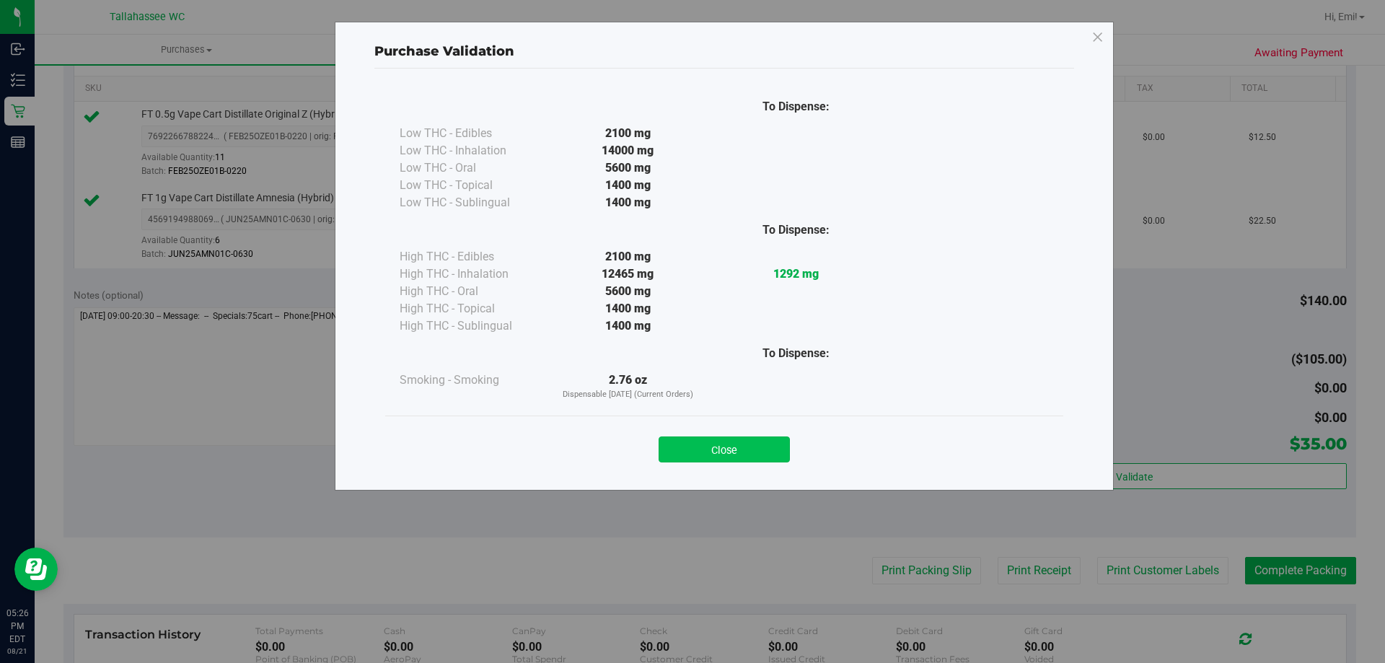
click at [691, 456] on button "Close" at bounding box center [724, 450] width 131 height 26
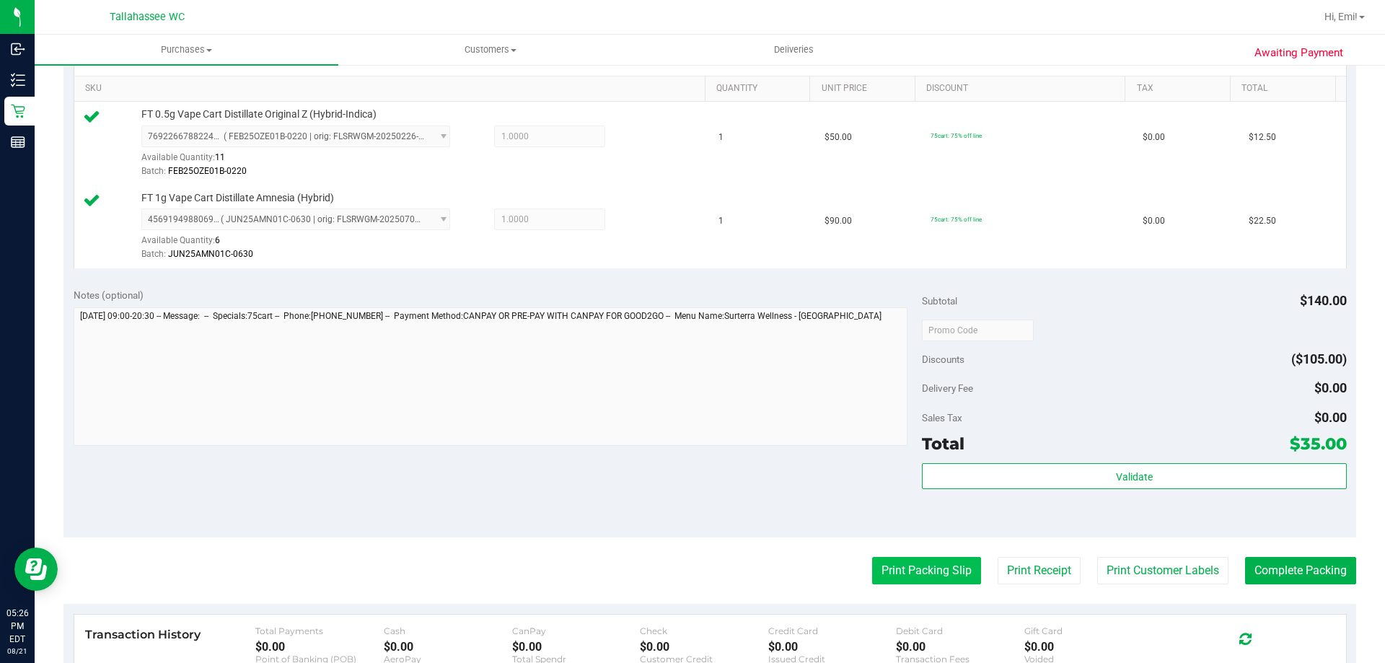
click at [898, 564] on button "Print Packing Slip" at bounding box center [926, 570] width 109 height 27
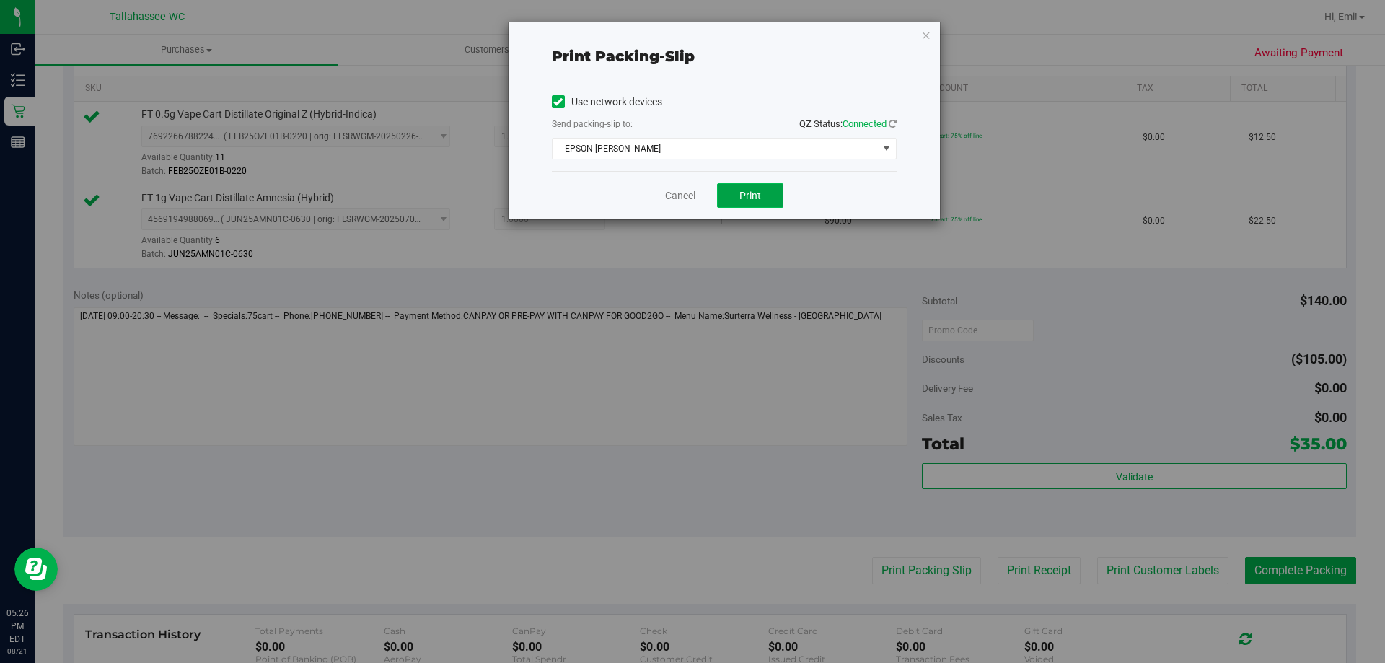
click at [744, 200] on span "Print" at bounding box center [751, 196] width 22 height 12
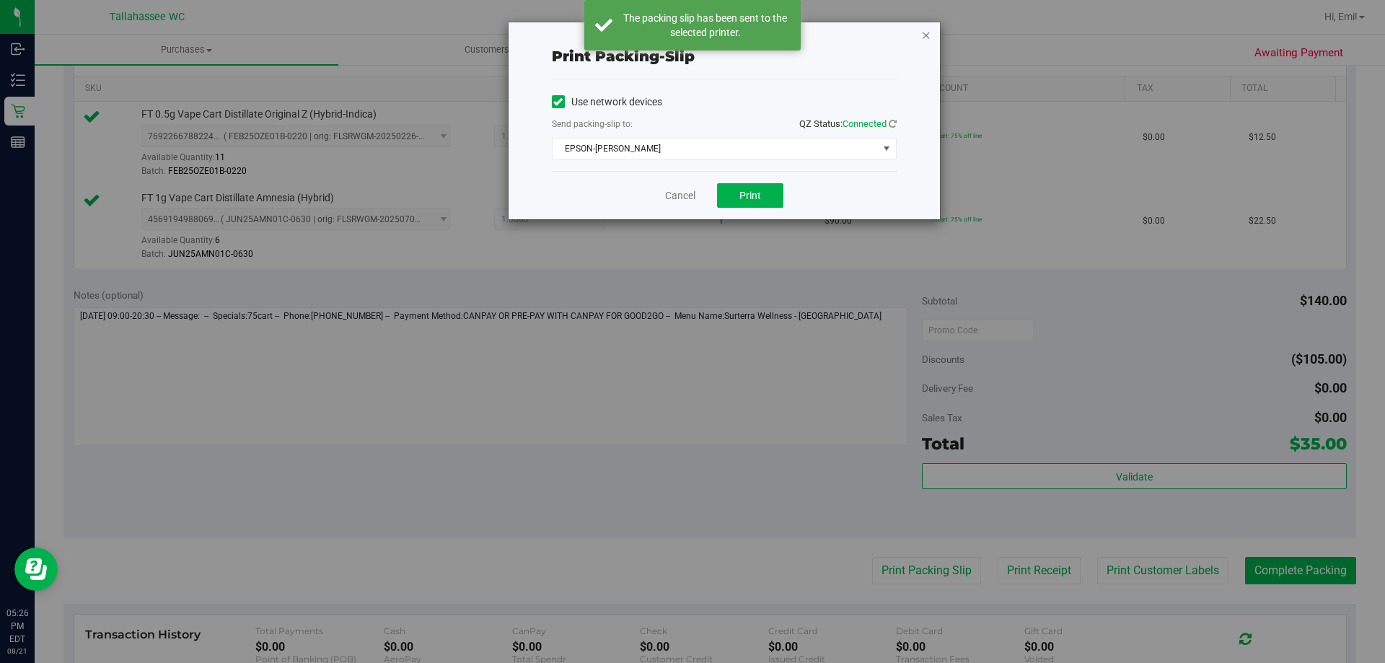
click at [921, 40] on icon "button" at bounding box center [926, 34] width 10 height 17
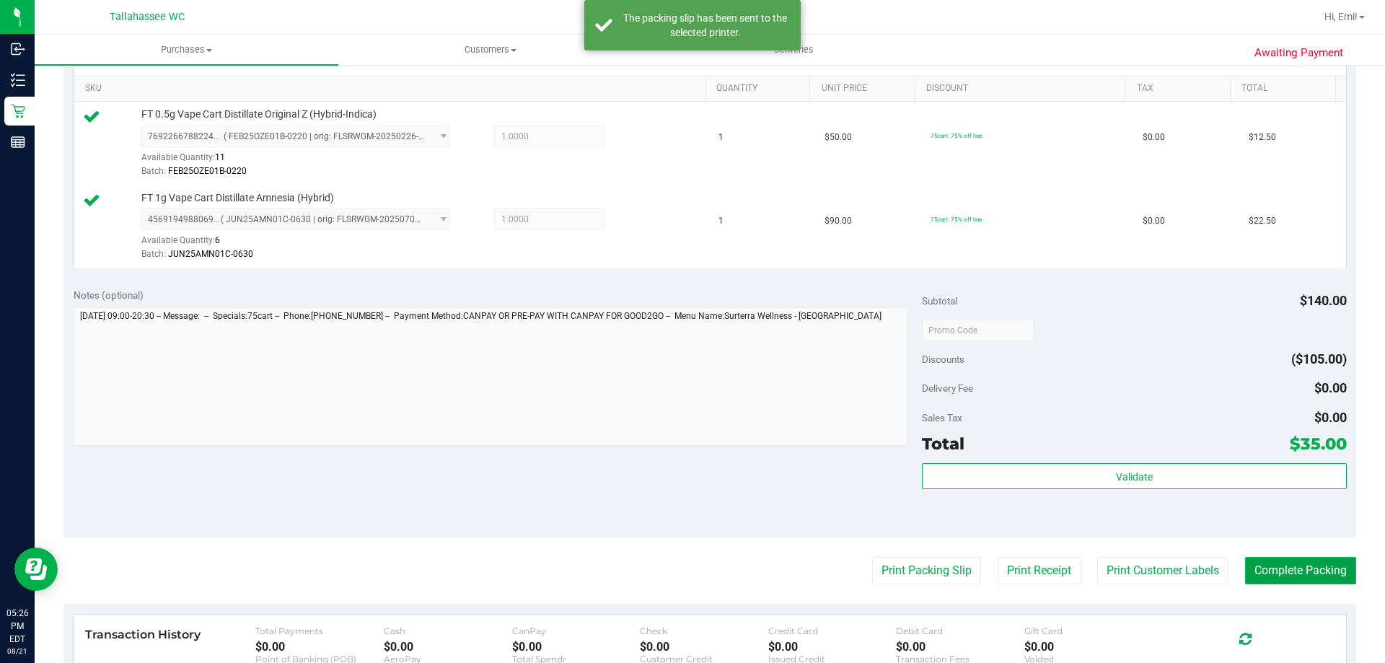
click at [1315, 582] on button "Complete Packing" at bounding box center [1300, 570] width 111 height 27
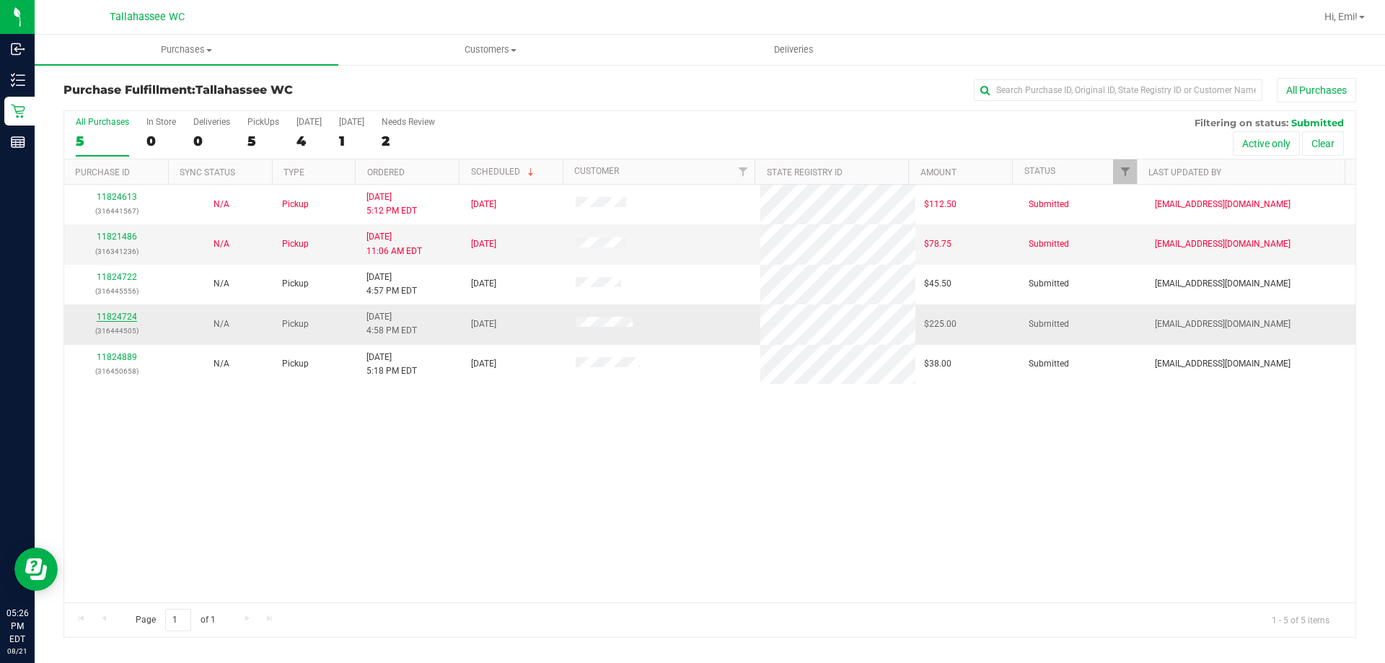
click at [132, 313] on link "11824724" at bounding box center [117, 317] width 40 height 10
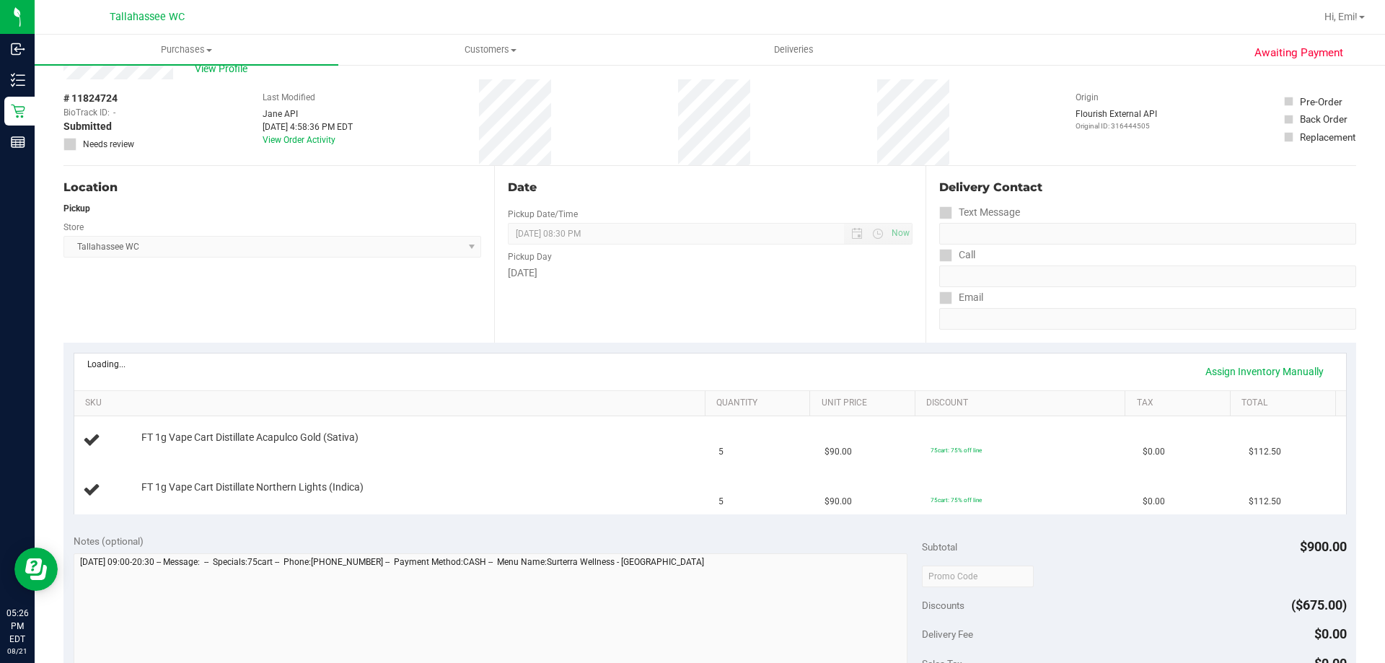
scroll to position [72, 0]
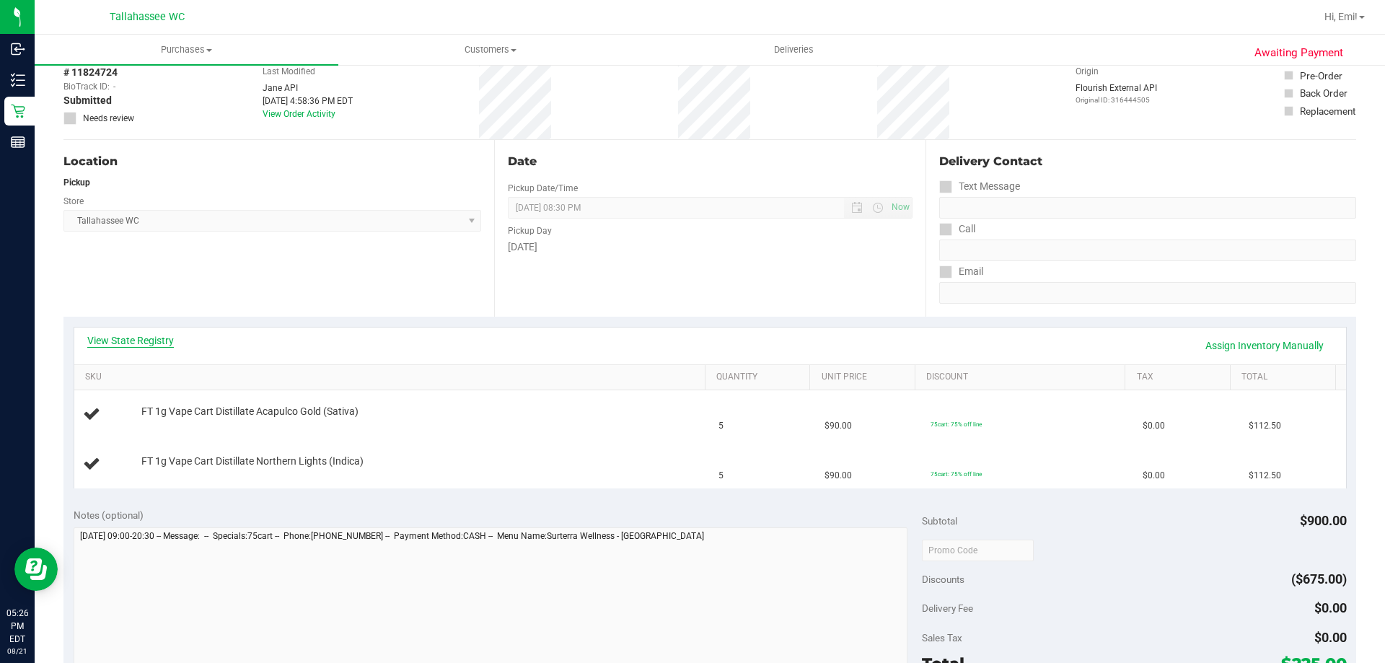
click at [113, 337] on link "View State Registry" at bounding box center [130, 340] width 87 height 14
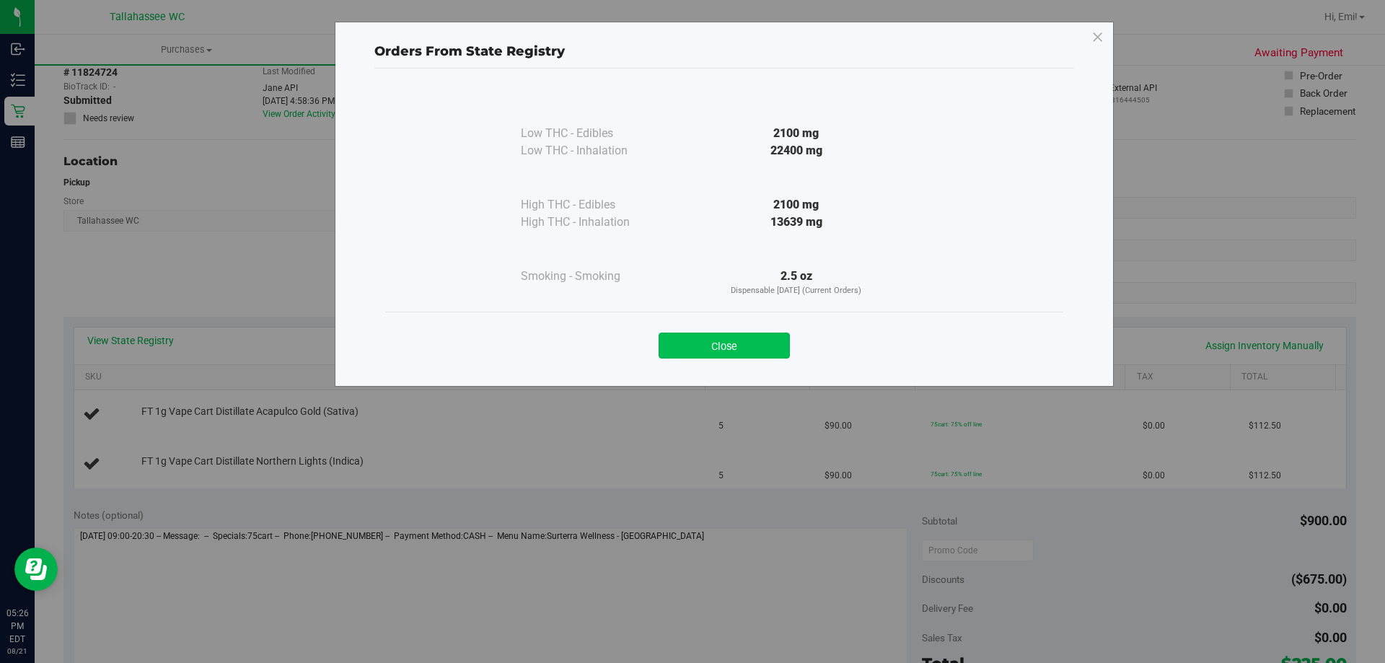
click at [748, 340] on button "Close" at bounding box center [724, 346] width 131 height 26
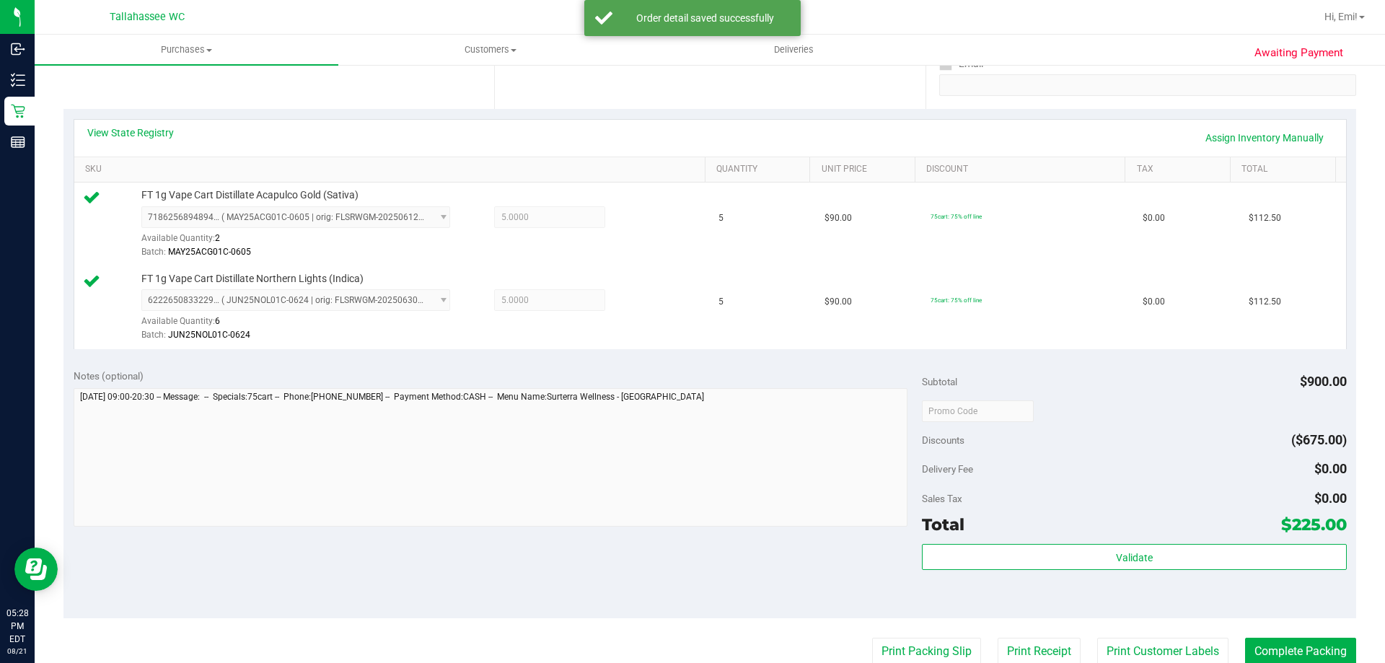
scroll to position [361, 0]
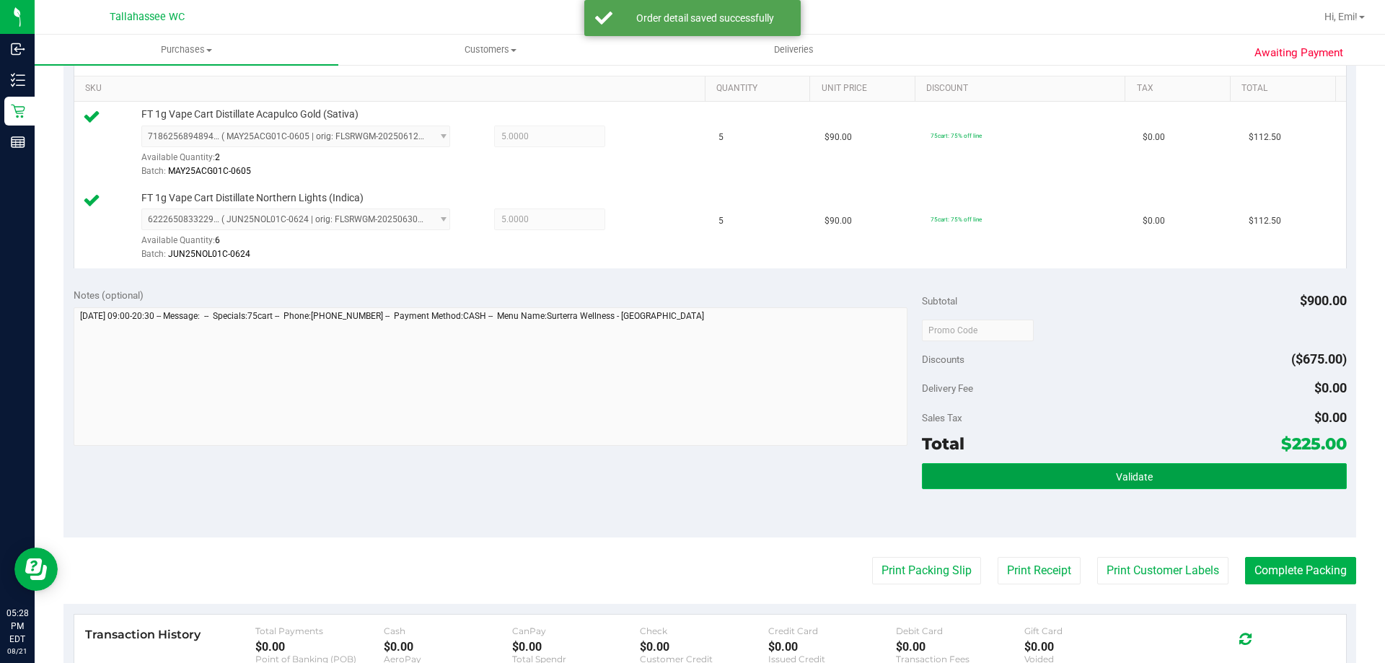
click at [966, 472] on button "Validate" at bounding box center [1134, 476] width 424 height 26
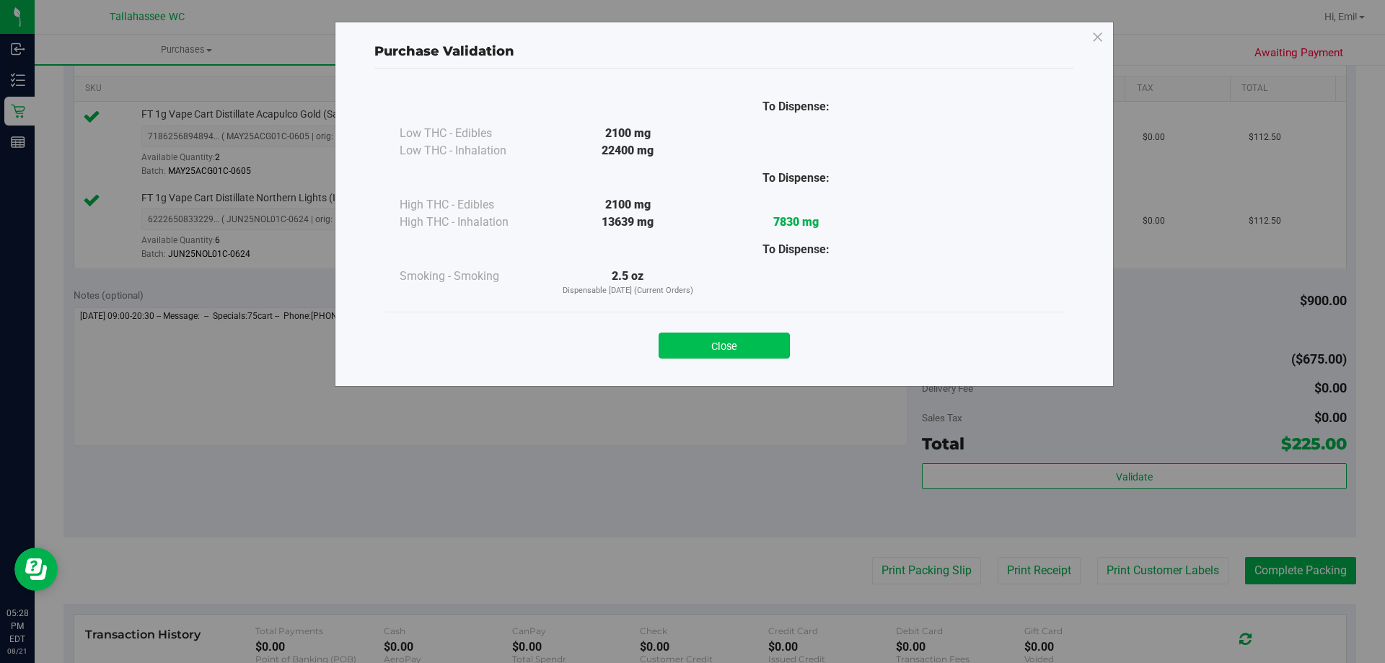
click at [753, 351] on button "Close" at bounding box center [724, 346] width 131 height 26
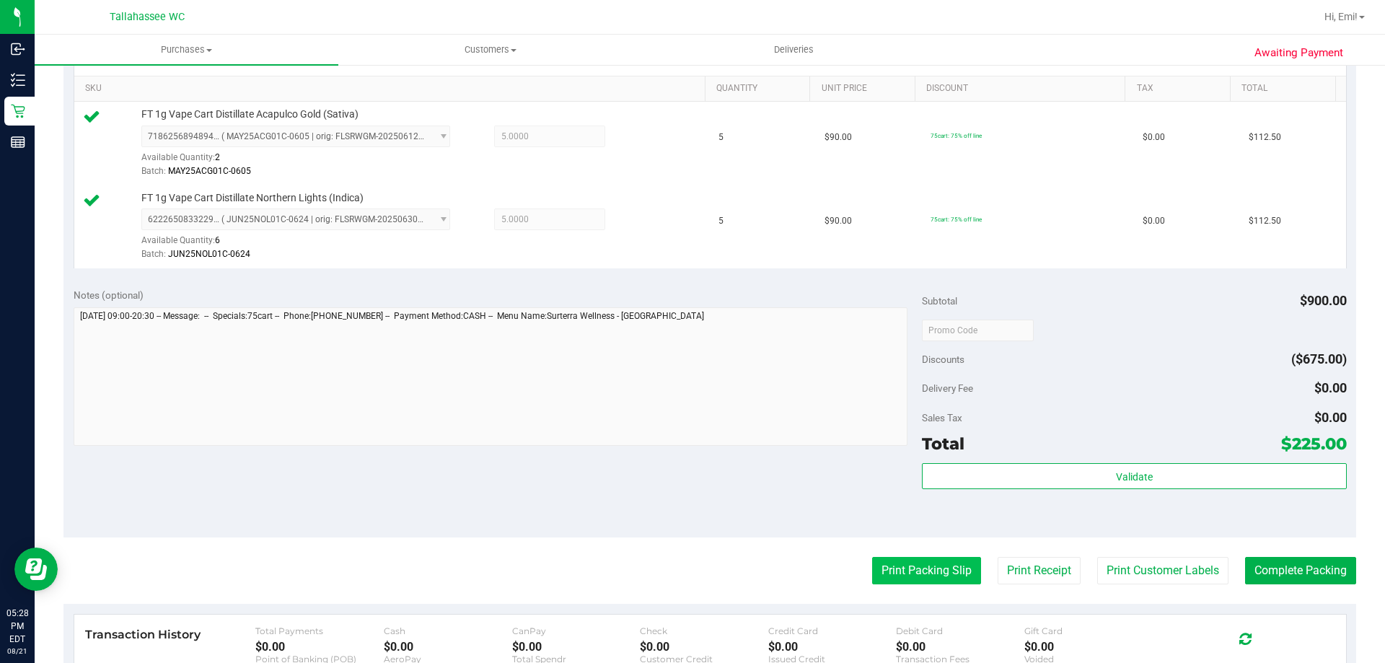
click at [935, 561] on button "Print Packing Slip" at bounding box center [926, 570] width 109 height 27
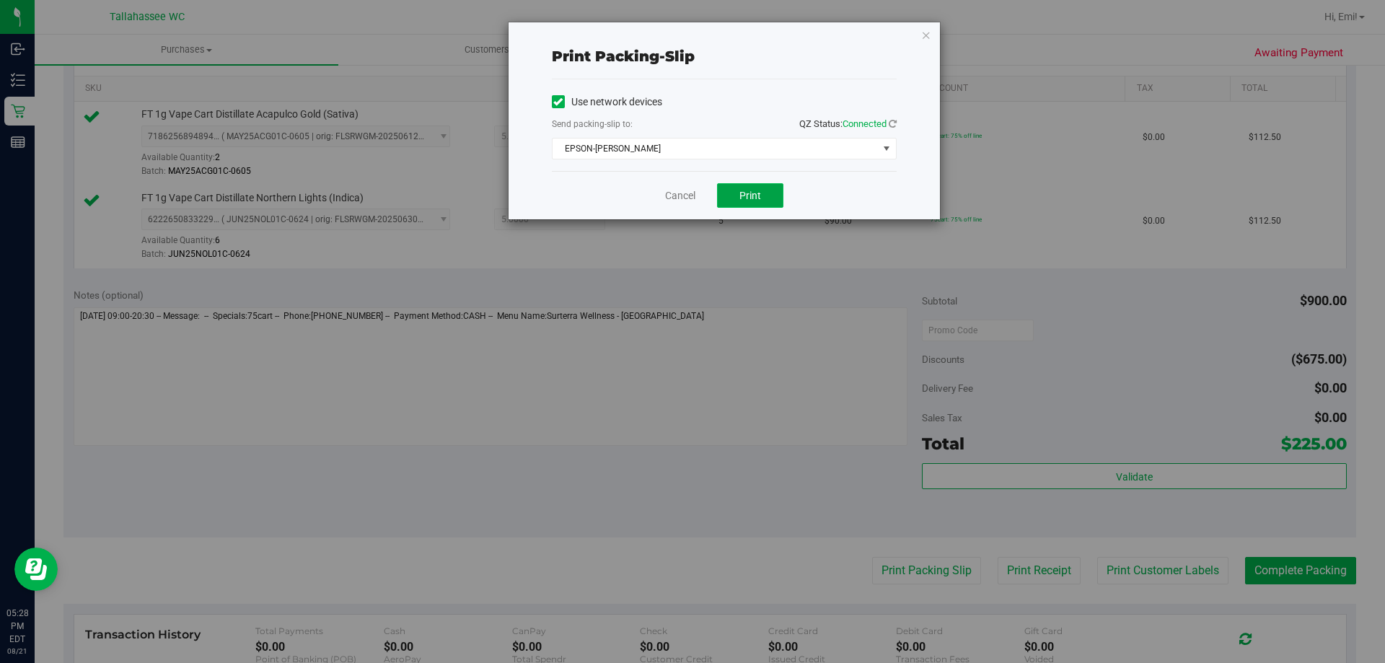
click at [778, 197] on button "Print" at bounding box center [750, 195] width 66 height 25
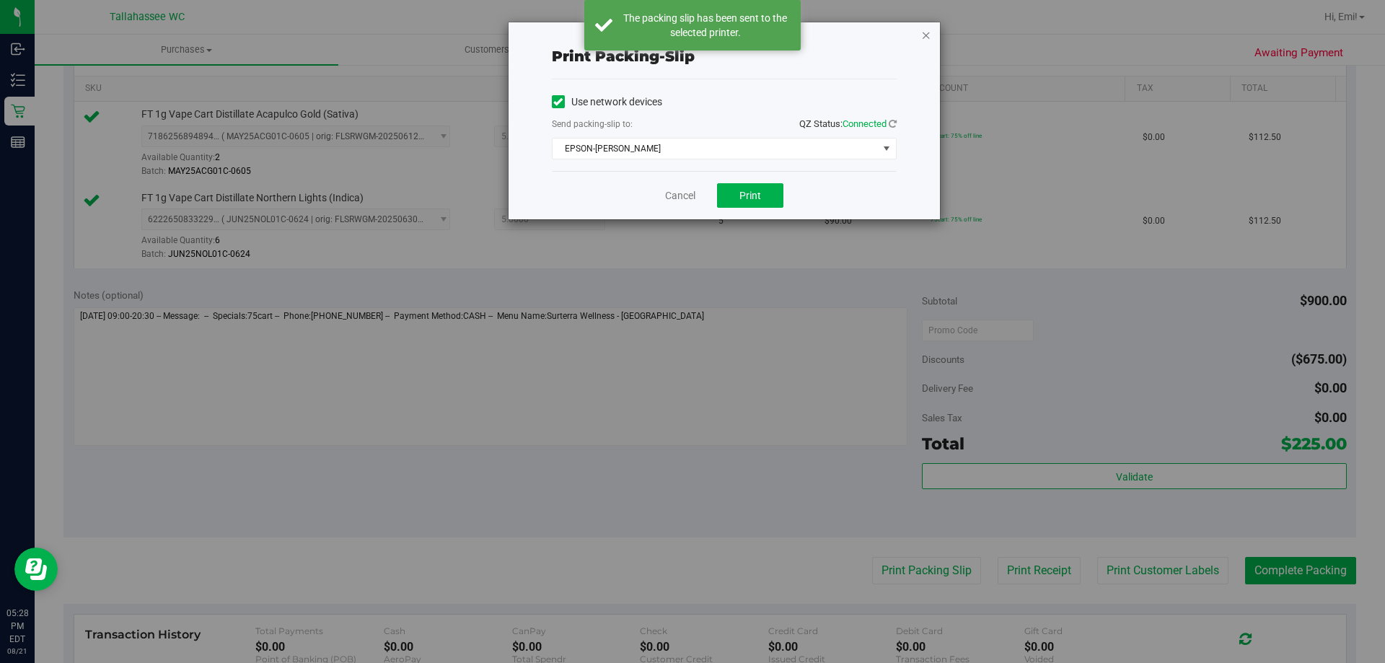
click at [928, 34] on icon "button" at bounding box center [926, 34] width 10 height 17
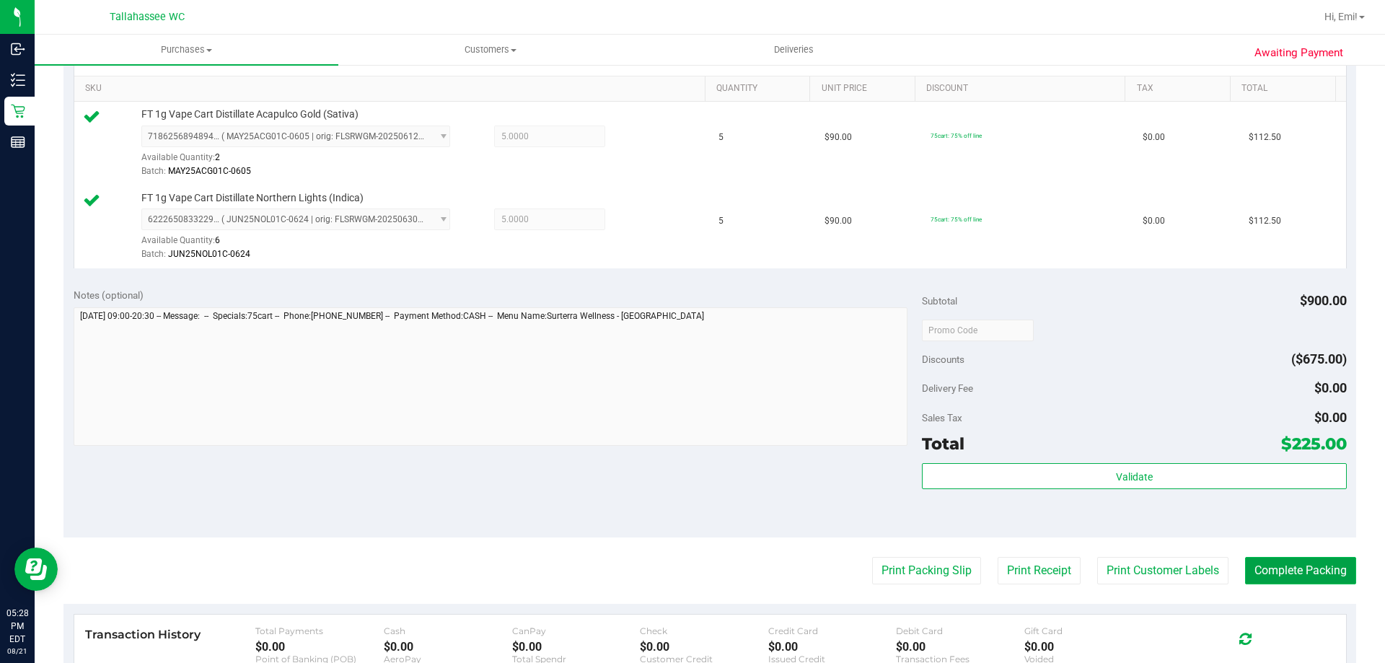
click at [1301, 574] on button "Complete Packing" at bounding box center [1300, 570] width 111 height 27
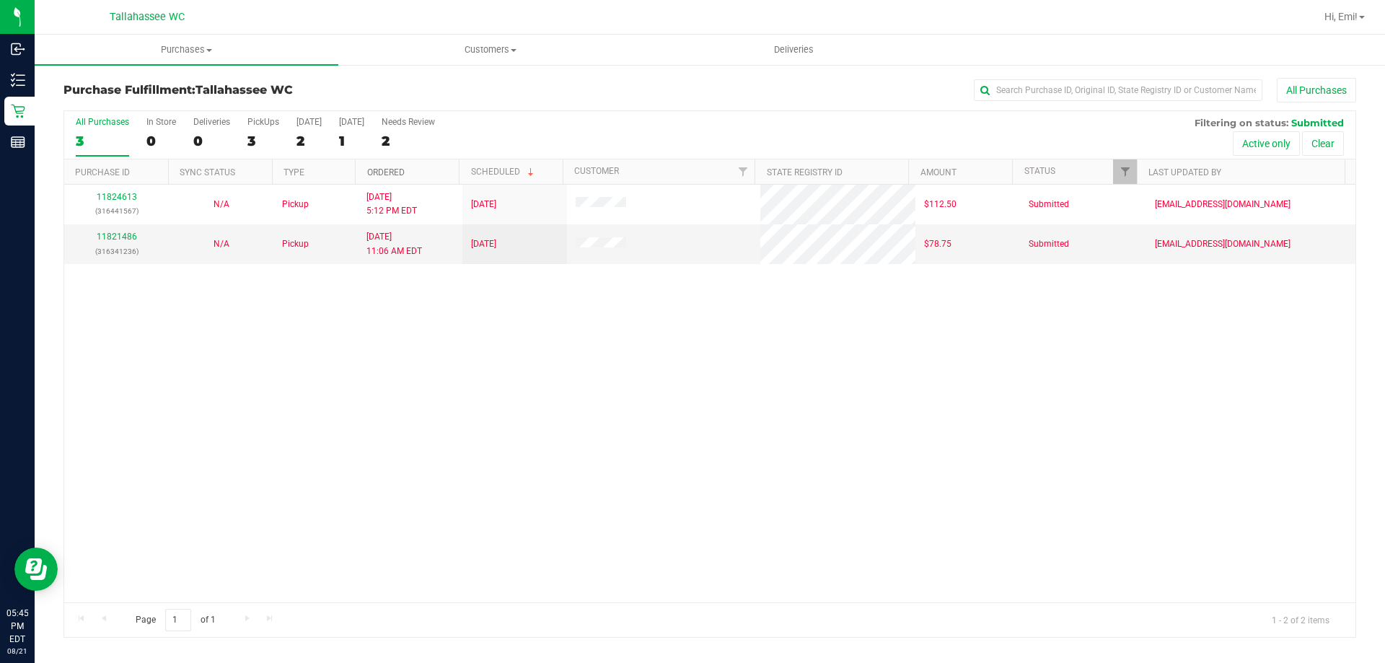
click at [395, 175] on link "Ordered" at bounding box center [386, 172] width 38 height 10
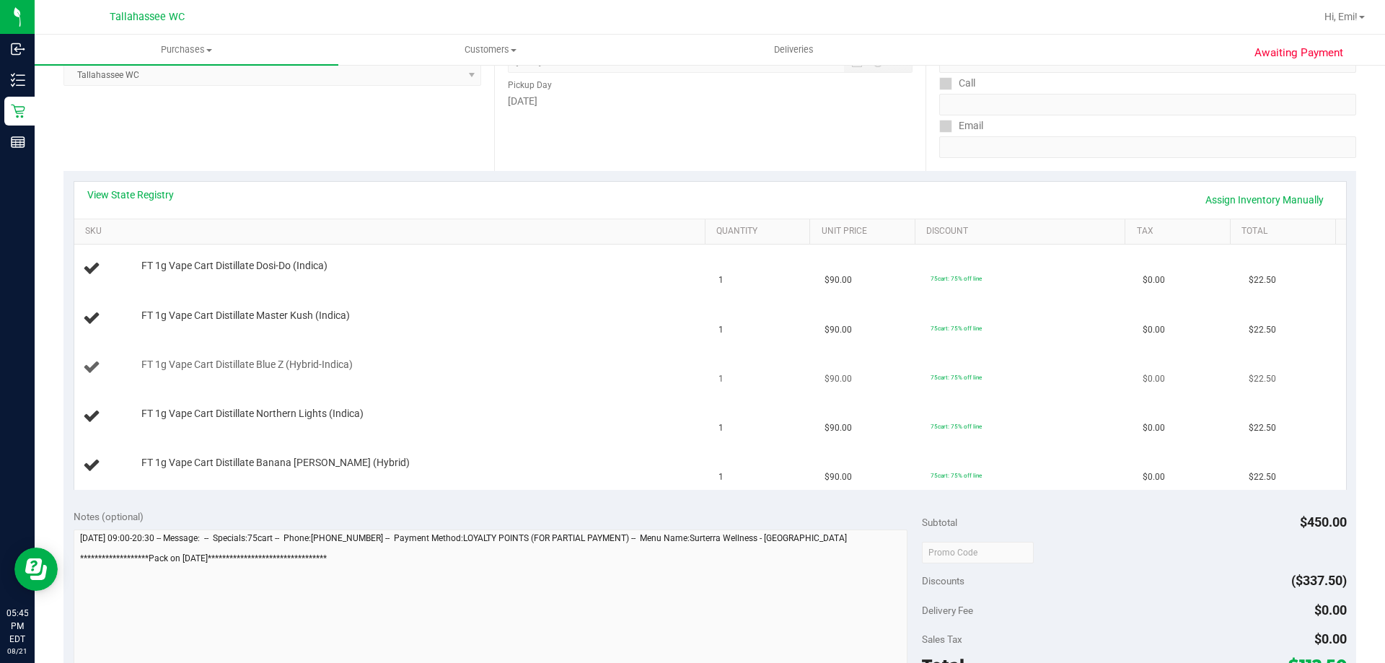
scroll to position [289, 0]
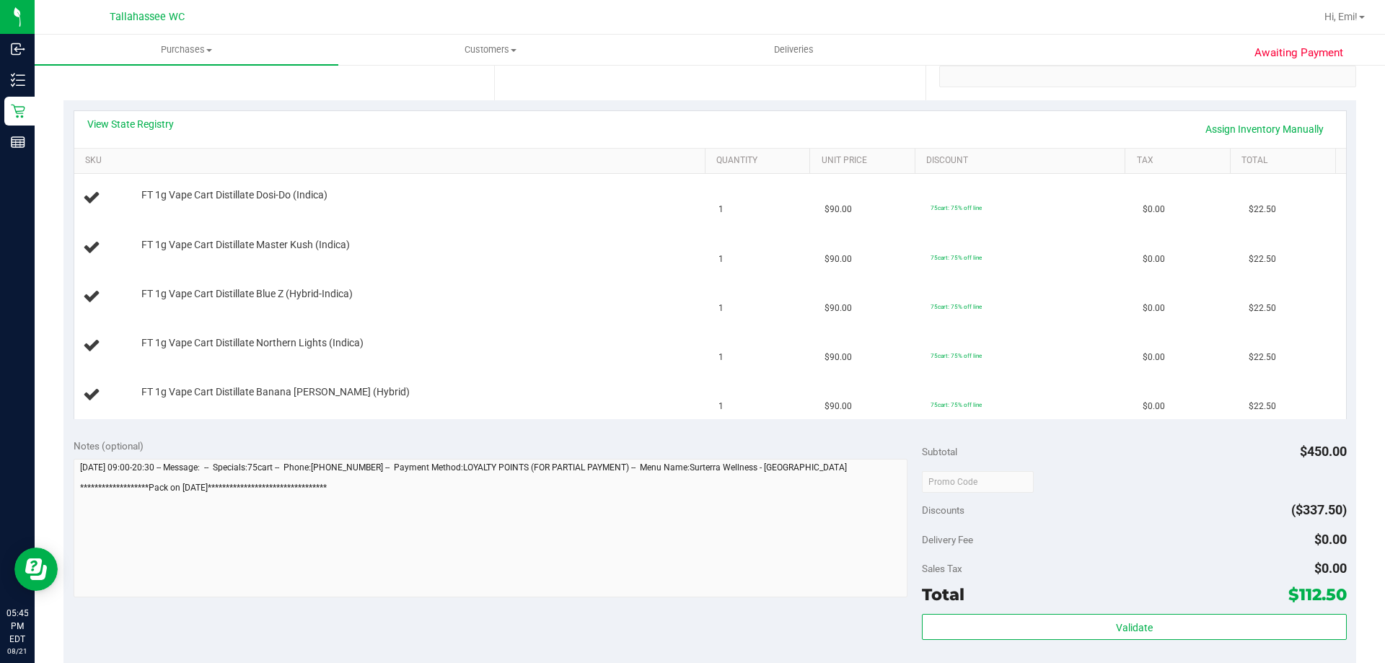
click at [157, 115] on div "View State Registry Assign Inventory Manually" at bounding box center [710, 129] width 1272 height 37
click at [157, 119] on link "View State Registry" at bounding box center [130, 124] width 87 height 14
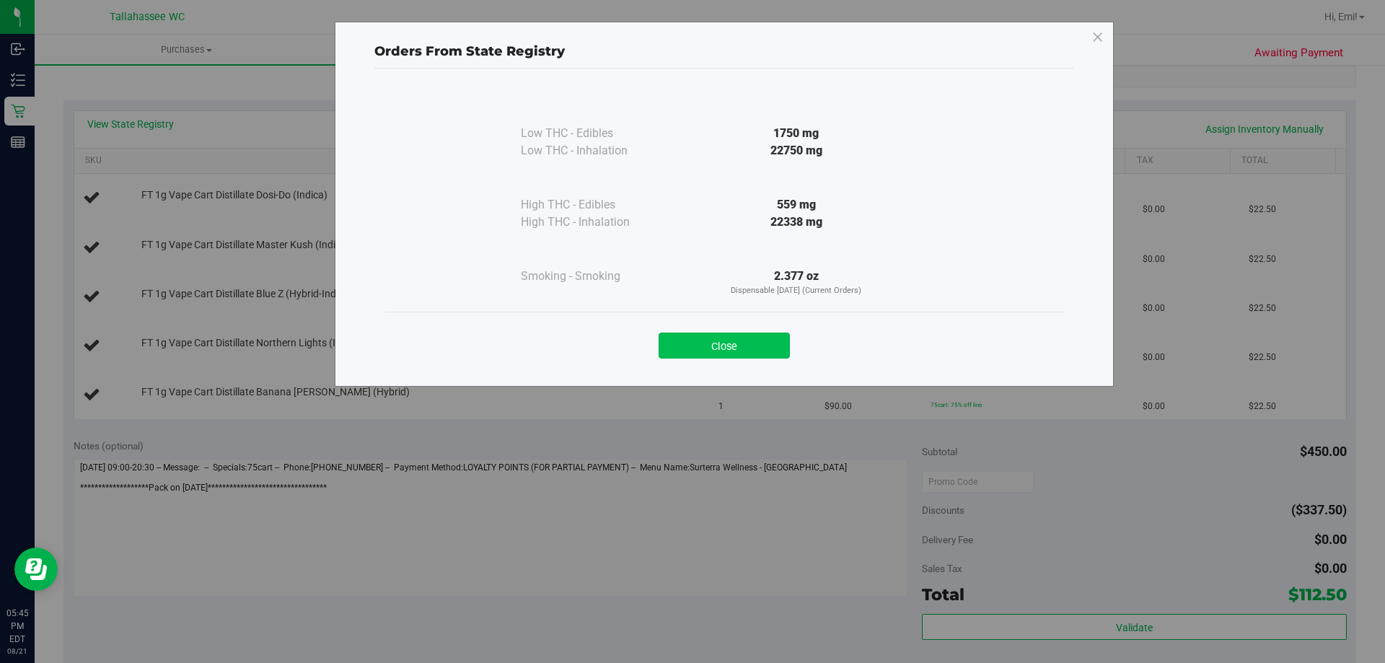
click at [670, 351] on button "Close" at bounding box center [724, 346] width 131 height 26
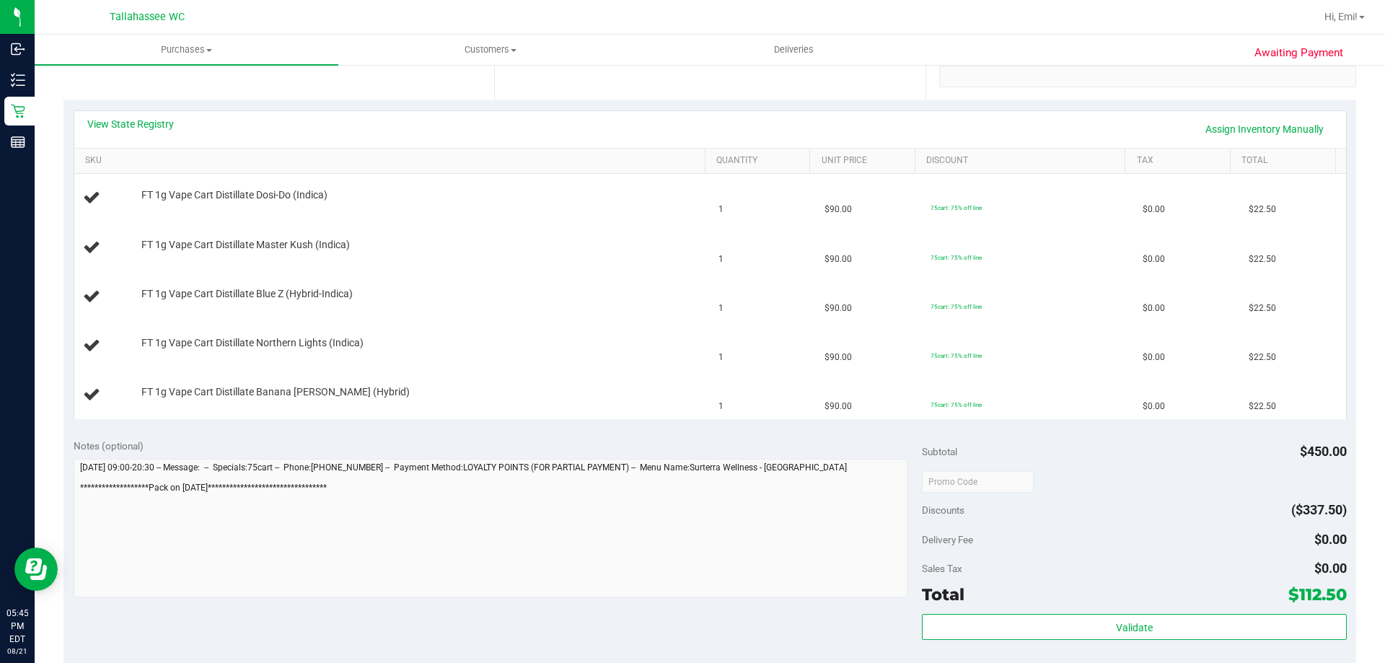
scroll to position [144, 0]
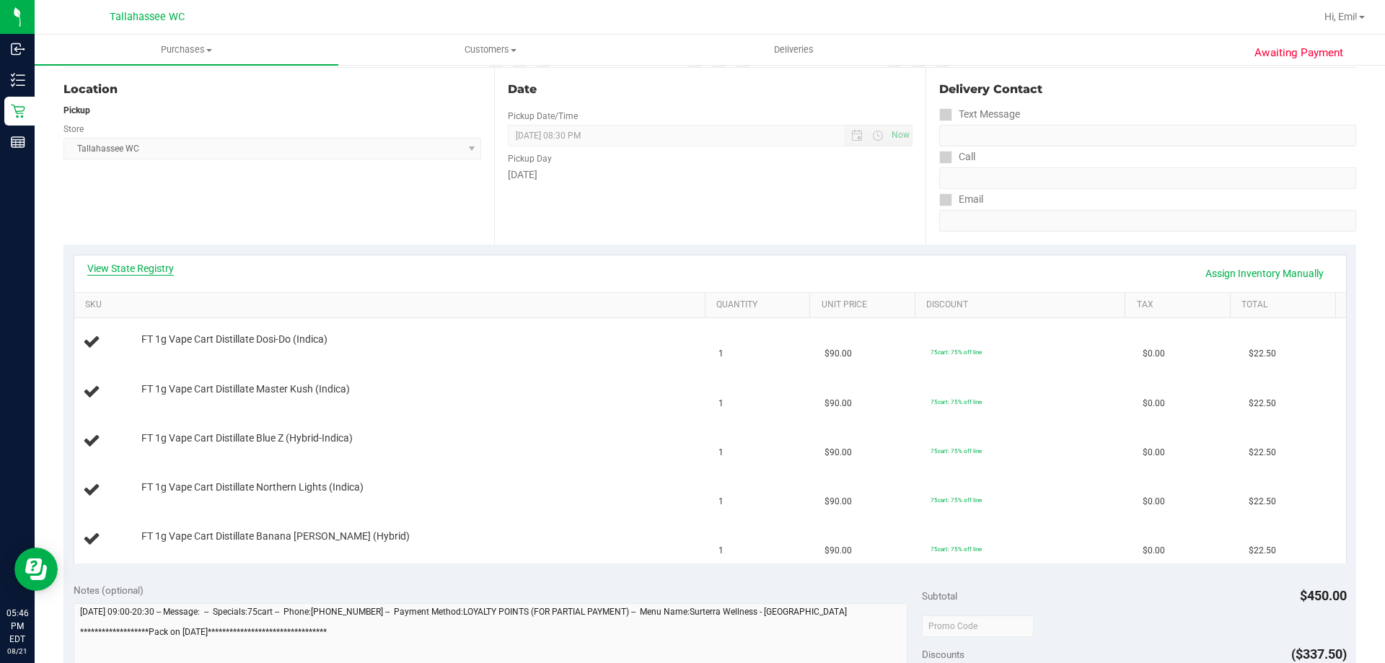
click at [127, 266] on link "View State Registry" at bounding box center [130, 268] width 87 height 14
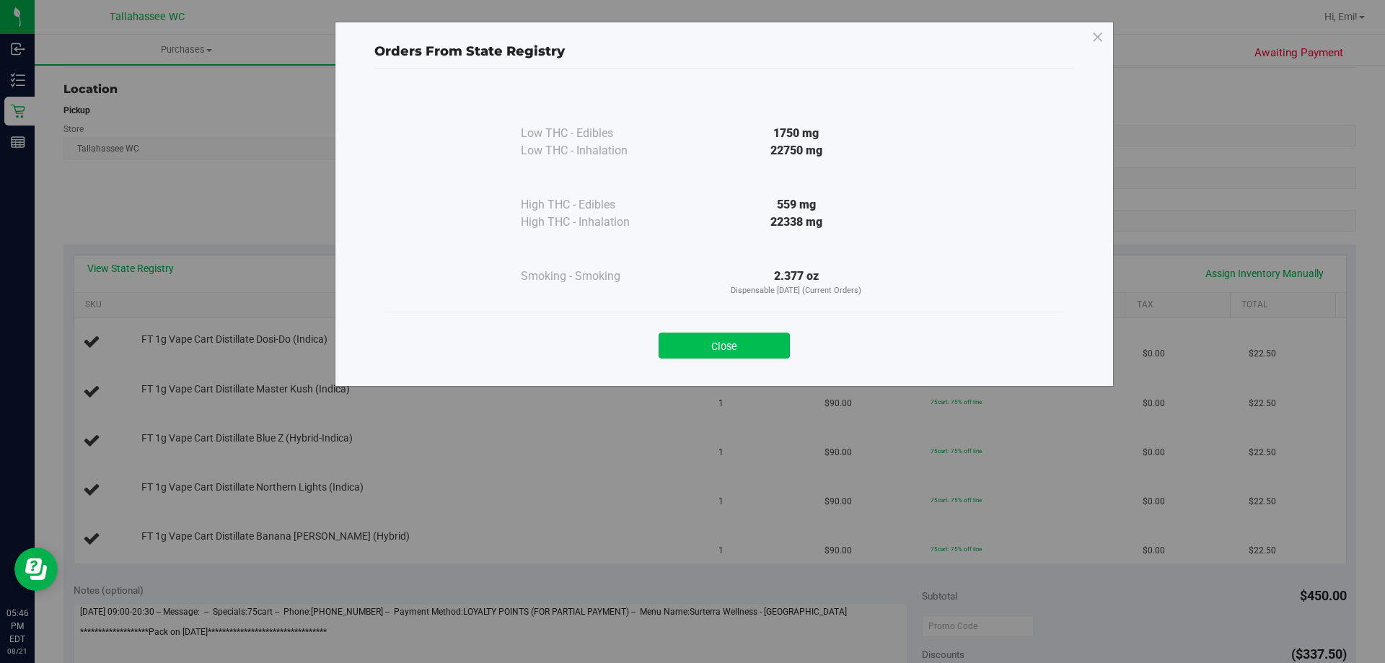
click at [692, 341] on button "Close" at bounding box center [724, 346] width 131 height 26
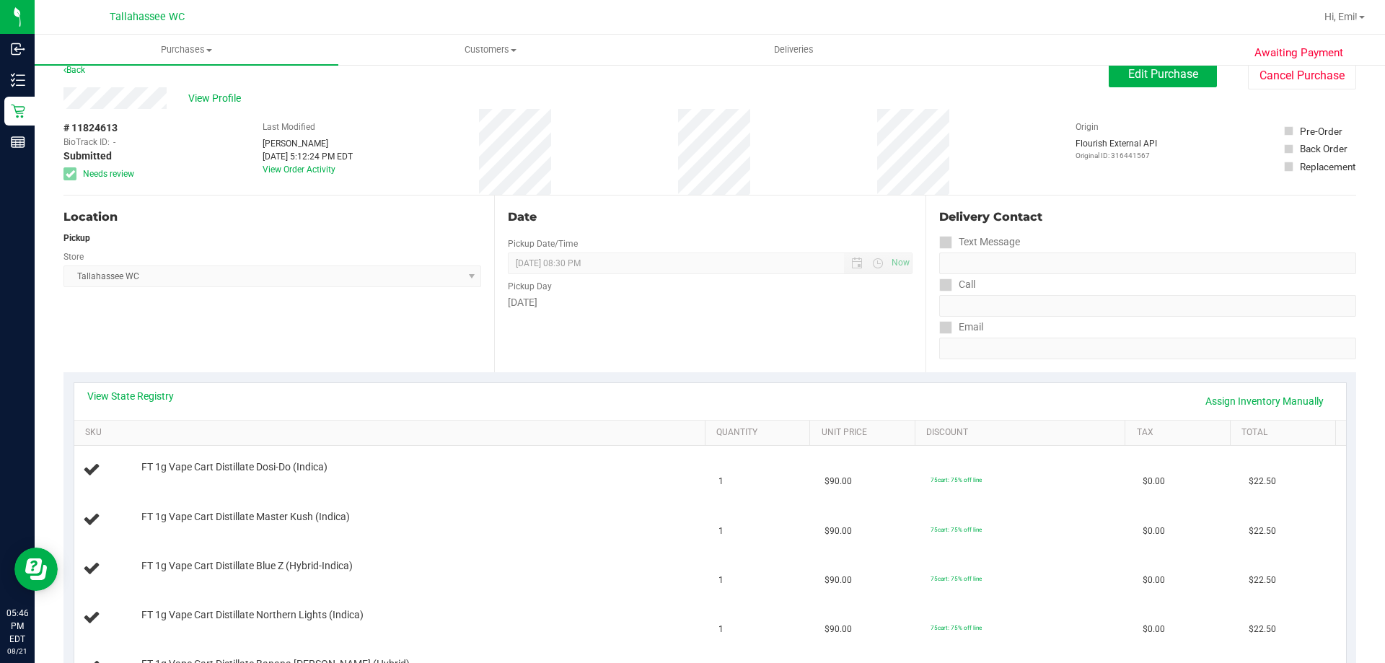
scroll to position [0, 0]
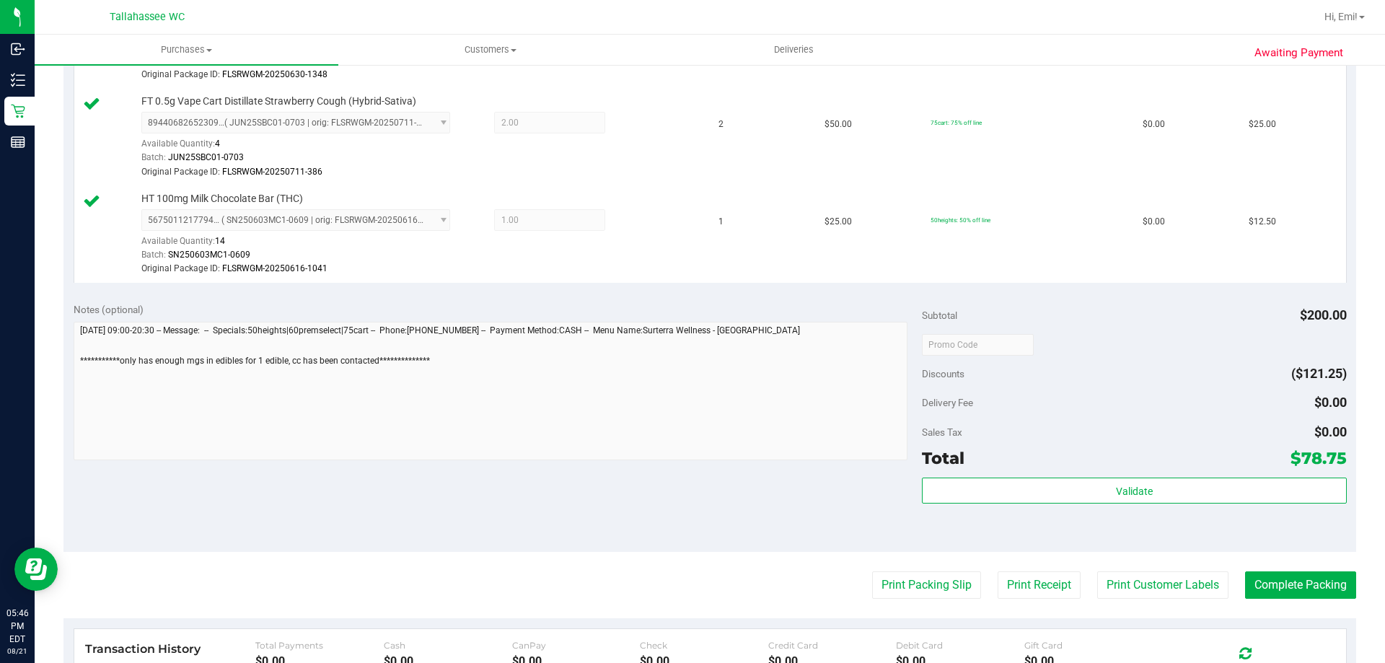
scroll to position [577, 0]
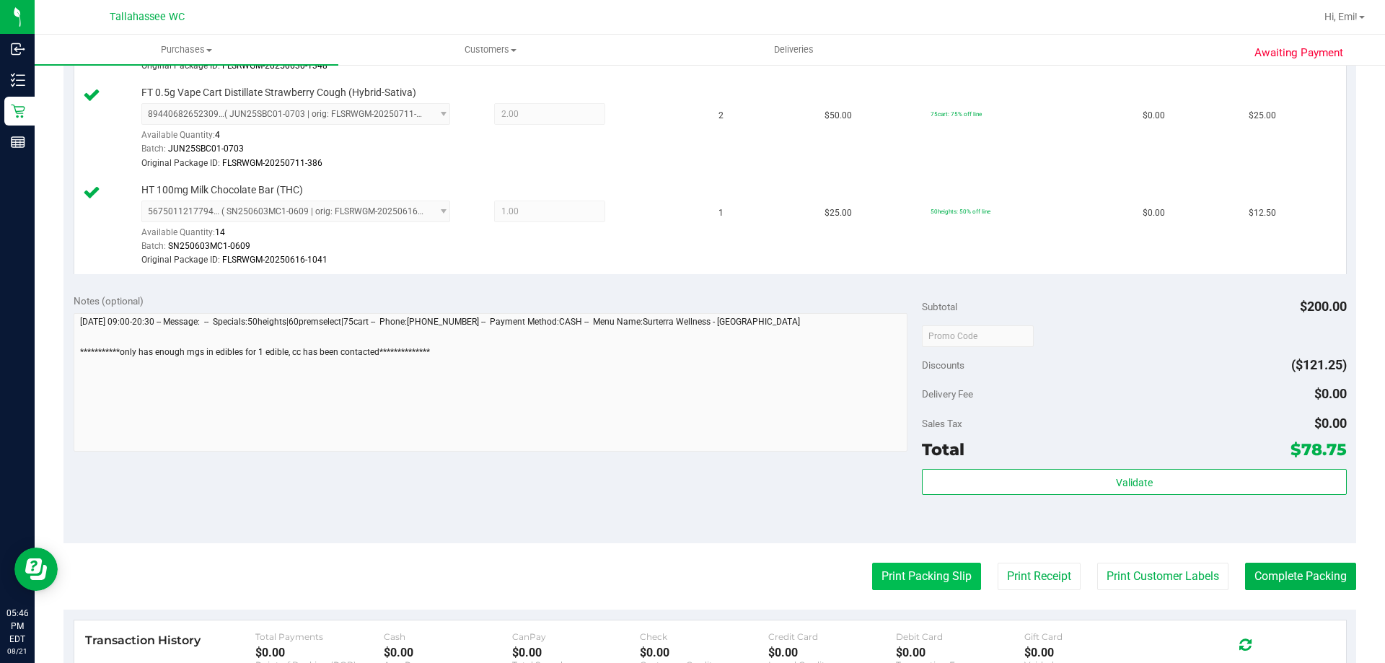
click at [932, 577] on button "Print Packing Slip" at bounding box center [926, 576] width 109 height 27
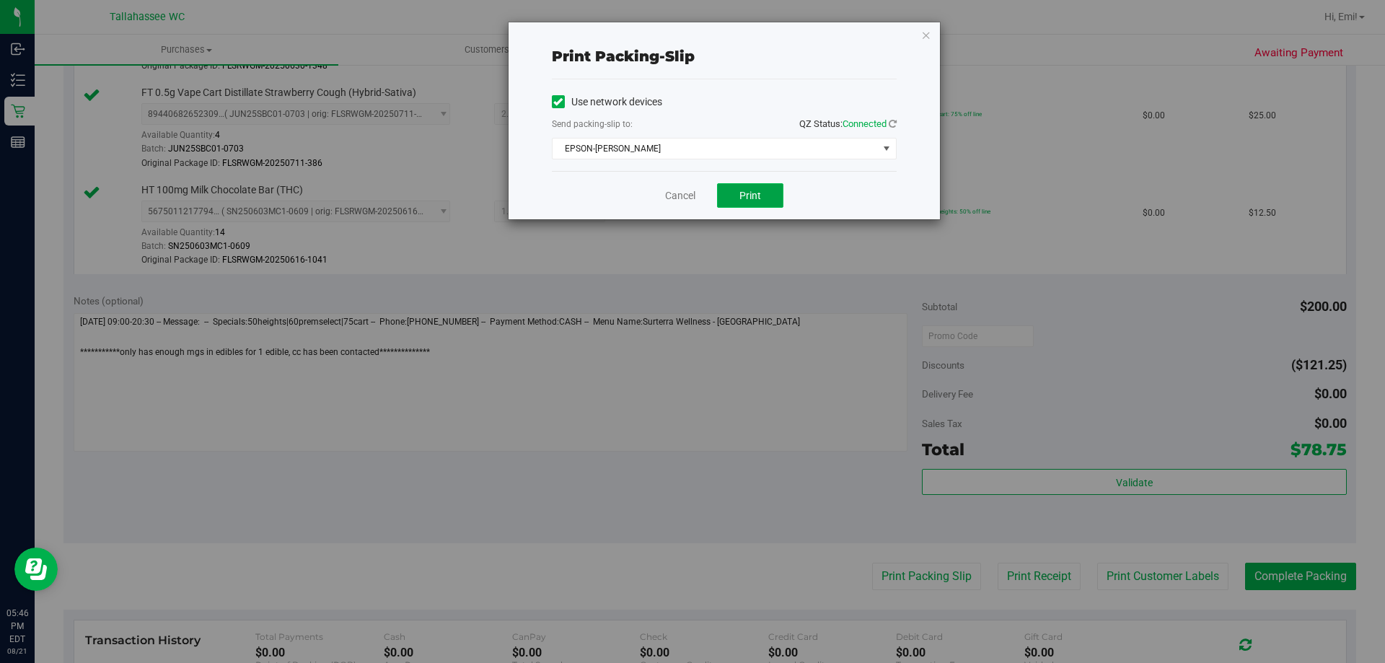
click at [745, 196] on span "Print" at bounding box center [751, 196] width 22 height 12
click at [926, 33] on icon "button" at bounding box center [926, 34] width 10 height 17
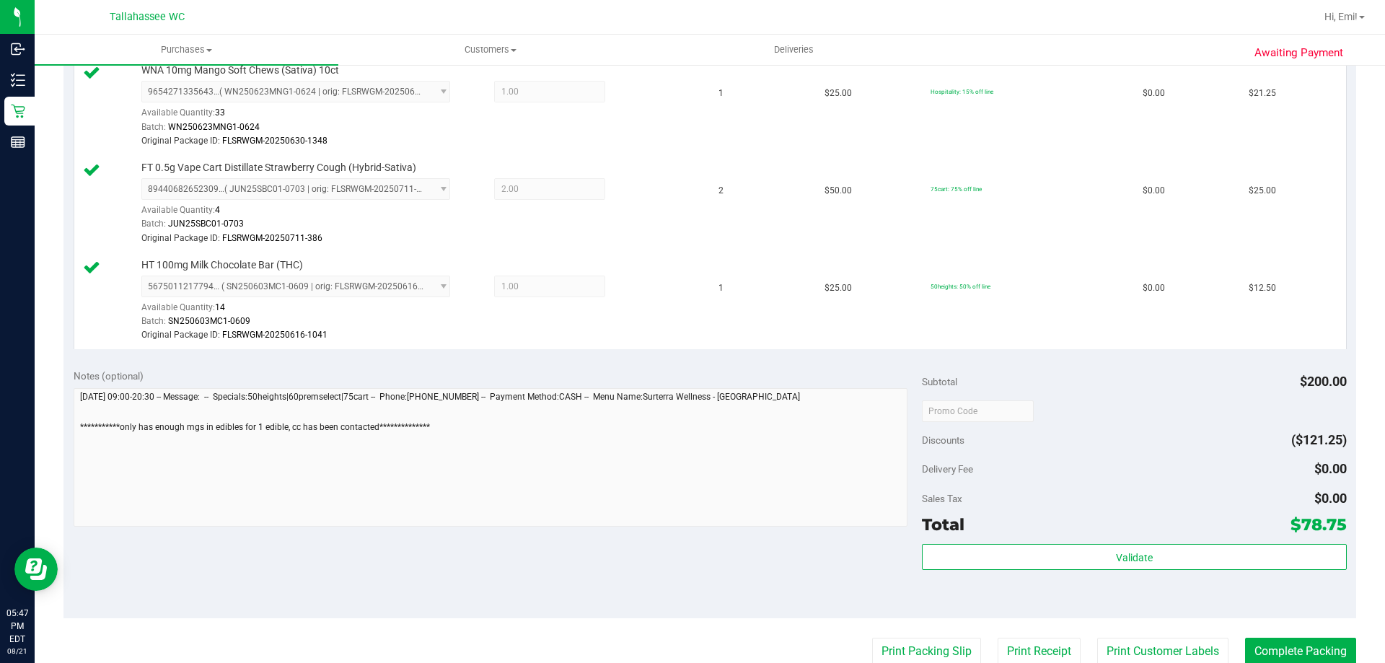
scroll to position [649, 0]
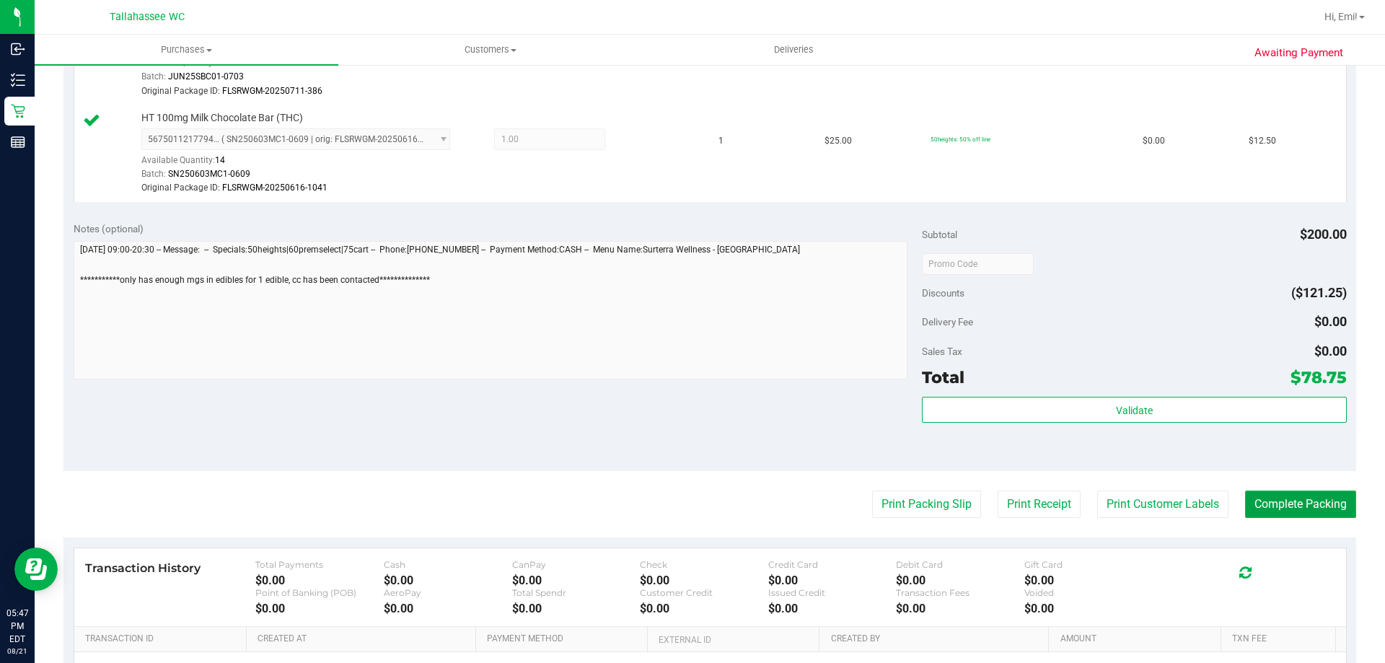
click at [1269, 496] on button "Complete Packing" at bounding box center [1300, 504] width 111 height 27
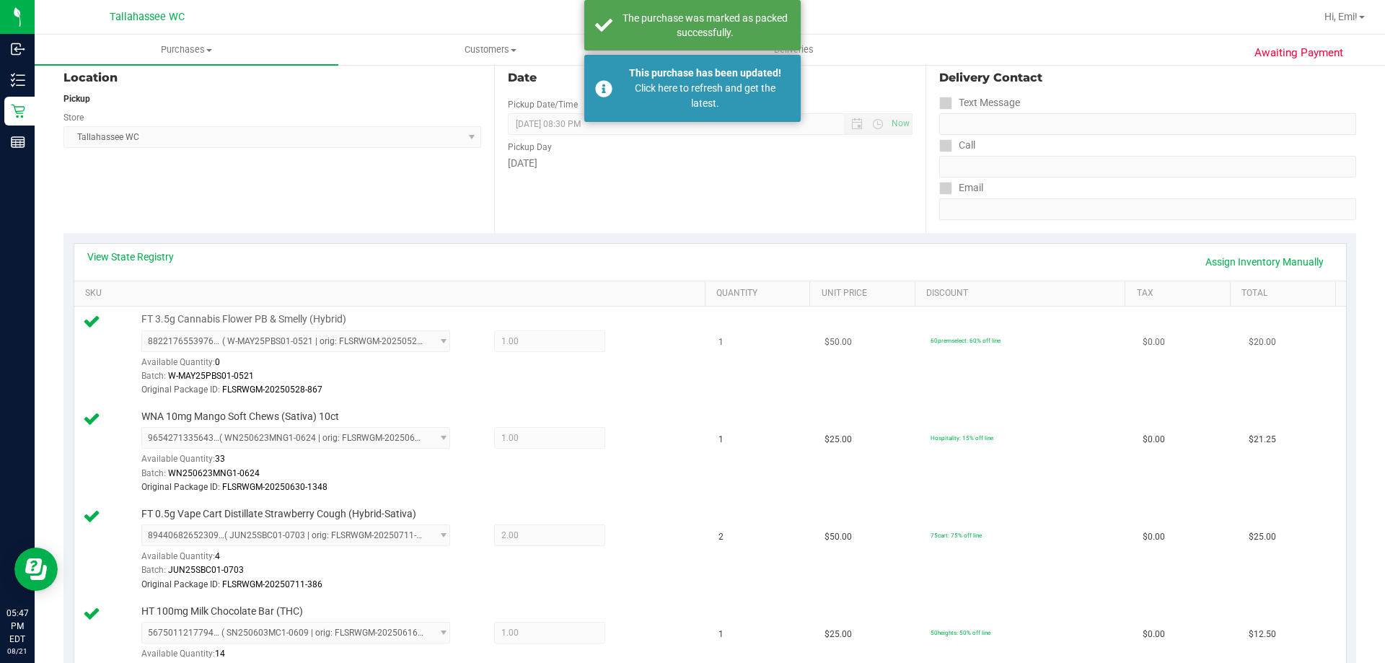
scroll to position [0, 0]
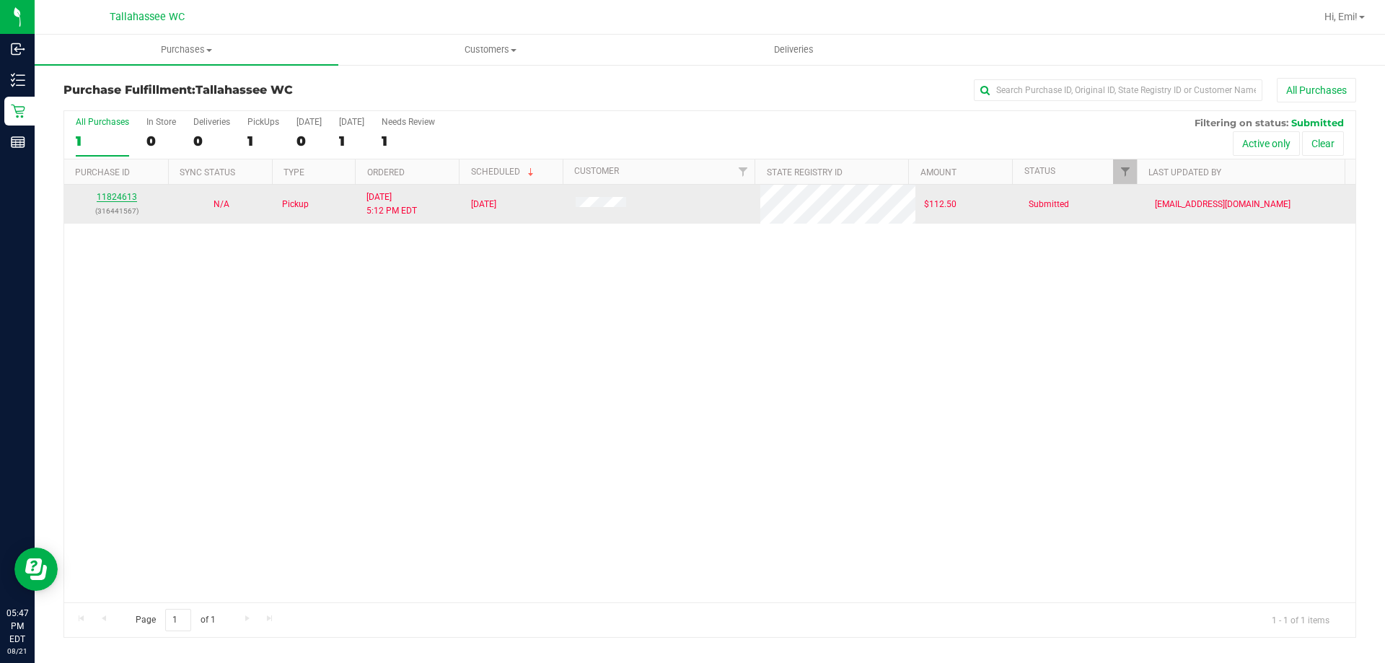
click at [126, 199] on link "11824613" at bounding box center [117, 197] width 40 height 10
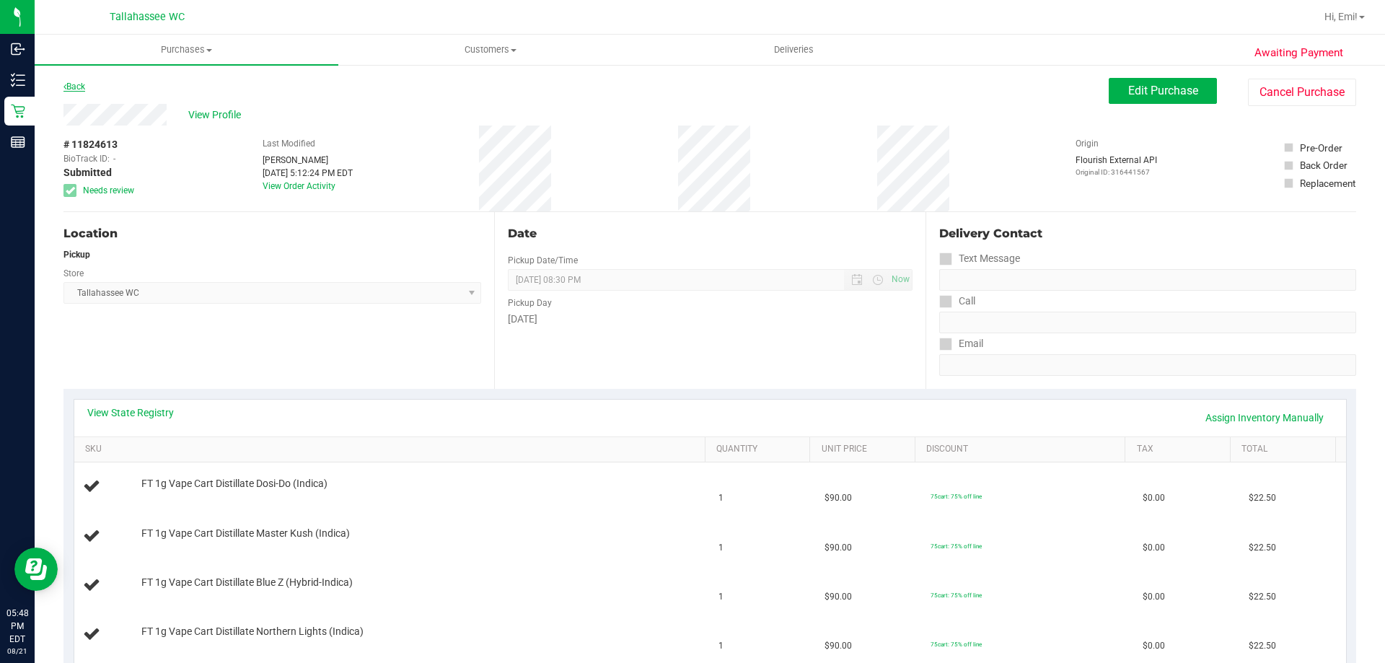
click at [66, 82] on link "Back" at bounding box center [74, 87] width 22 height 10
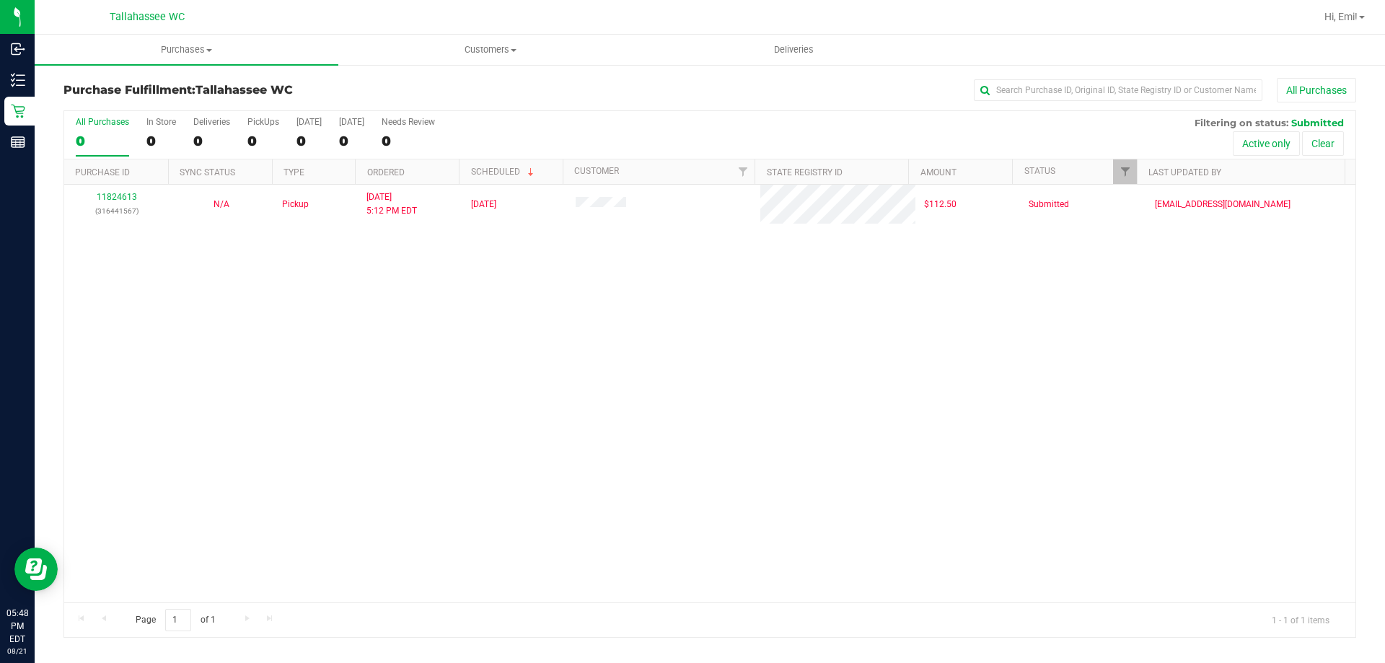
click at [488, 423] on div "11824613 (316441567) N/A Pickup 8/21/2025 5:12 PM EDT 8/22/2025 $112.50 Submitt…" at bounding box center [710, 394] width 1292 height 418
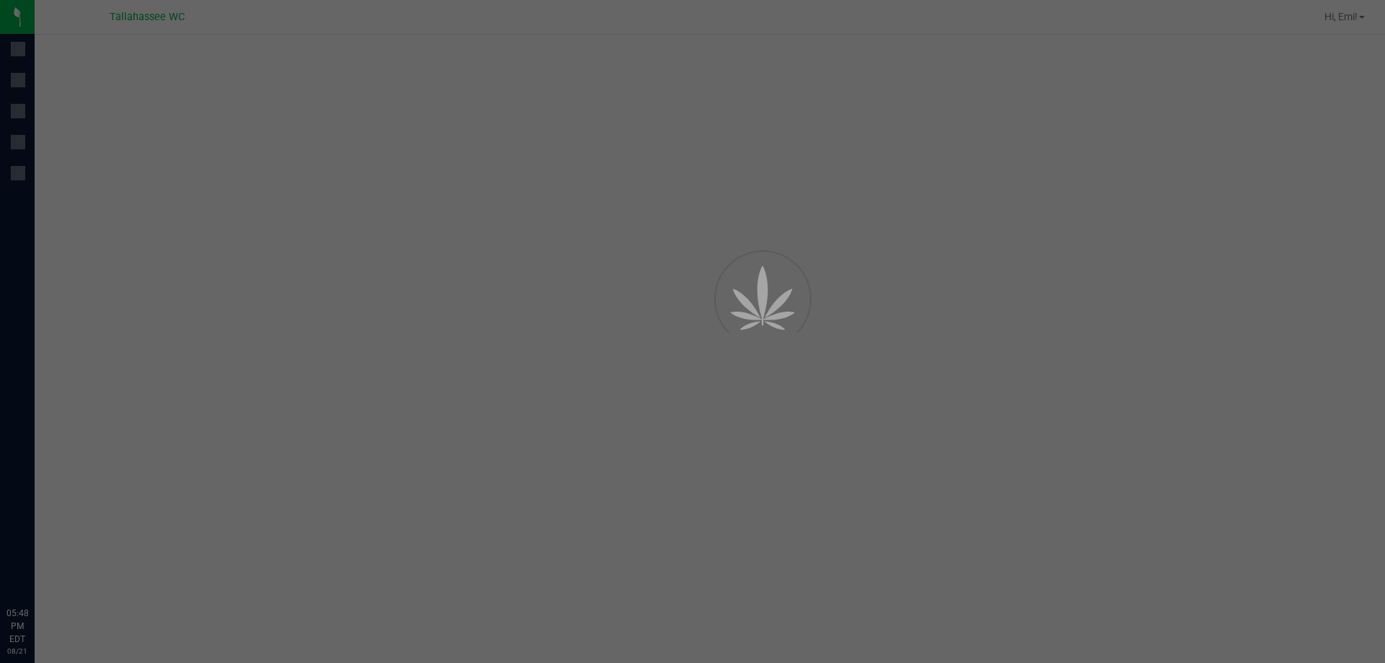
click at [393, 262] on div at bounding box center [692, 331] width 1385 height 663
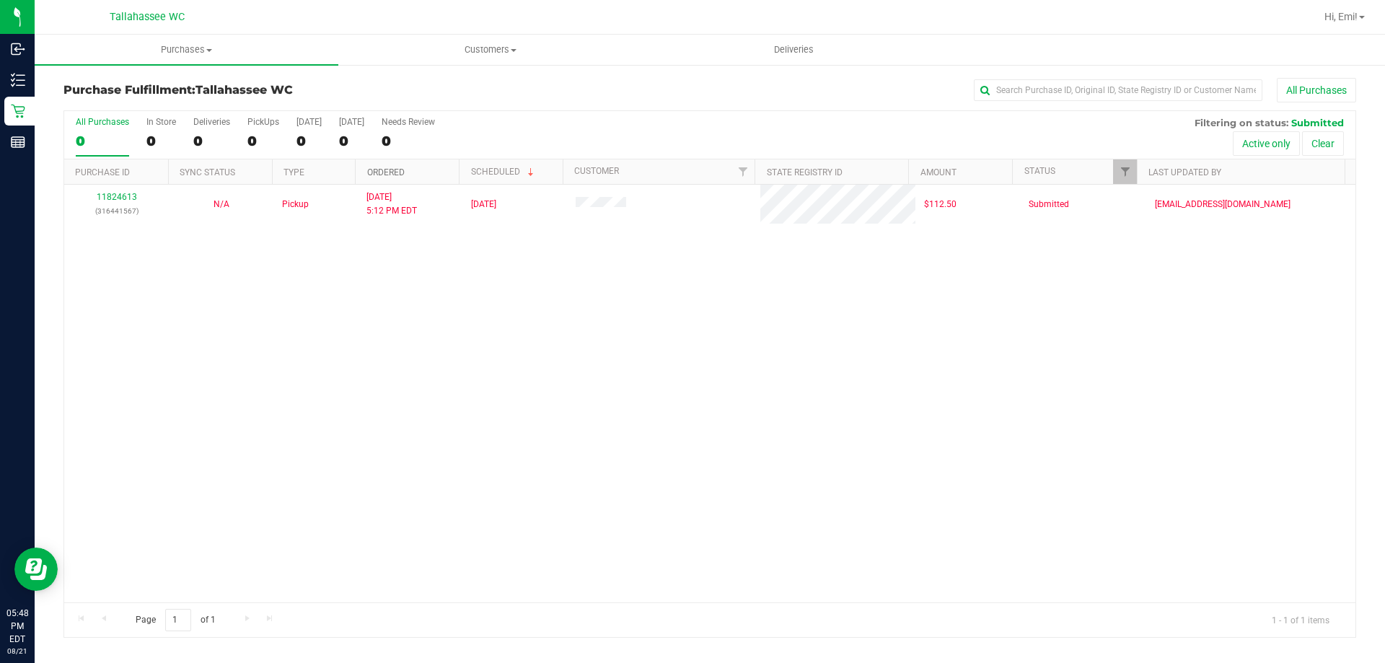
click at [403, 173] on link "Ordered" at bounding box center [386, 172] width 38 height 10
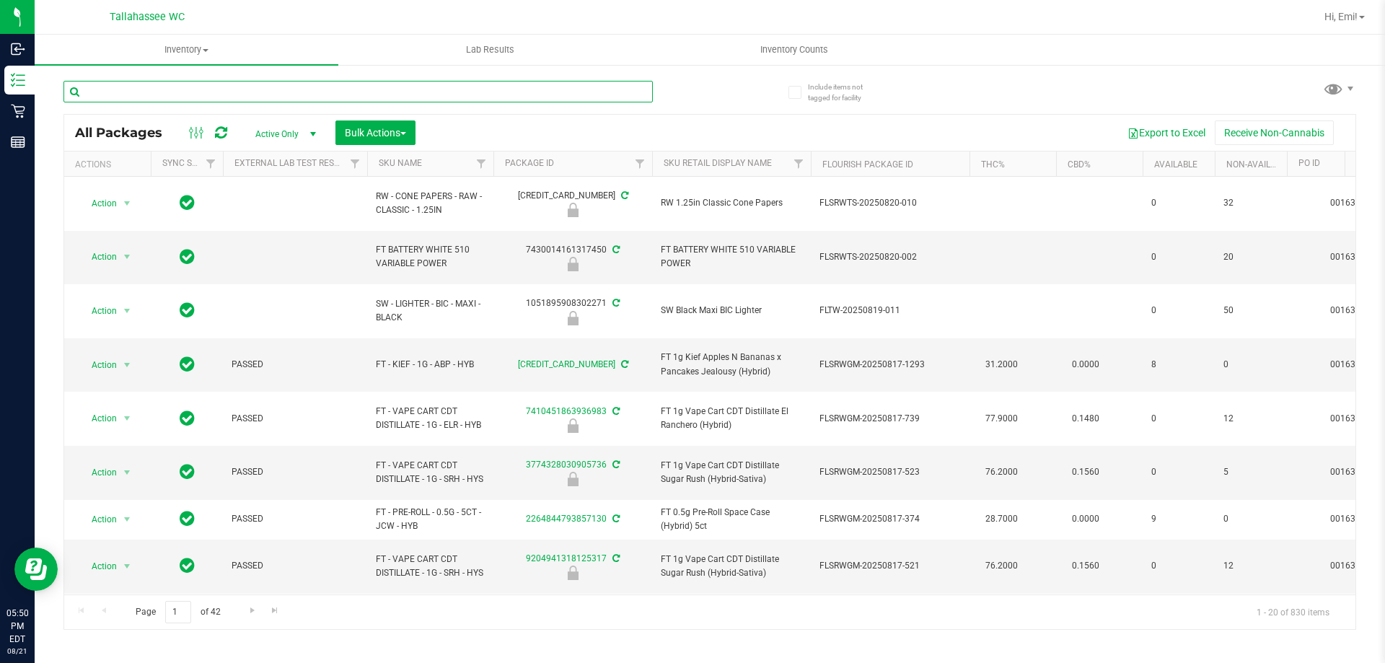
click at [492, 93] on input "text" at bounding box center [358, 92] width 590 height 22
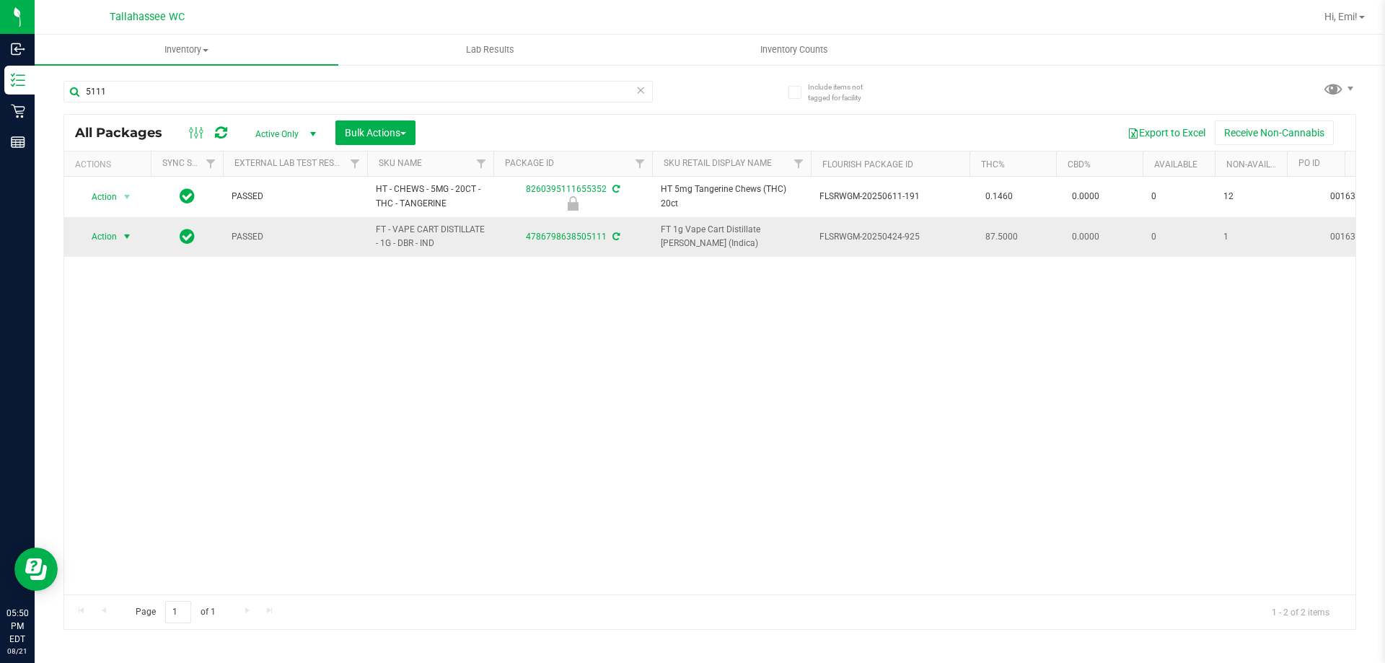
click at [134, 237] on span "select" at bounding box center [127, 237] width 18 height 20
click at [170, 382] on li "Print package label" at bounding box center [135, 390] width 112 height 22
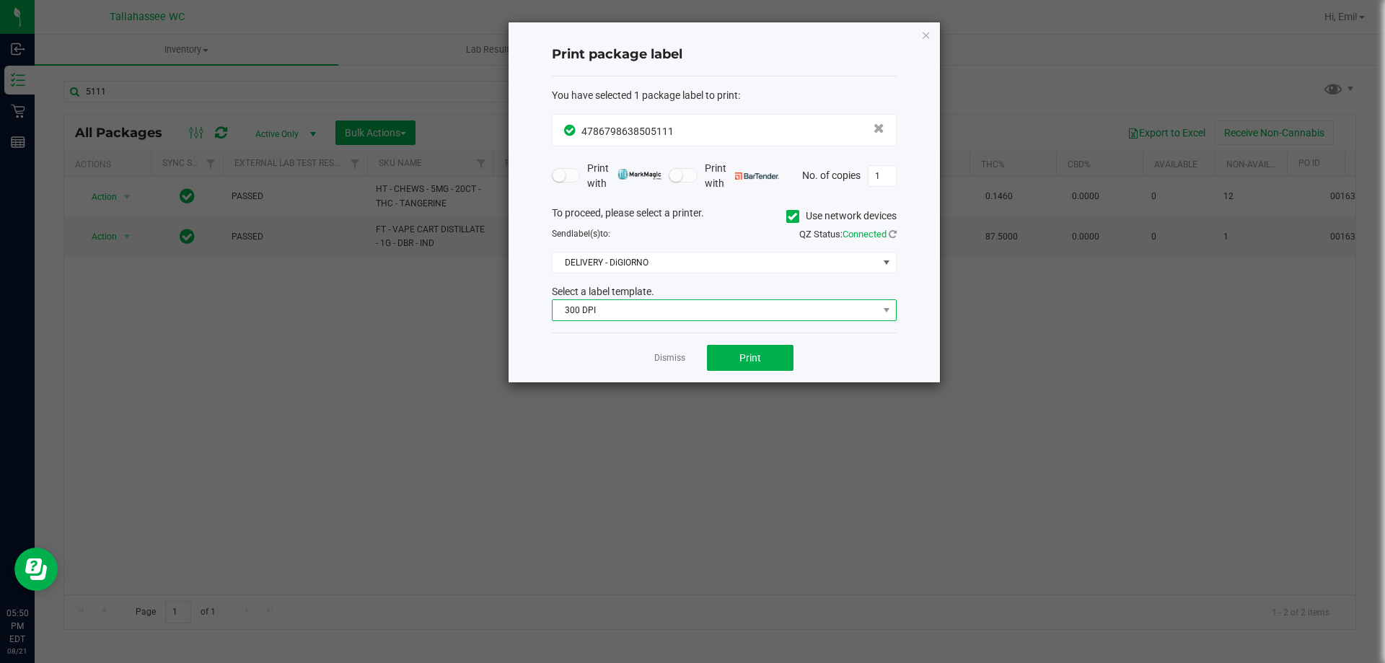
click at [671, 310] on span "300 DPI" at bounding box center [715, 310] width 325 height 20
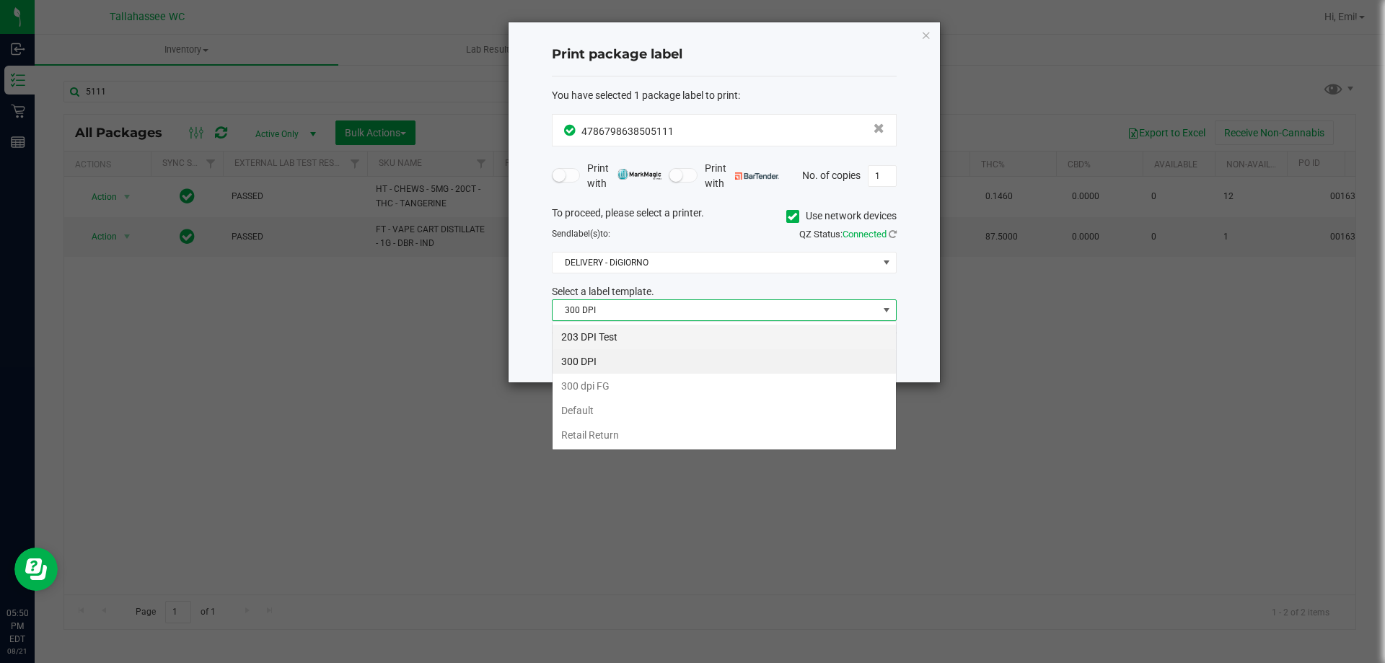
scroll to position [22, 345]
click at [672, 340] on li "203 DPI Test" at bounding box center [724, 337] width 343 height 25
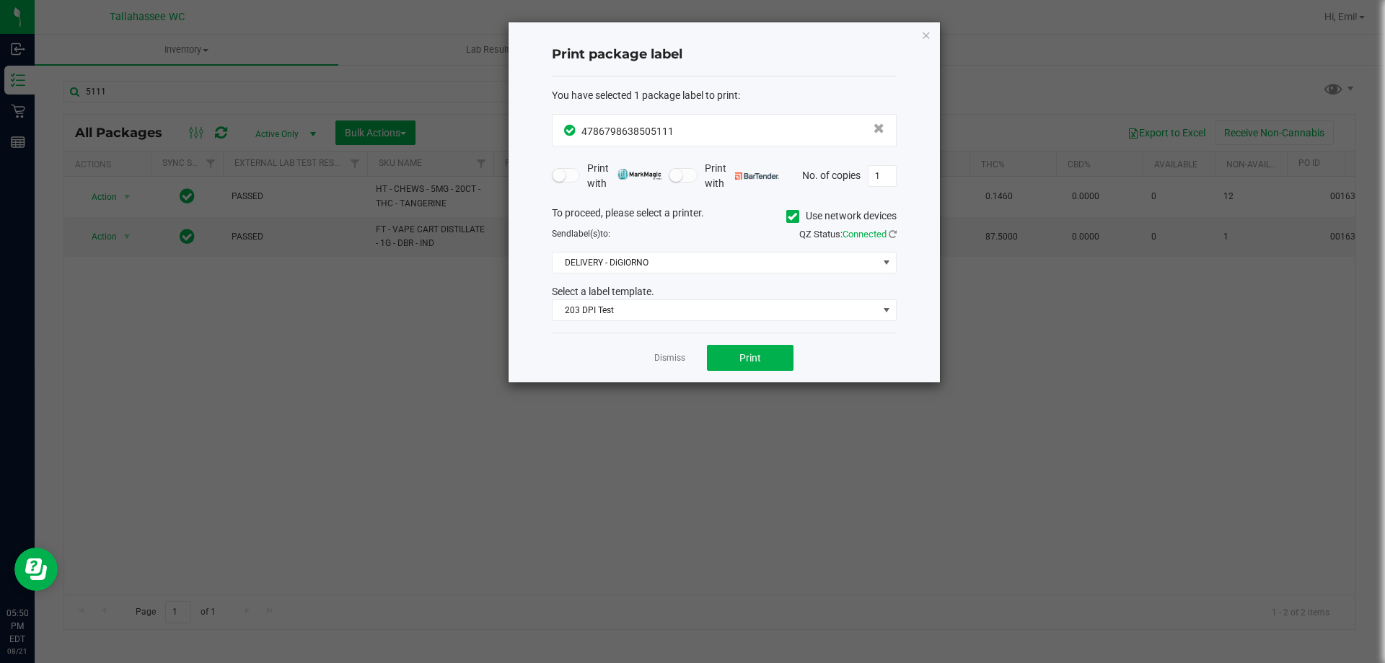
click at [642, 274] on div "To proceed, please select a printer. Use network devices Send label(s) to: QZ S…" at bounding box center [724, 264] width 345 height 116
click at [641, 268] on span "DELIVERY - DiGIORNO" at bounding box center [715, 263] width 325 height 20
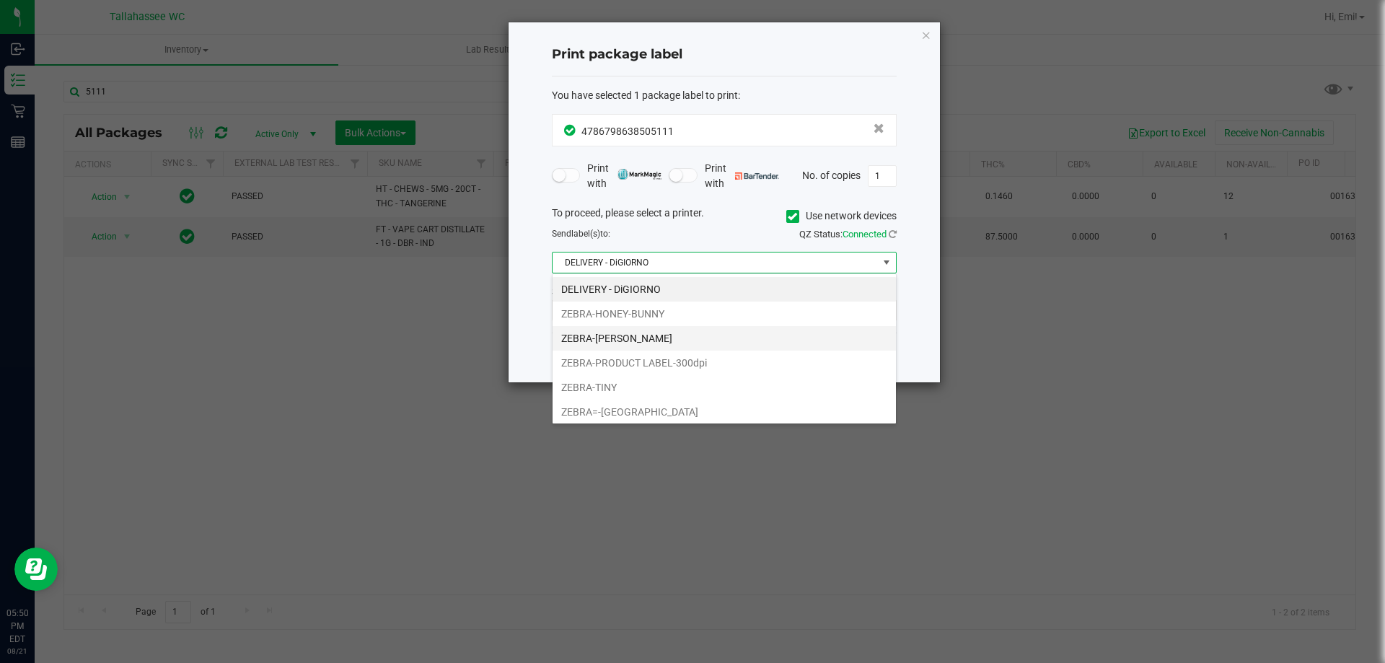
click at [641, 339] on li "ZEBRA-[PERSON_NAME]" at bounding box center [724, 338] width 343 height 25
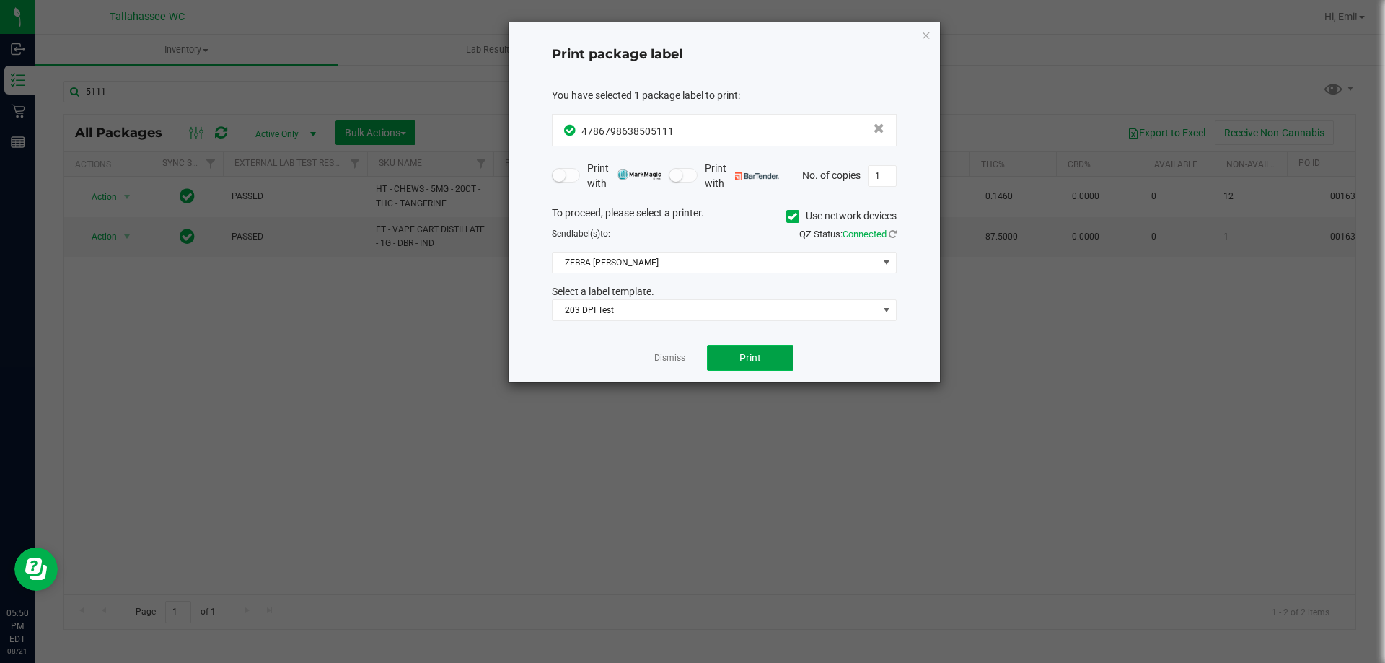
click at [781, 353] on button "Print" at bounding box center [750, 358] width 87 height 26
click at [925, 32] on icon "button" at bounding box center [926, 34] width 10 height 17
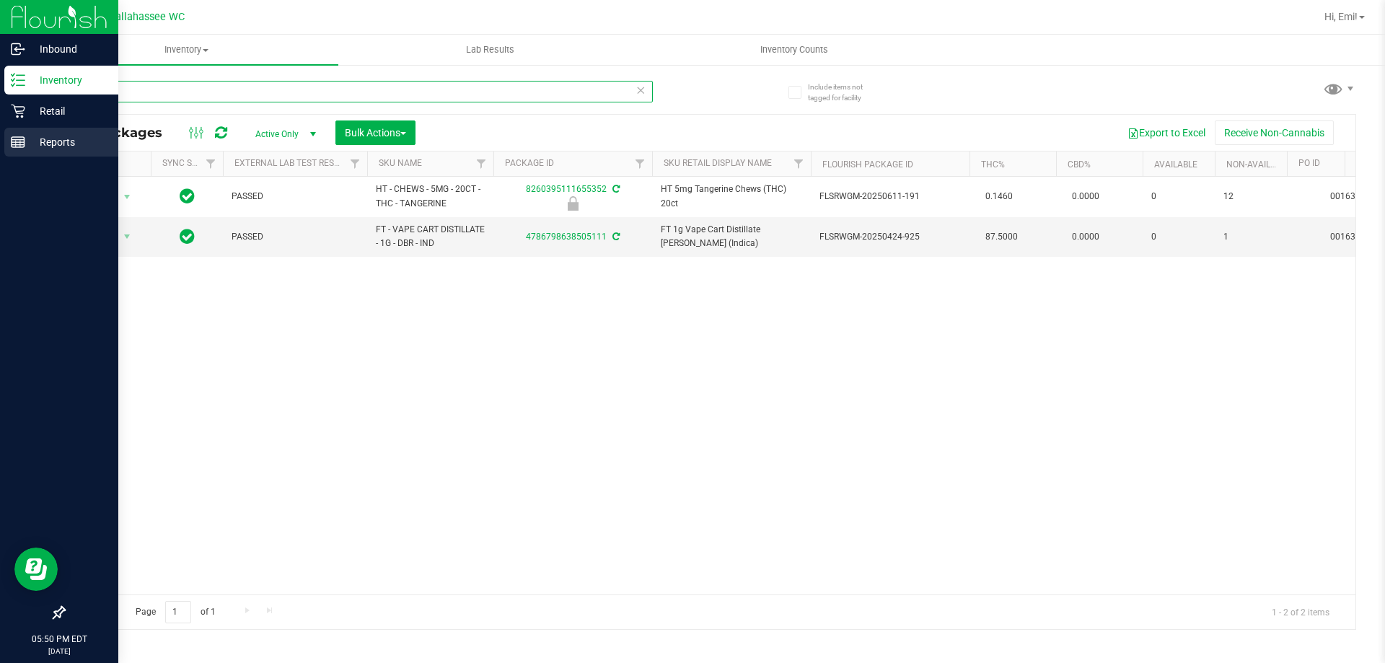
drag, startPoint x: 273, startPoint y: 89, endPoint x: 520, endPoint y: 477, distance: 460.0
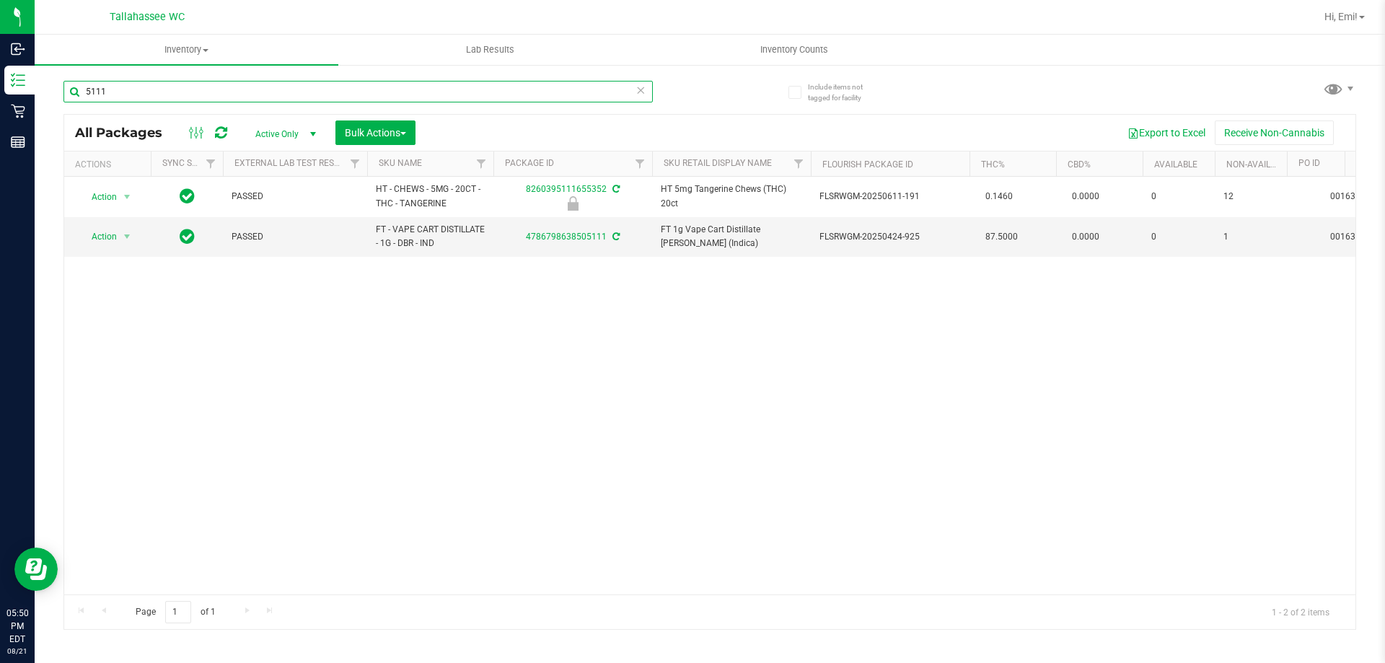
click at [0, 132] on div "Inbound Inventory Retail Reports 05:50 PM EDT [DATE] 08/21 [GEOGRAPHIC_DATA] WC…" at bounding box center [692, 331] width 1385 height 663
type input "3979"
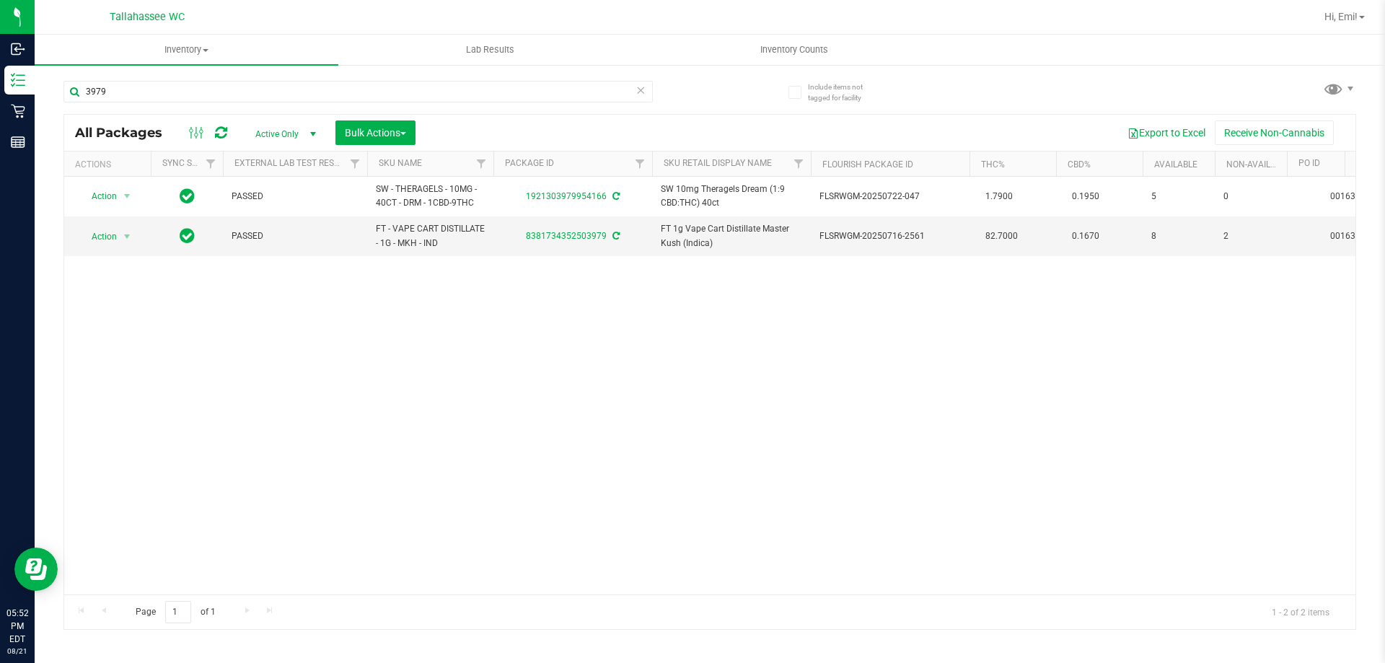
click at [640, 83] on icon at bounding box center [641, 89] width 10 height 17
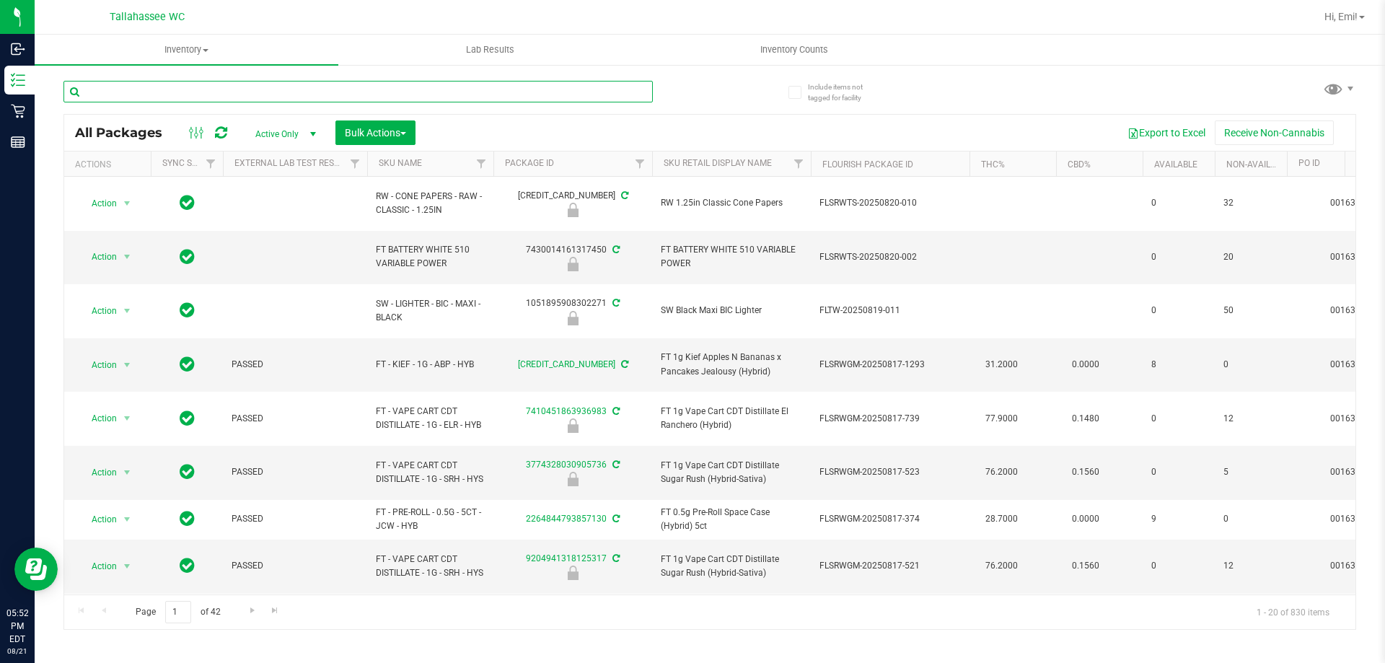
click at [167, 95] on input "text" at bounding box center [358, 92] width 590 height 22
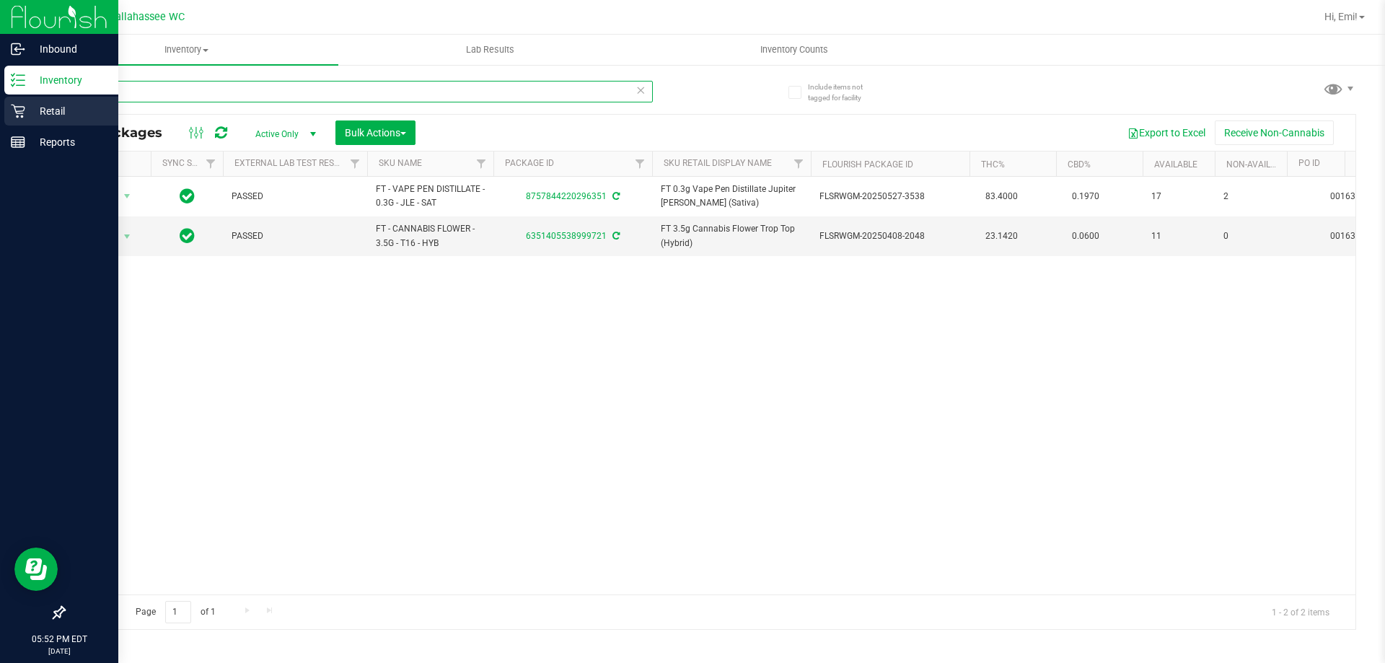
drag, startPoint x: 603, startPoint y: 89, endPoint x: 0, endPoint y: 112, distance: 602.9
click at [0, 112] on div "Inbound Inventory Retail Reports 05:52 PM EDT [DATE] 08/21 [GEOGRAPHIC_DATA] WC…" at bounding box center [692, 331] width 1385 height 663
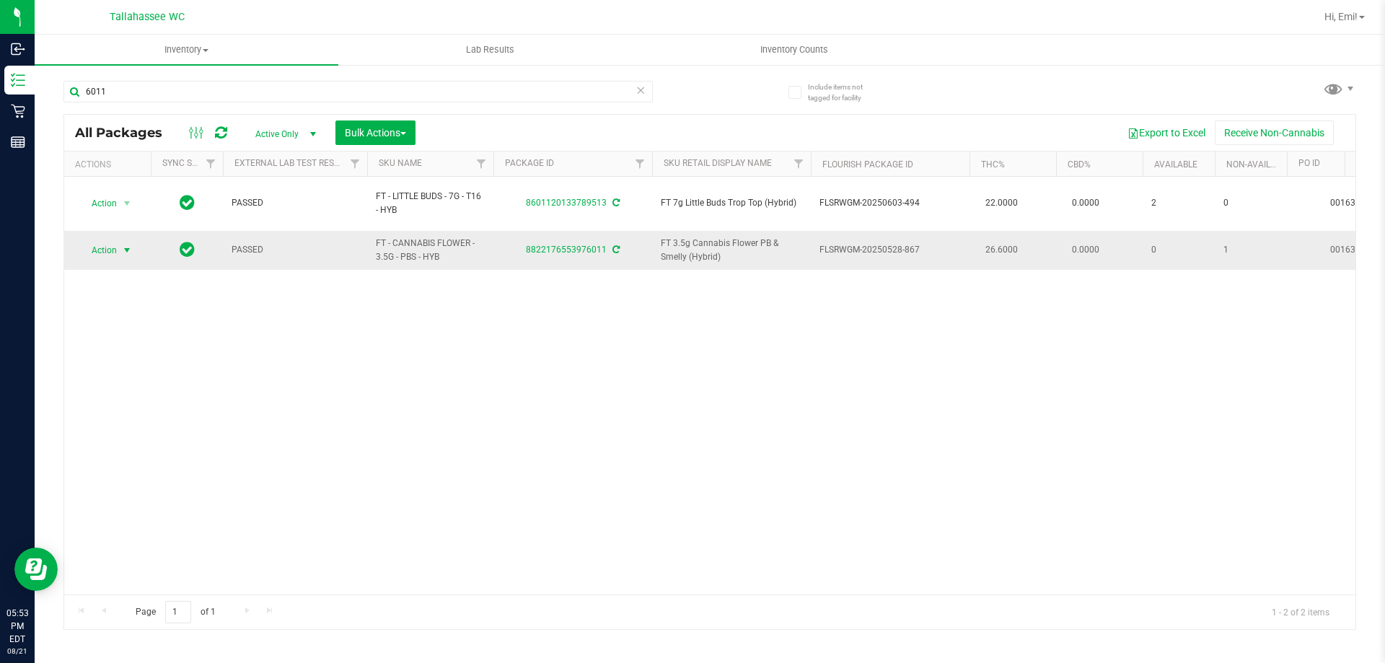
click at [127, 245] on span "select" at bounding box center [127, 251] width 12 height 12
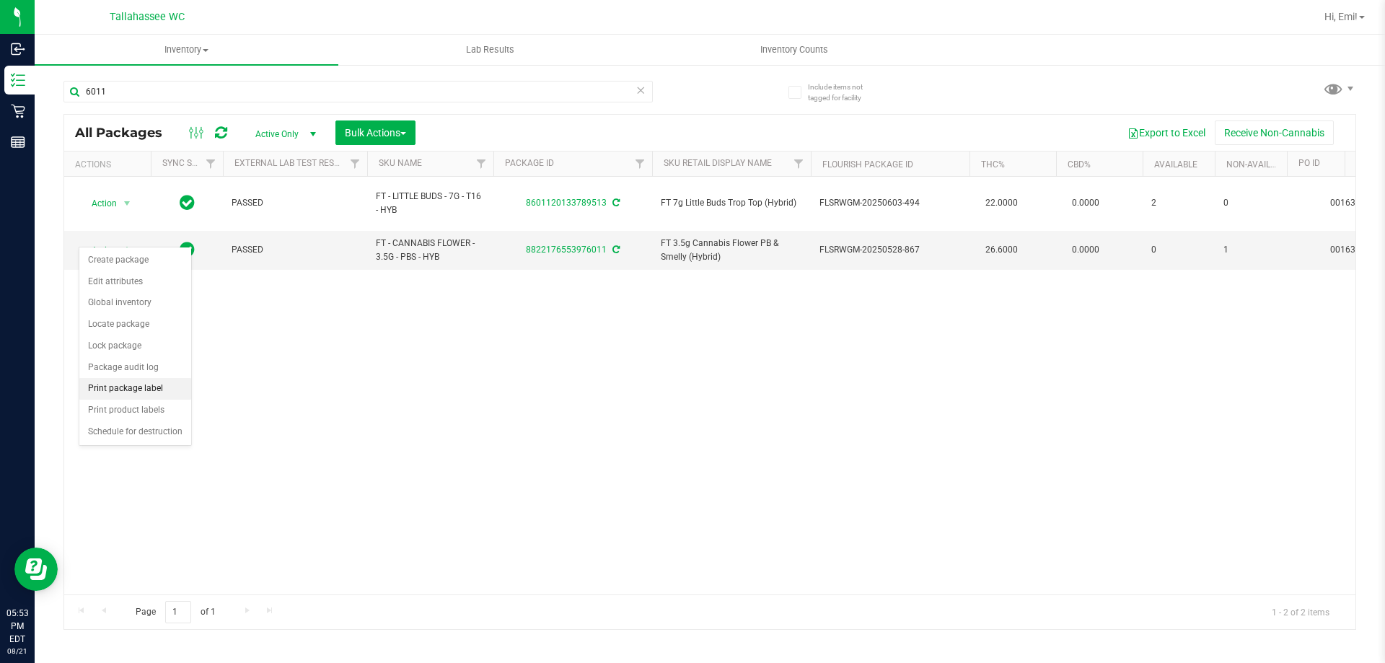
click at [171, 387] on li "Print package label" at bounding box center [135, 389] width 112 height 22
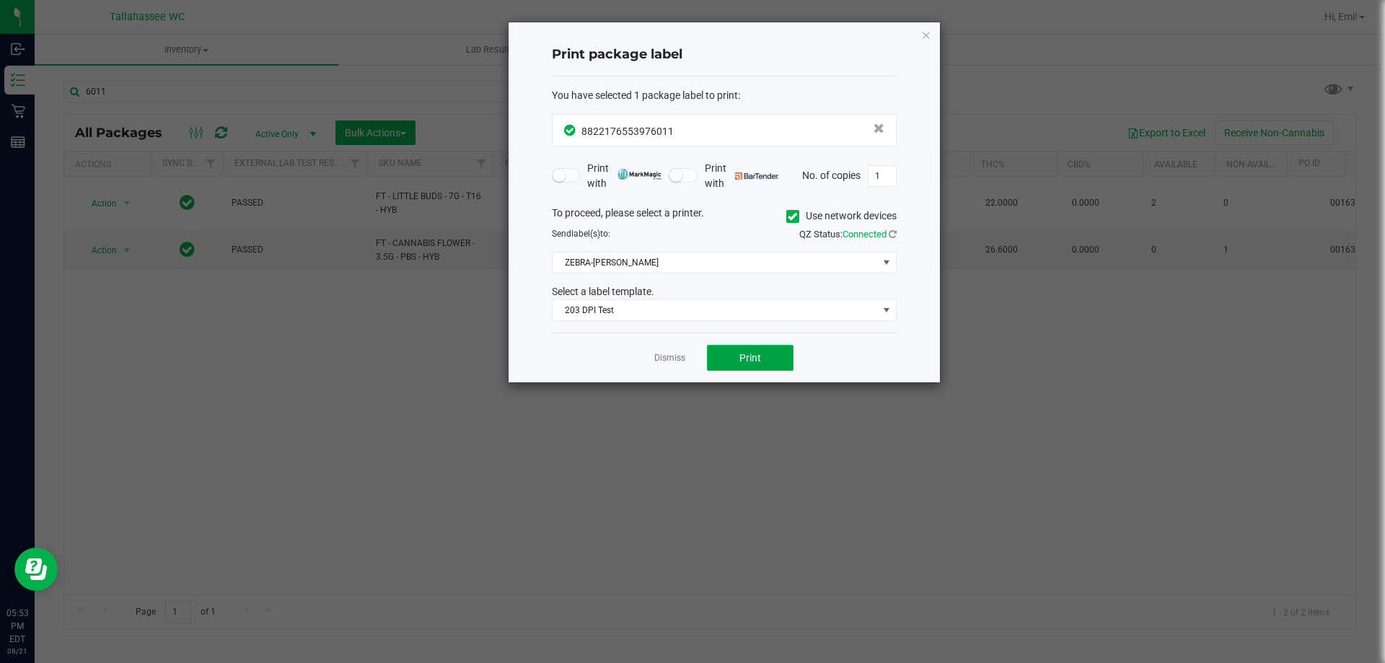
click at [759, 354] on span "Print" at bounding box center [751, 358] width 22 height 12
click at [935, 37] on div "Print package label You have selected 1 package label to print : 88221765539760…" at bounding box center [725, 202] width 432 height 360
drag, startPoint x: 931, startPoint y: 37, endPoint x: 870, endPoint y: 70, distance: 69.1
click at [930, 37] on icon "button" at bounding box center [926, 34] width 10 height 17
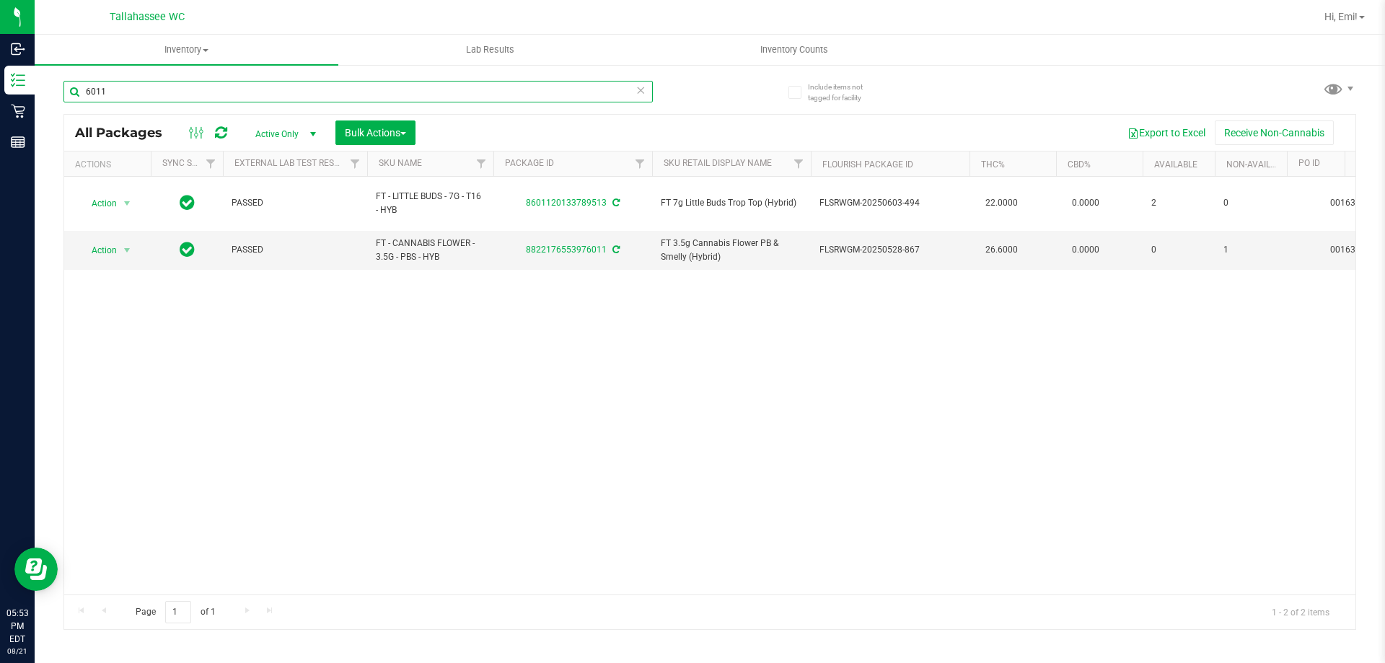
drag, startPoint x: 527, startPoint y: 97, endPoint x: 722, endPoint y: 275, distance: 263.6
click at [0, 95] on div "Inbound Inventory Retail Reports 05:53 PM EDT [DATE] 08/21 [GEOGRAPHIC_DATA] WC…" at bounding box center [692, 331] width 1385 height 663
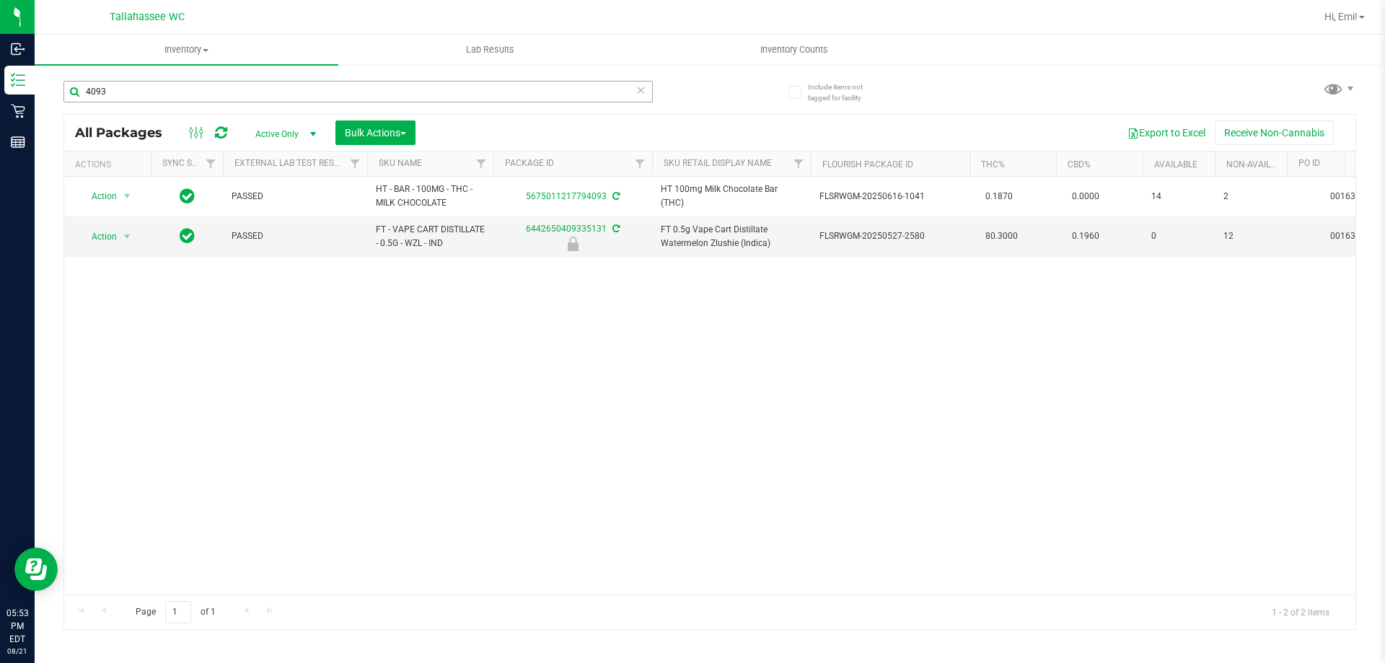
click at [276, 87] on div "4093" at bounding box center [386, 91] width 647 height 46
drag, startPoint x: 263, startPoint y: 92, endPoint x: 783, endPoint y: 390, distance: 598.9
click at [0, 92] on div "Inbound Inventory Retail Reports 05:53 PM EDT [DATE] 08/21 [GEOGRAPHIC_DATA] WC…" at bounding box center [692, 331] width 1385 height 663
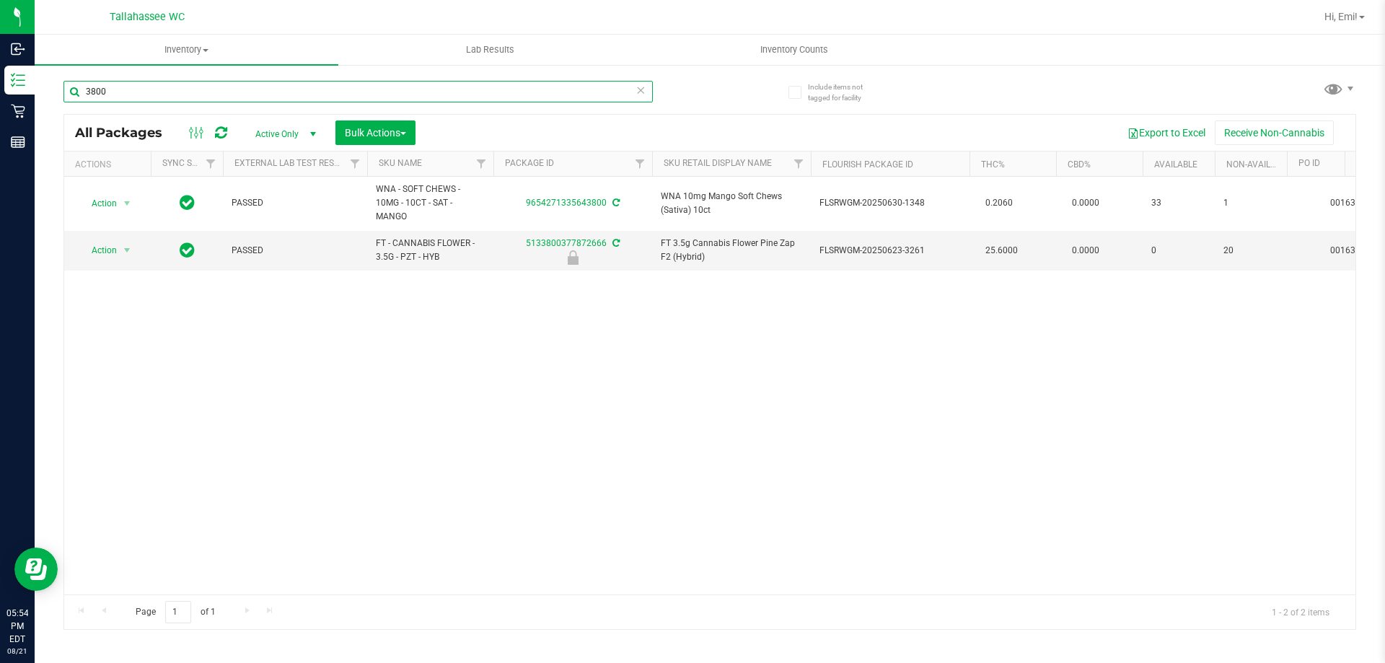
drag, startPoint x: 143, startPoint y: 92, endPoint x: 1098, endPoint y: 496, distance: 1036.6
click at [0, 95] on div "Inbound Inventory Retail Reports 05:54 PM EDT [DATE] 08/21 [GEOGRAPHIC_DATA] WC…" at bounding box center [692, 331] width 1385 height 663
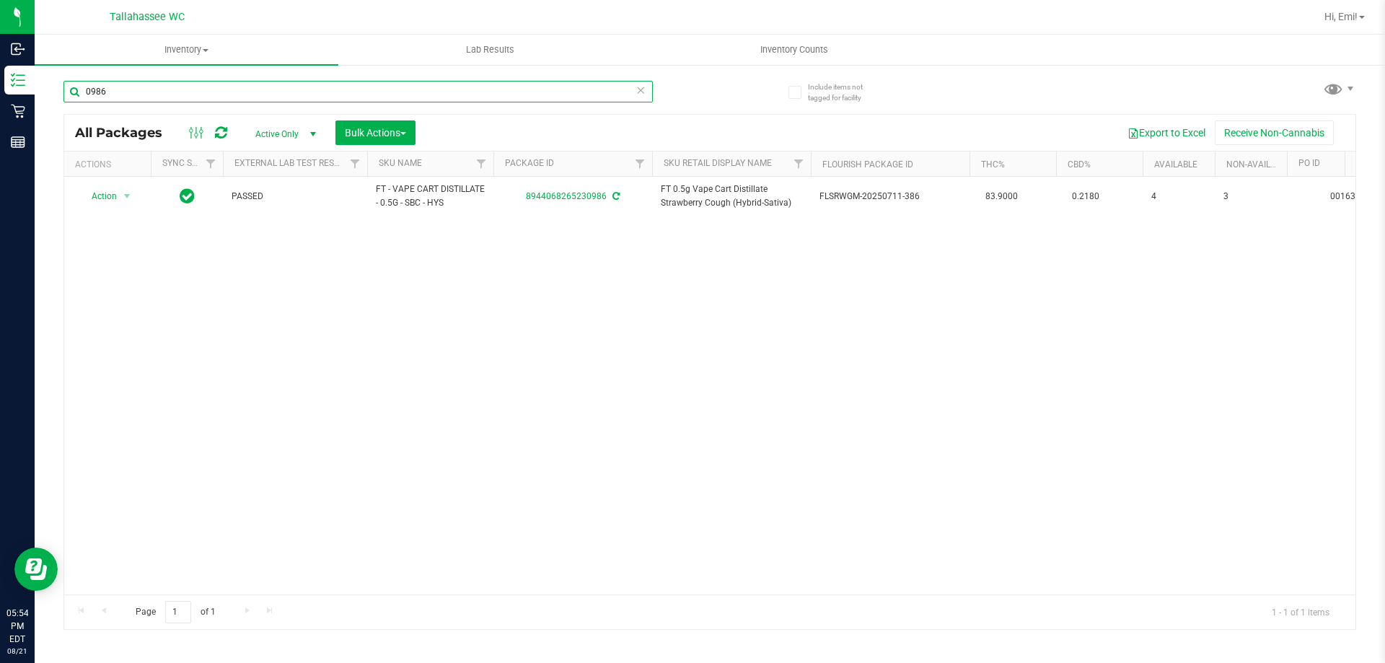
type input "0986"
click at [636, 95] on icon at bounding box center [641, 89] width 10 height 17
